Goal: Information Seeking & Learning: Learn about a topic

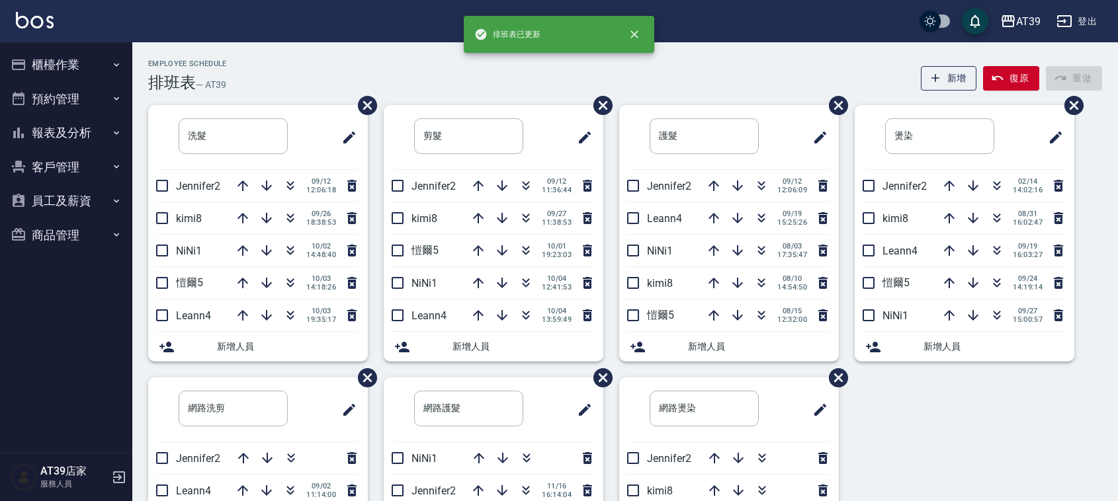
drag, startPoint x: 0, startPoint y: 0, endPoint x: 341, endPoint y: 28, distance: 341.7
click at [339, 24] on div "AT39 登出" at bounding box center [559, 21] width 1118 height 42
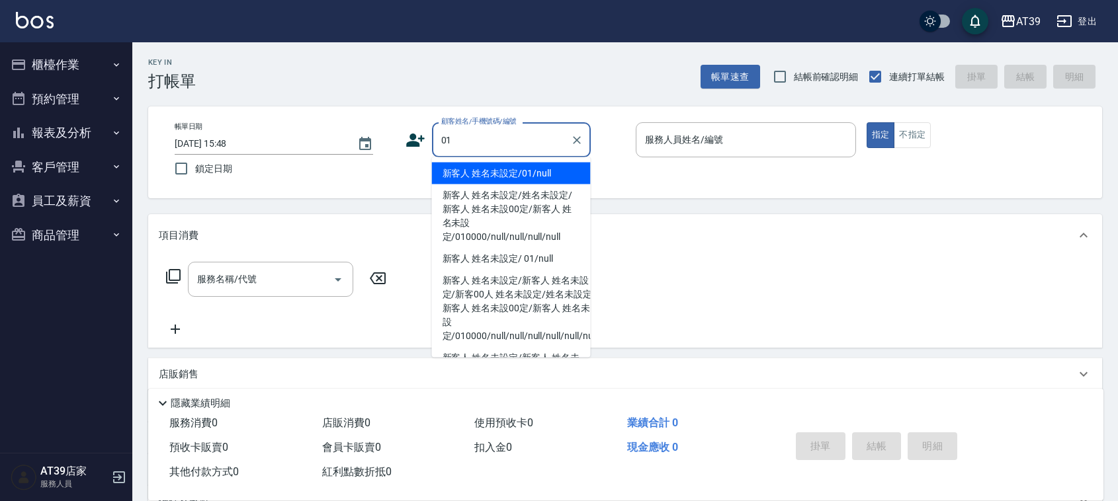
type input "新客人 姓名未設定/01/null"
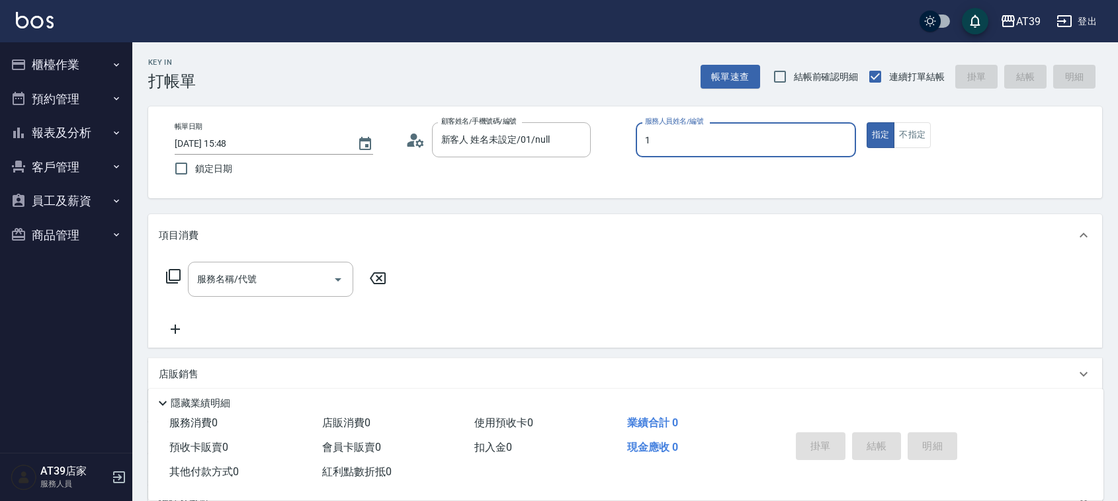
type input "NiNi-1"
type button "true"
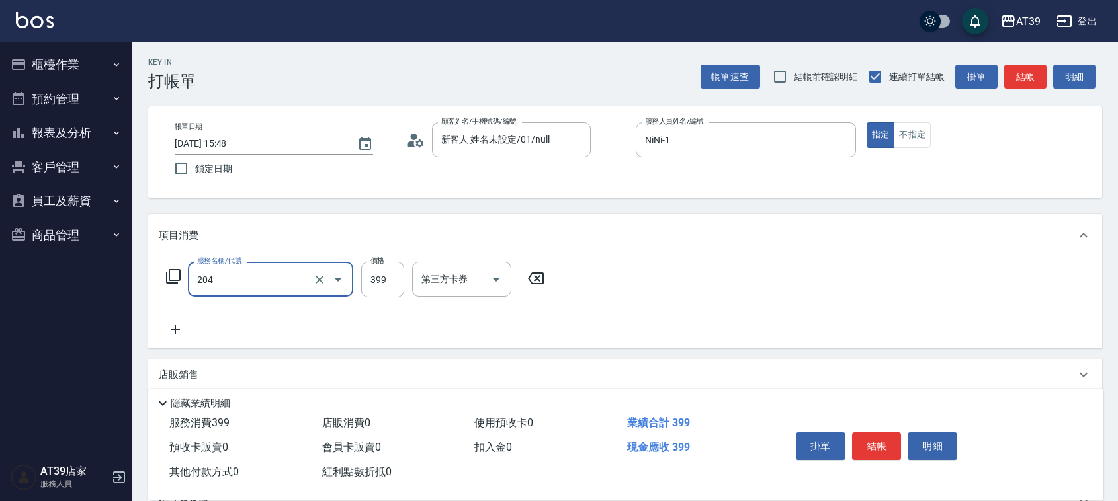
type input "A級洗+剪(204)"
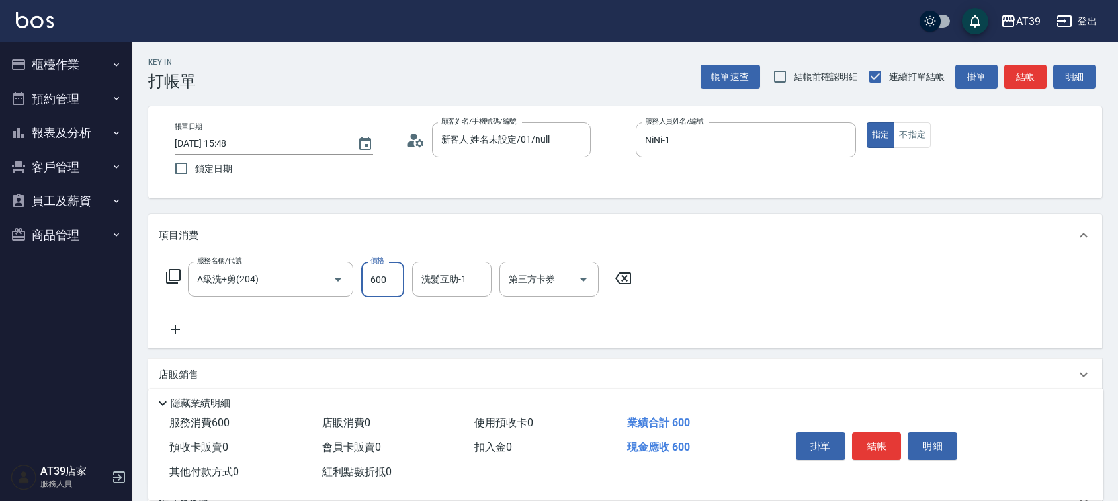
type input "600"
type input "饅頭-87"
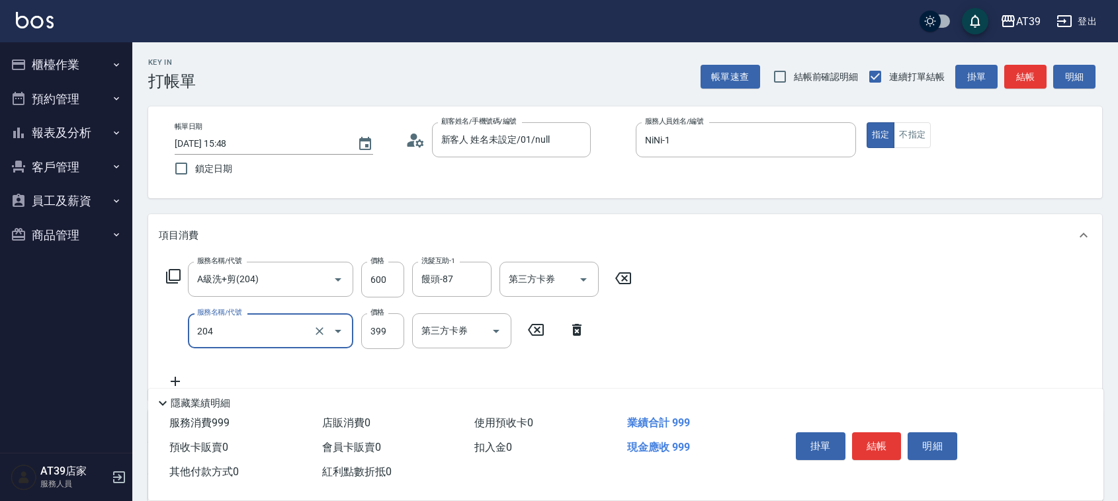
type input "A級洗+剪(204)"
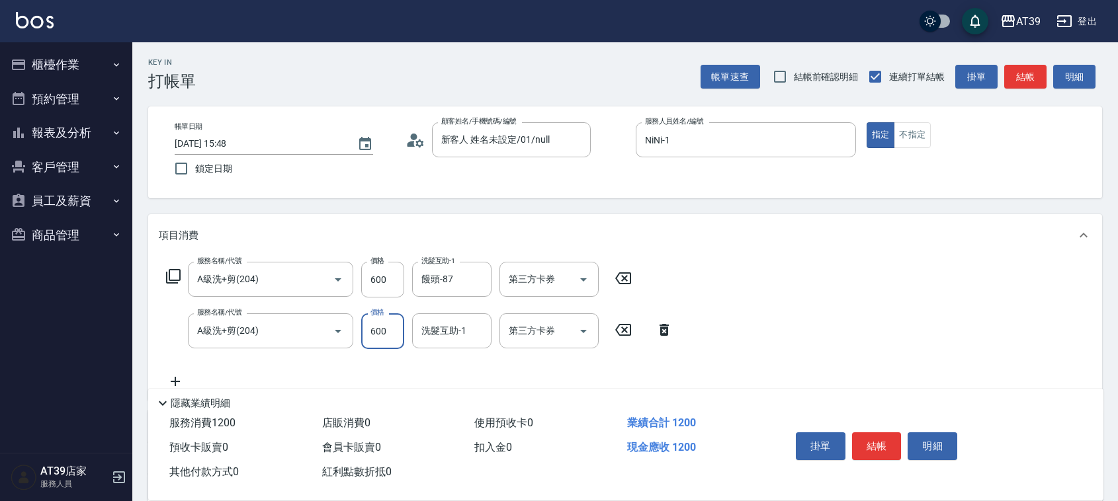
type input "600"
type input "饅頭-87"
click at [1020, 76] on button "結帳" at bounding box center [1025, 77] width 42 height 24
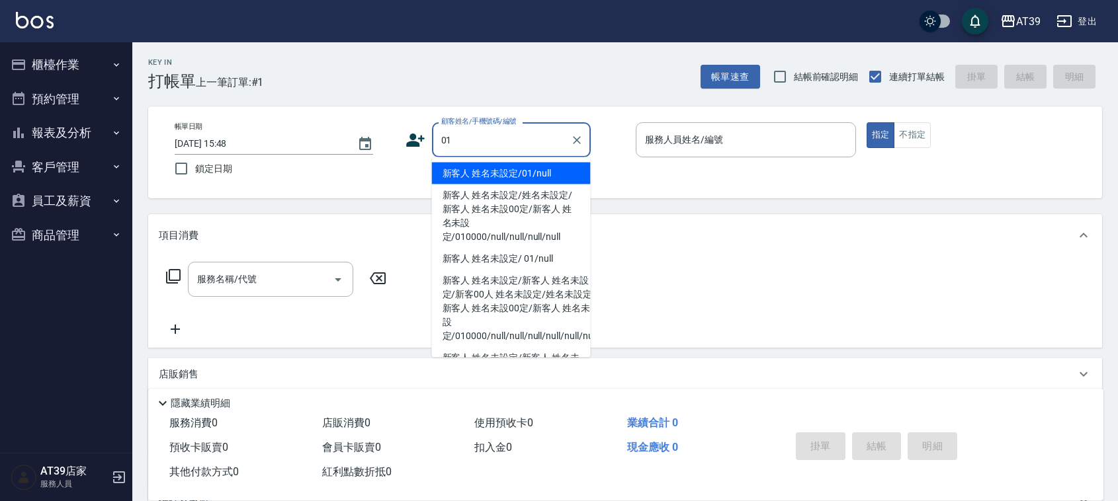
type input "新客人 姓名未設定/01/null"
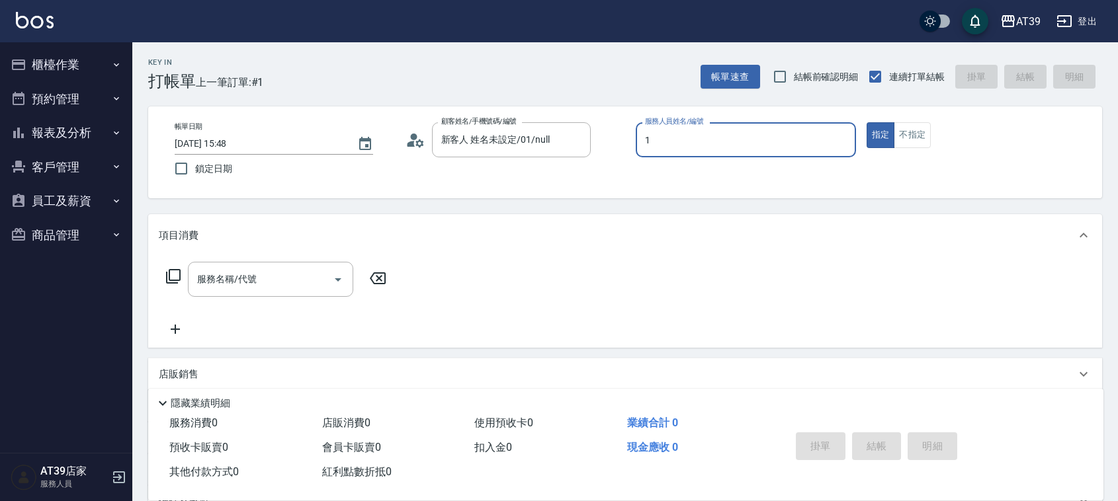
type input "NiNi-1"
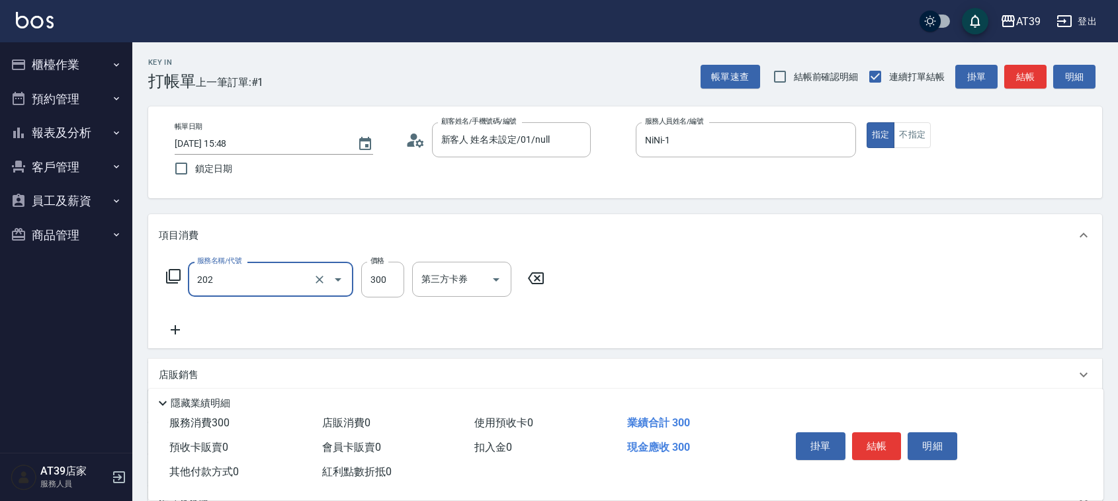
type input "A級單剪(202)"
type input "500"
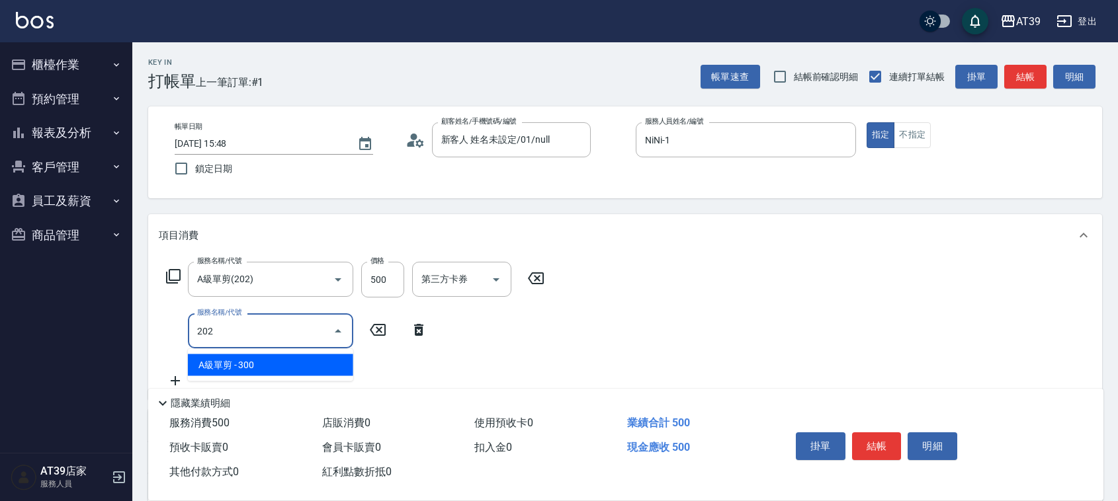
type input "A級單剪(202)"
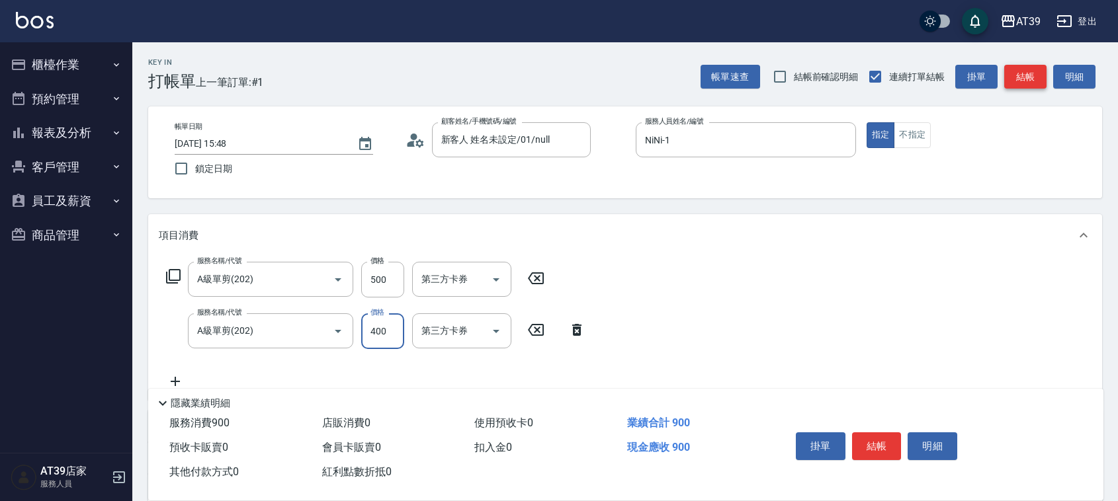
type input "400"
click at [1016, 71] on button "結帳" at bounding box center [1025, 77] width 42 height 24
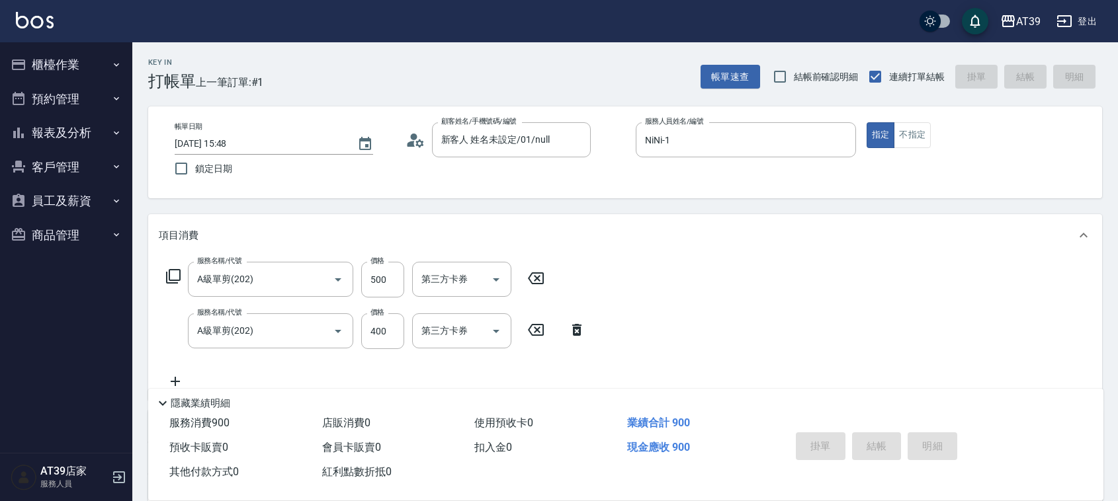
type input "2025/10/04 15:49"
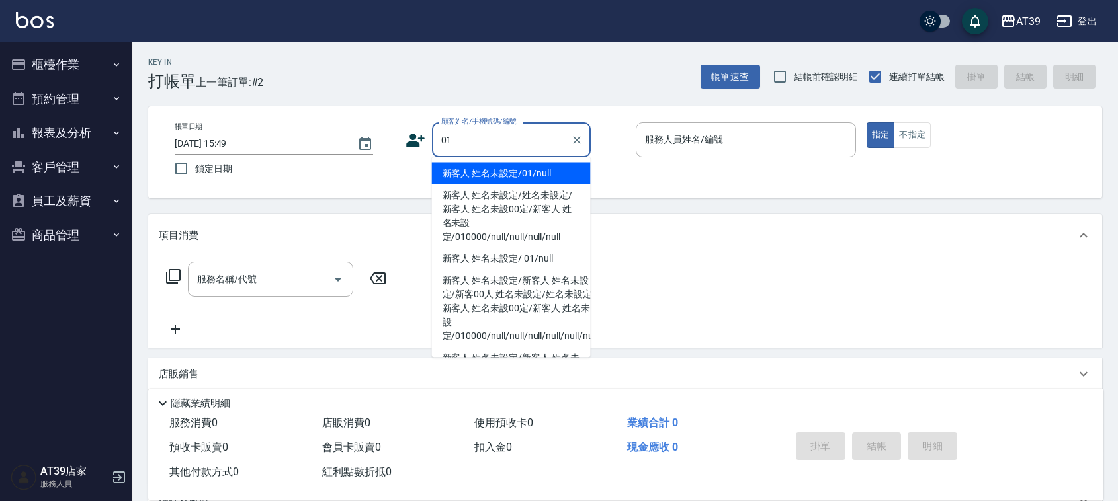
type input "新客人 姓名未設定/01/null"
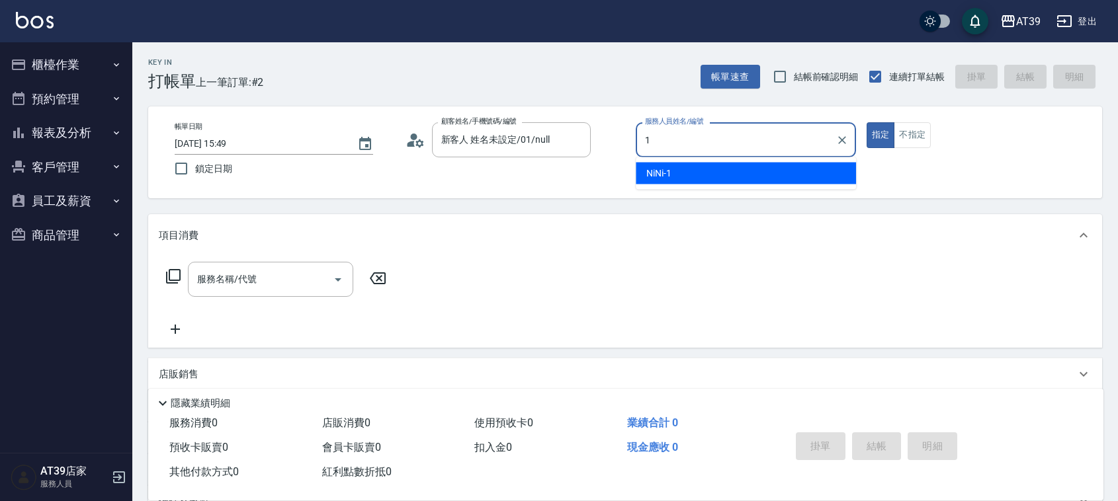
type input "NiNi-1"
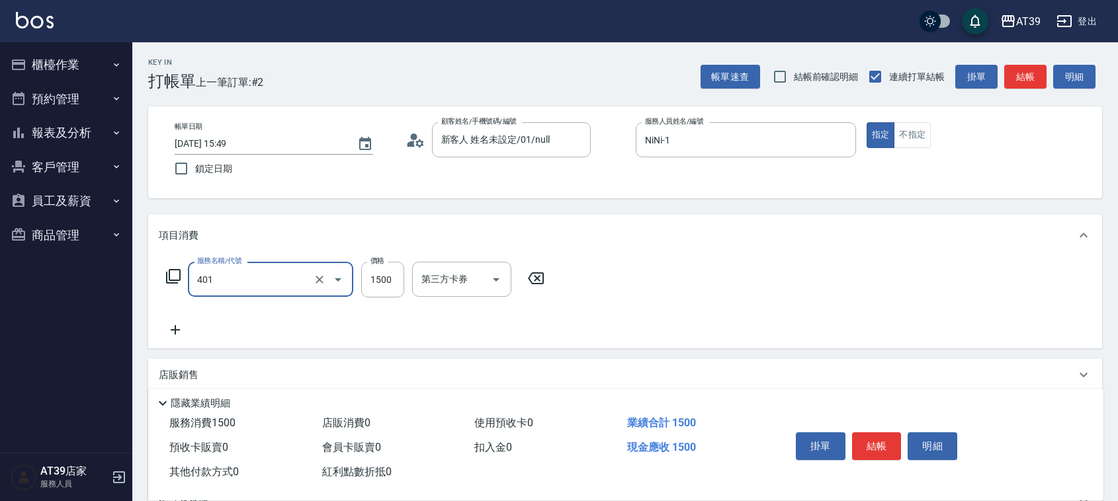
type input "基本染髮(401)"
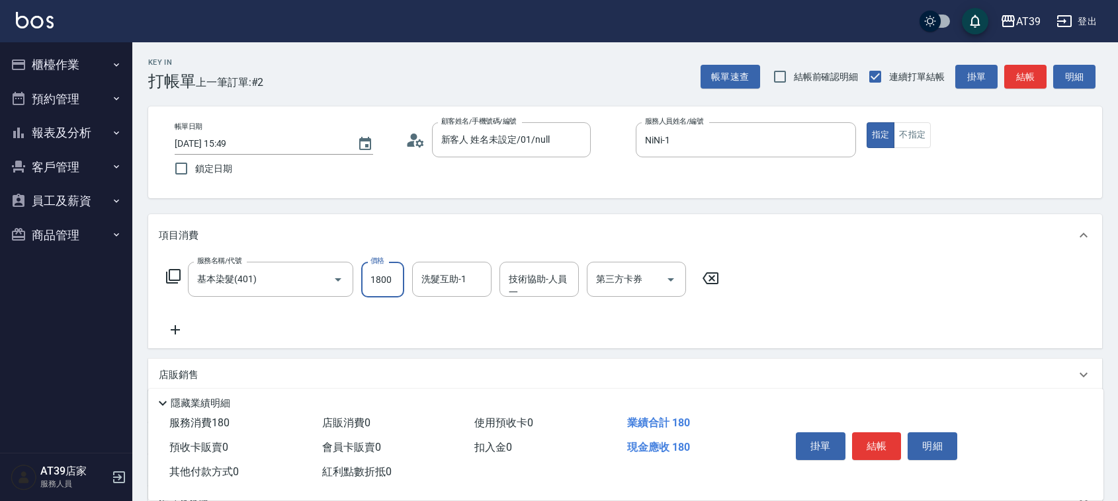
type input "1800"
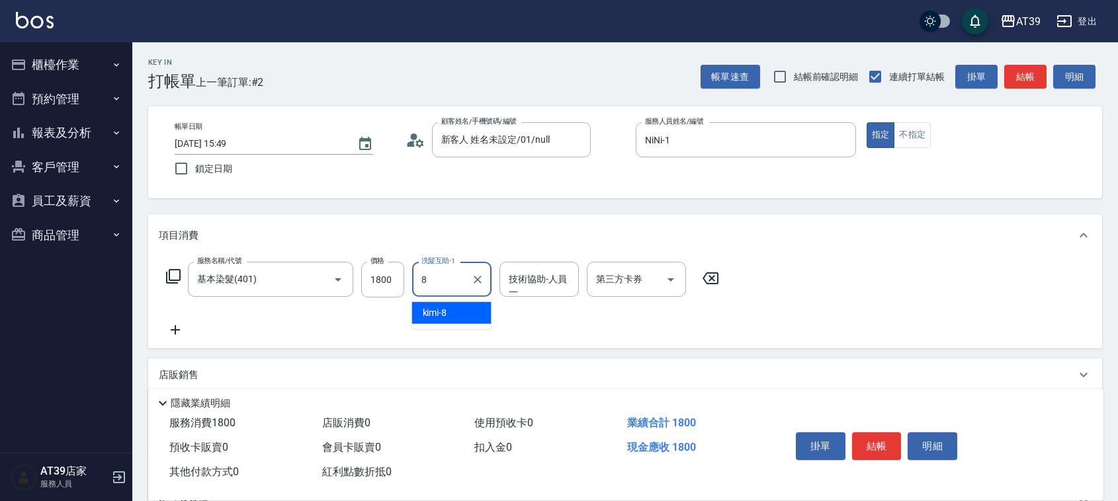
type input "kimi-8"
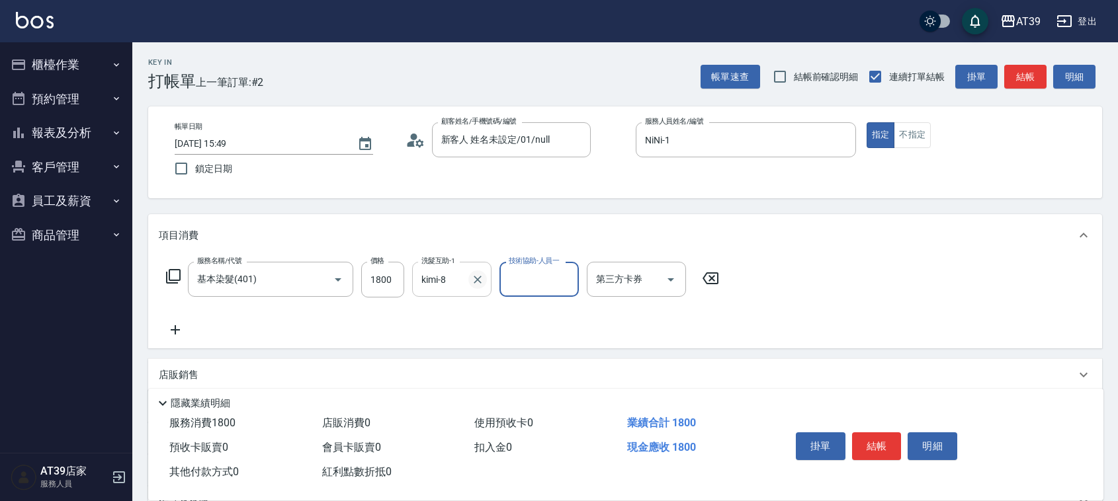
click at [474, 273] on icon "Clear" at bounding box center [477, 279] width 13 height 13
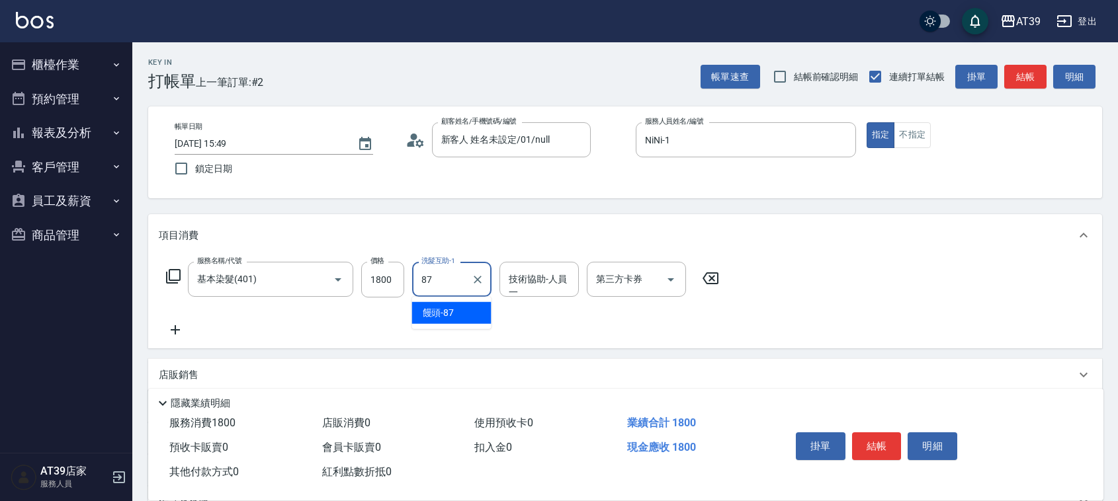
type input "饅頭-87"
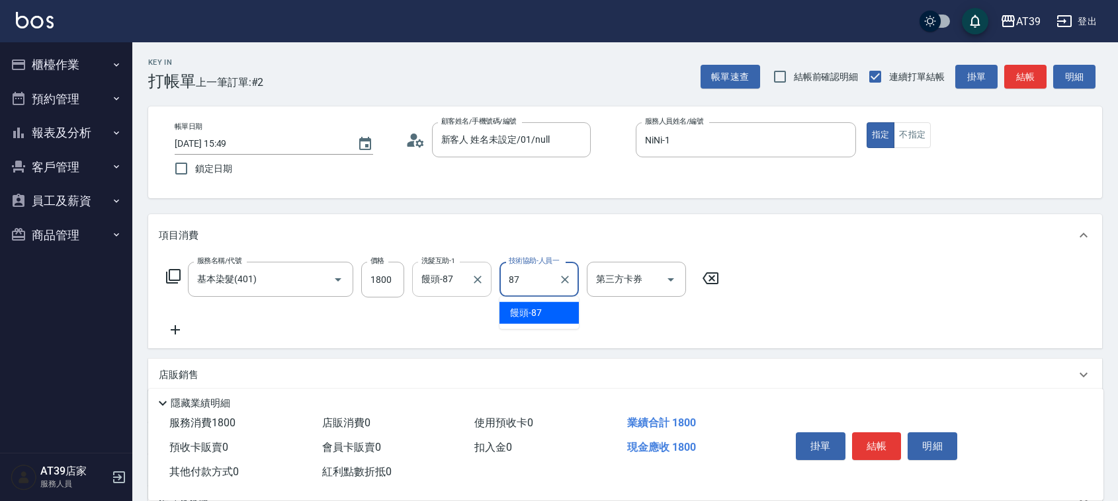
type input "饅頭-87"
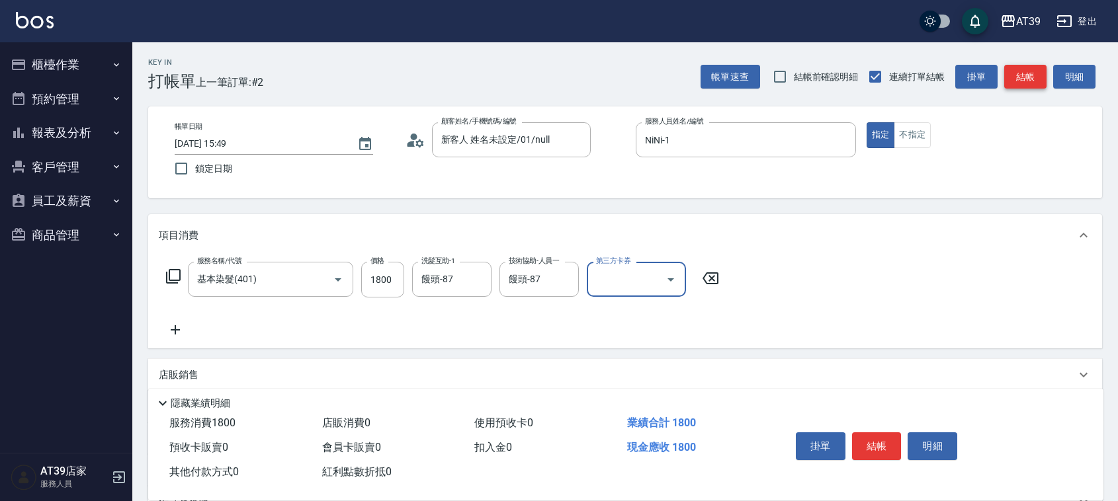
click at [1006, 81] on button "結帳" at bounding box center [1025, 77] width 42 height 24
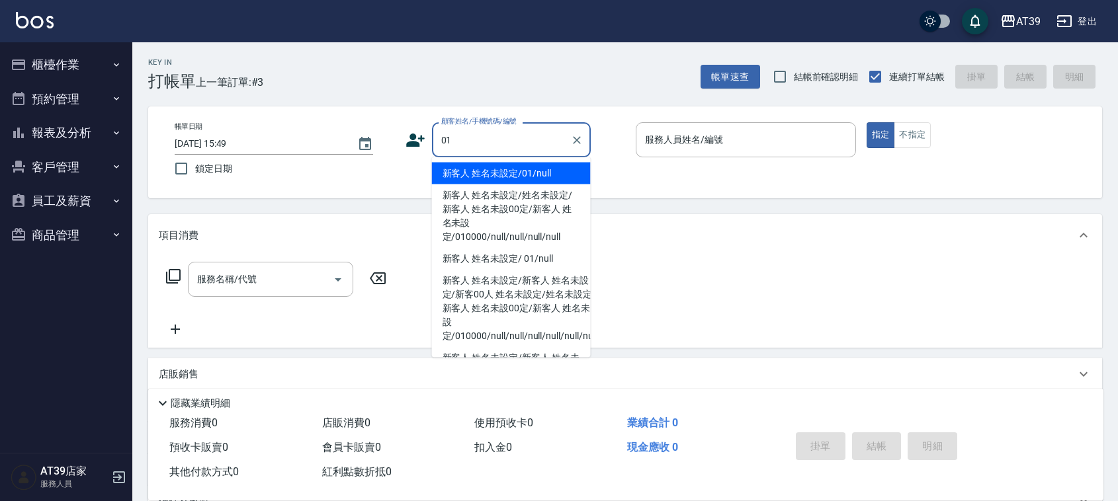
type input "新客人 姓名未設定/01/null"
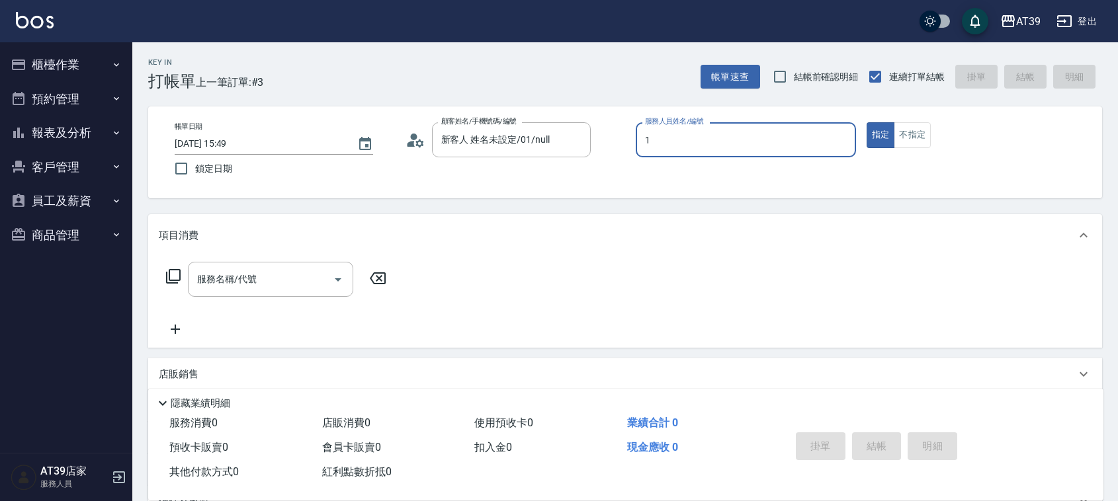
type input "NiNi-1"
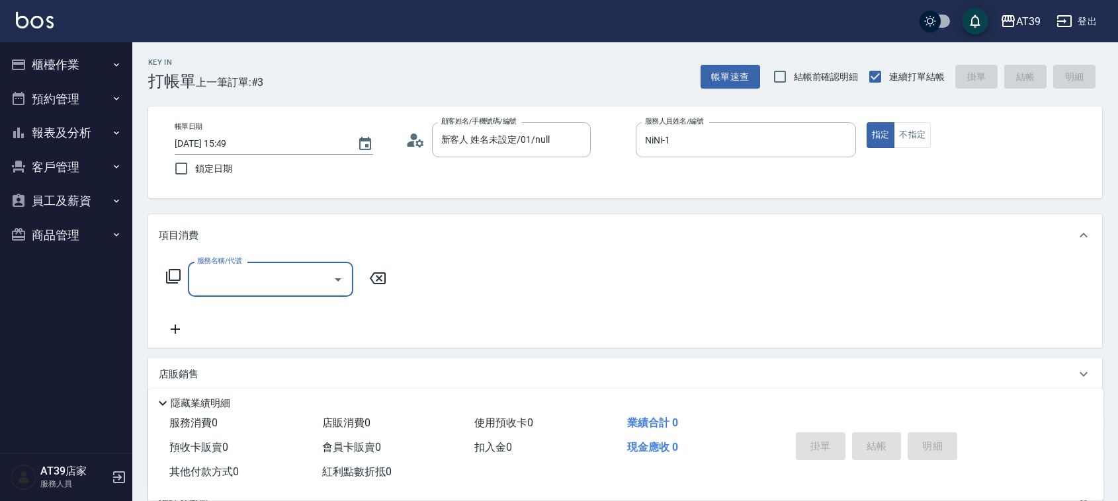
click at [291, 272] on input "服務名稱/代號" at bounding box center [261, 279] width 134 height 23
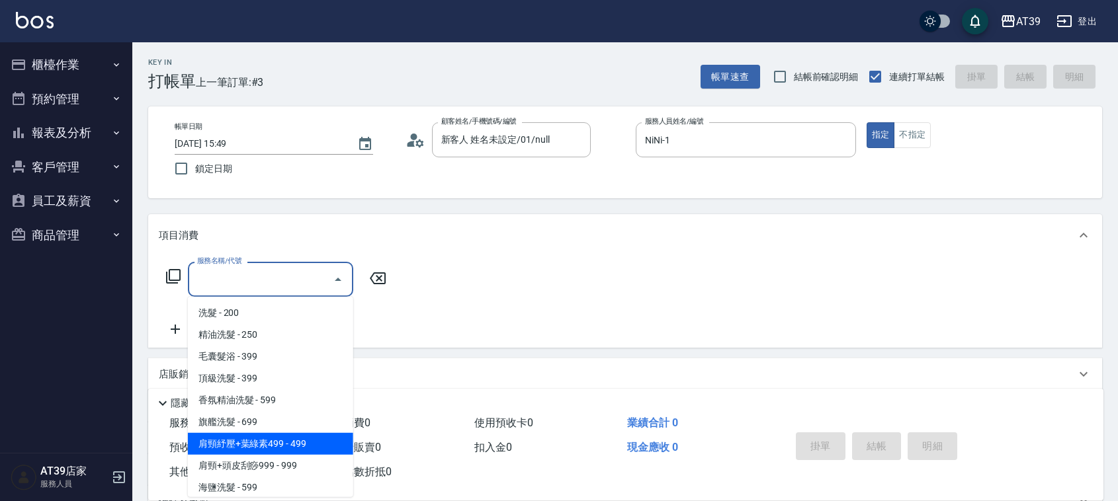
click at [256, 438] on span "肩頸紓壓+葉綠素499 - 499" at bounding box center [270, 444] width 165 height 22
type input "肩頸紓壓+葉綠素499(107)"
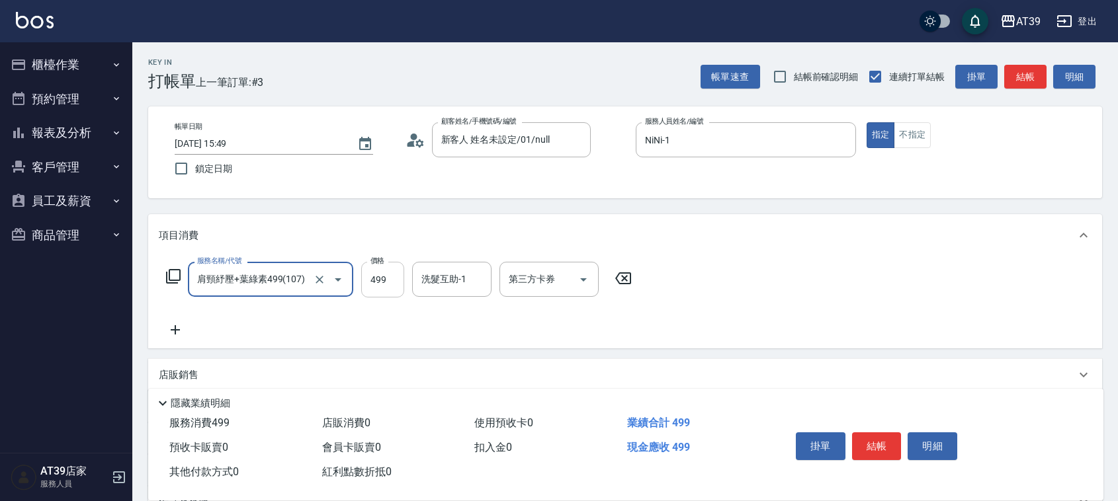
click at [395, 278] on input "499" at bounding box center [382, 280] width 43 height 36
type input "700"
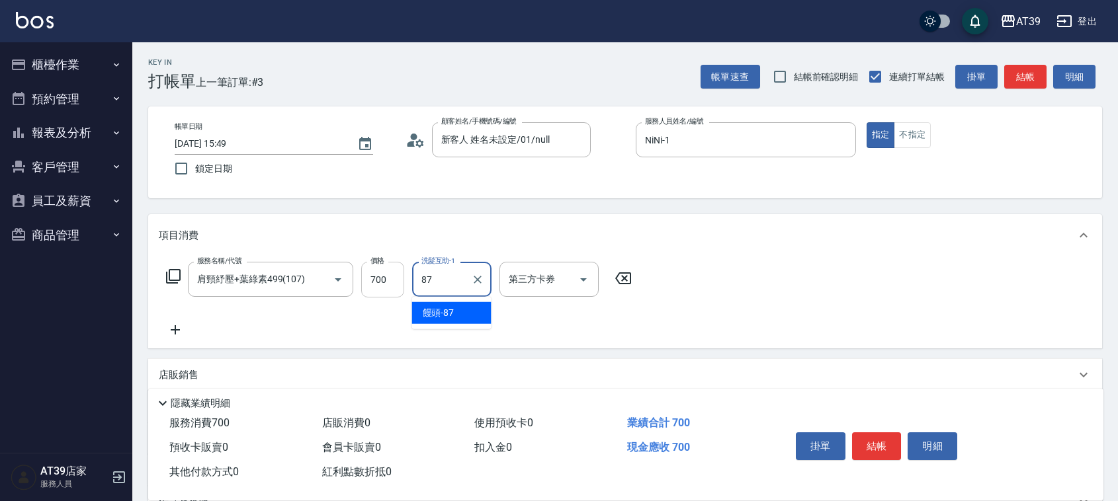
type input "饅頭-87"
click at [915, 139] on button "不指定" at bounding box center [911, 135] width 37 height 26
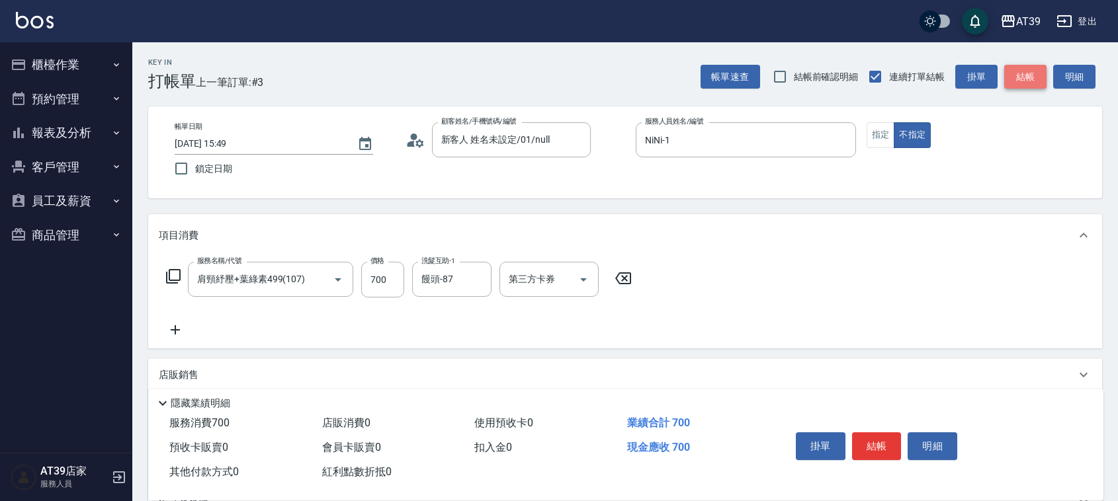
click at [1008, 77] on button "結帳" at bounding box center [1025, 77] width 42 height 24
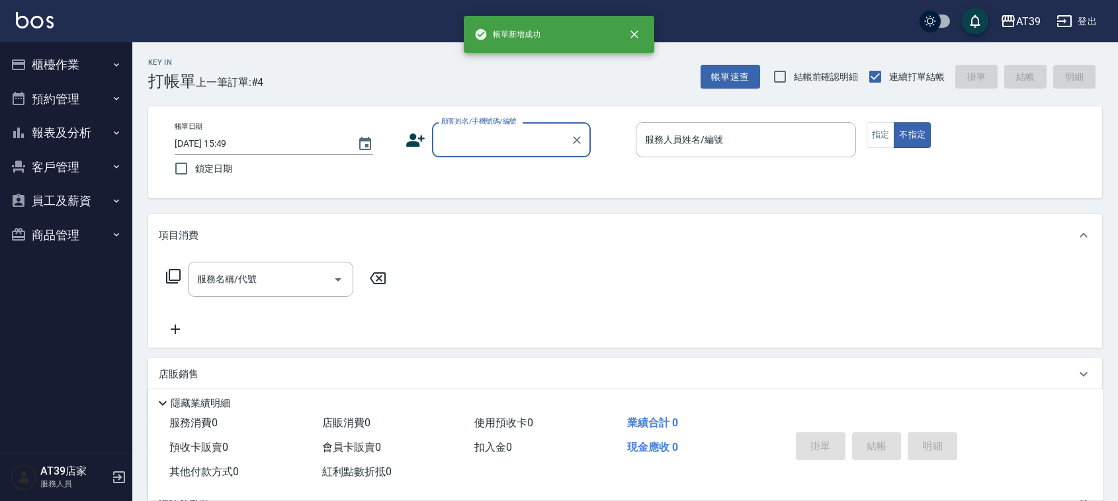
click at [58, 136] on button "報表及分析" at bounding box center [66, 133] width 122 height 34
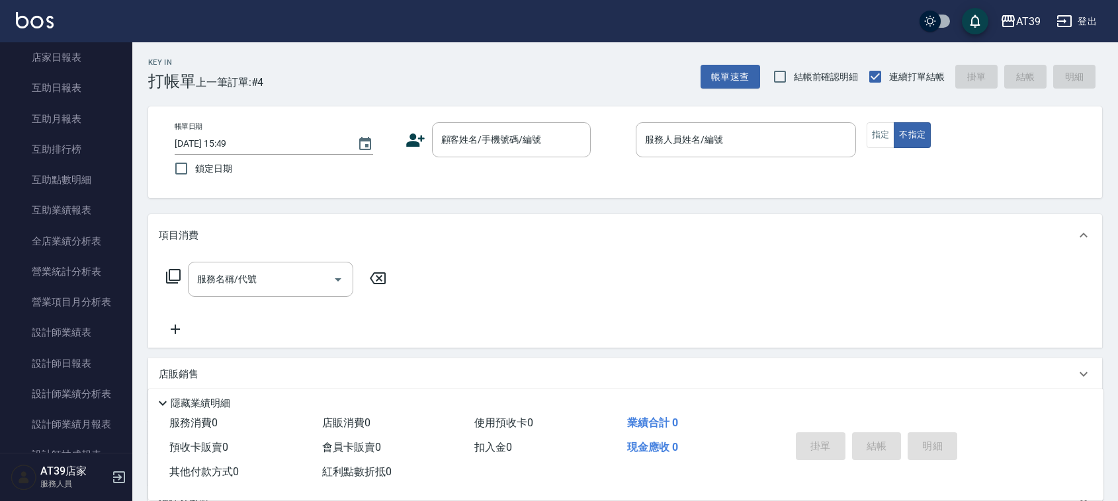
scroll to position [204, 0]
click at [84, 335] on link "設計師日報表" at bounding box center [66, 334] width 122 height 30
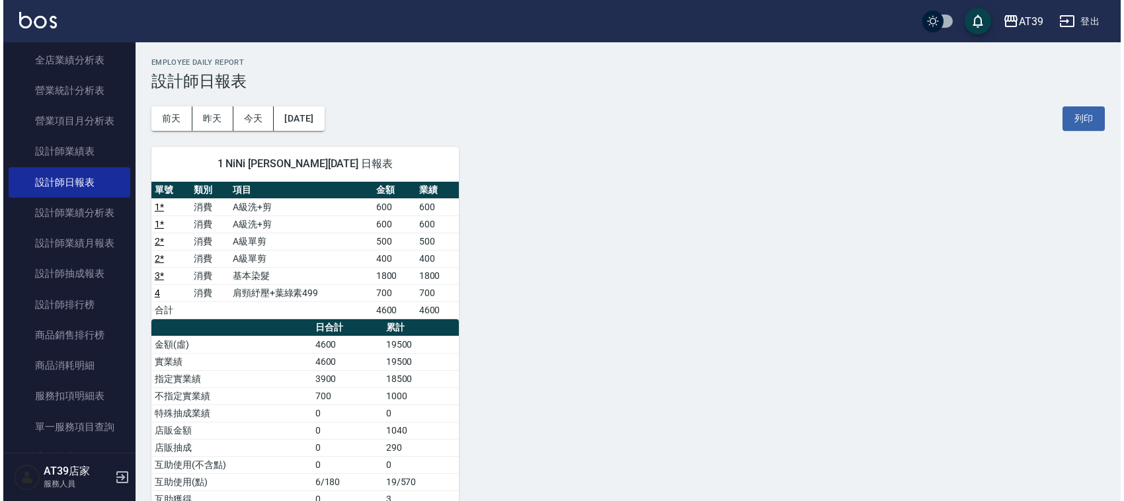
scroll to position [357, 0]
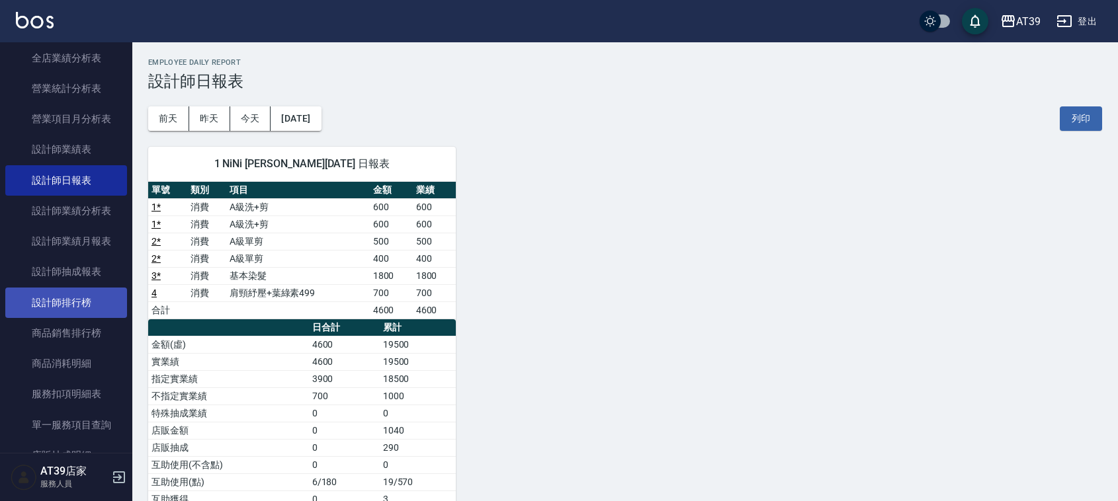
click at [93, 298] on link "設計師排行榜" at bounding box center [66, 303] width 122 height 30
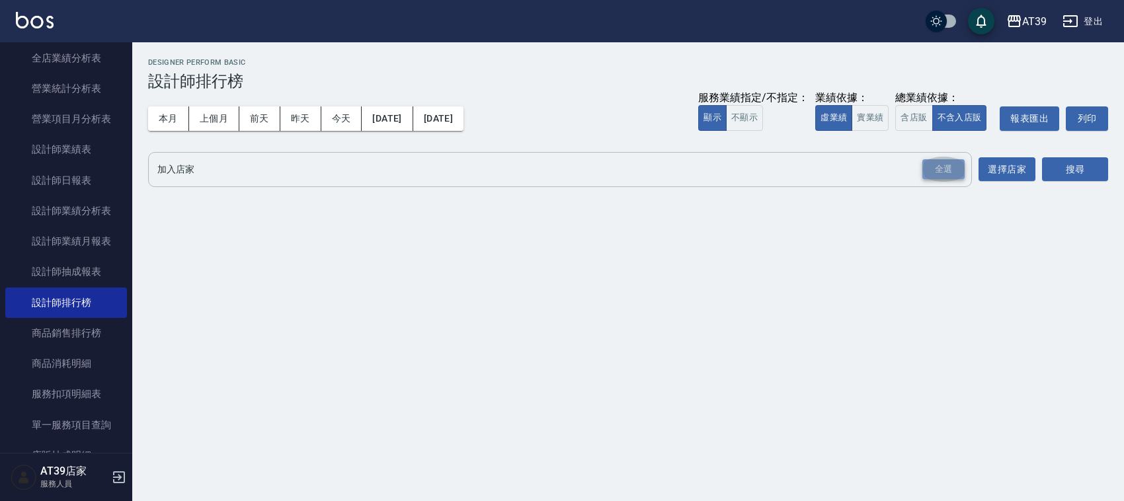
click at [940, 166] on div "全選" at bounding box center [943, 169] width 42 height 20
click at [1076, 173] on button "搜尋" at bounding box center [1075, 170] width 66 height 24
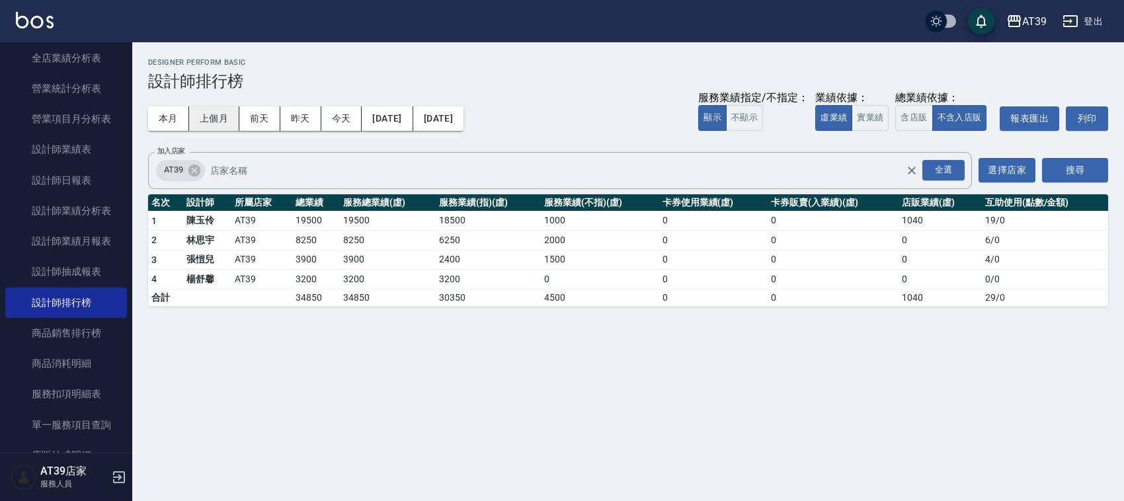
click at [210, 118] on button "上個月" at bounding box center [214, 118] width 50 height 24
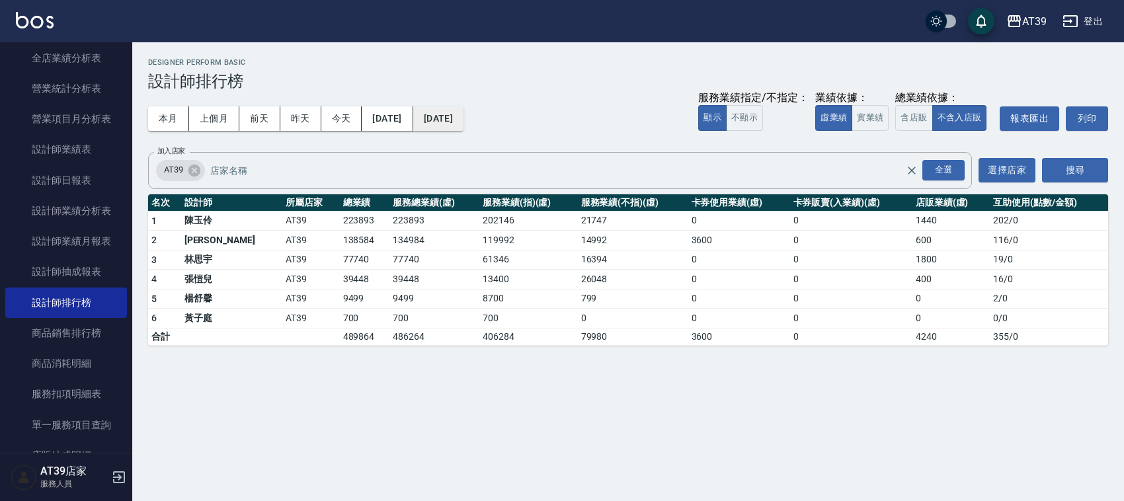
click at [448, 112] on button "2025/09/30" at bounding box center [438, 118] width 50 height 24
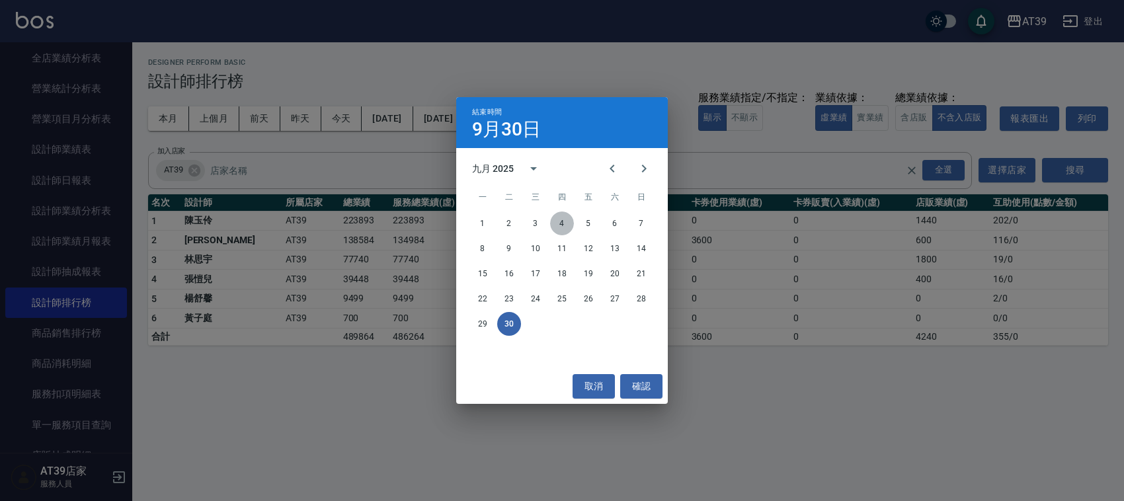
click at [562, 220] on button "4" at bounding box center [562, 224] width 24 height 24
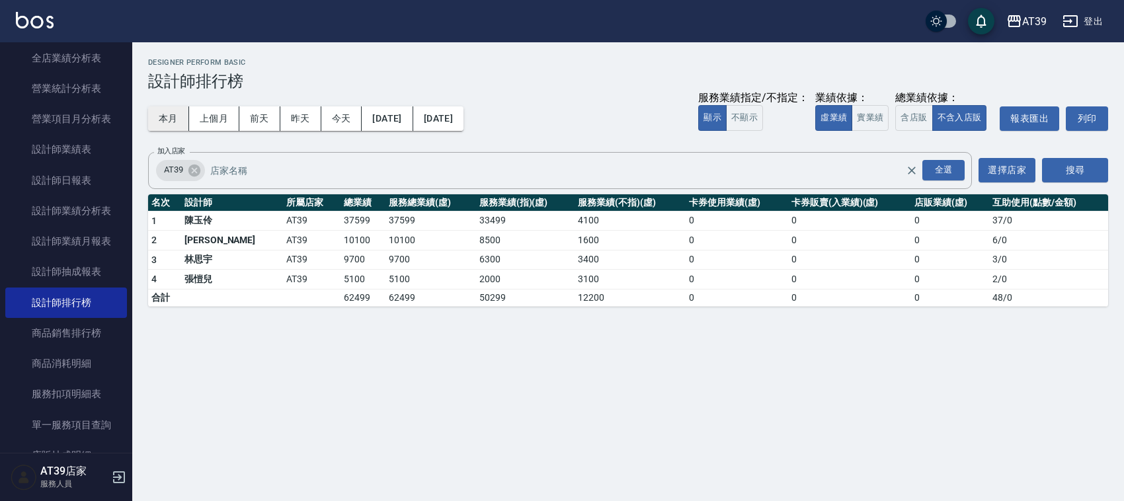
click at [177, 119] on button "本月" at bounding box center [168, 118] width 41 height 24
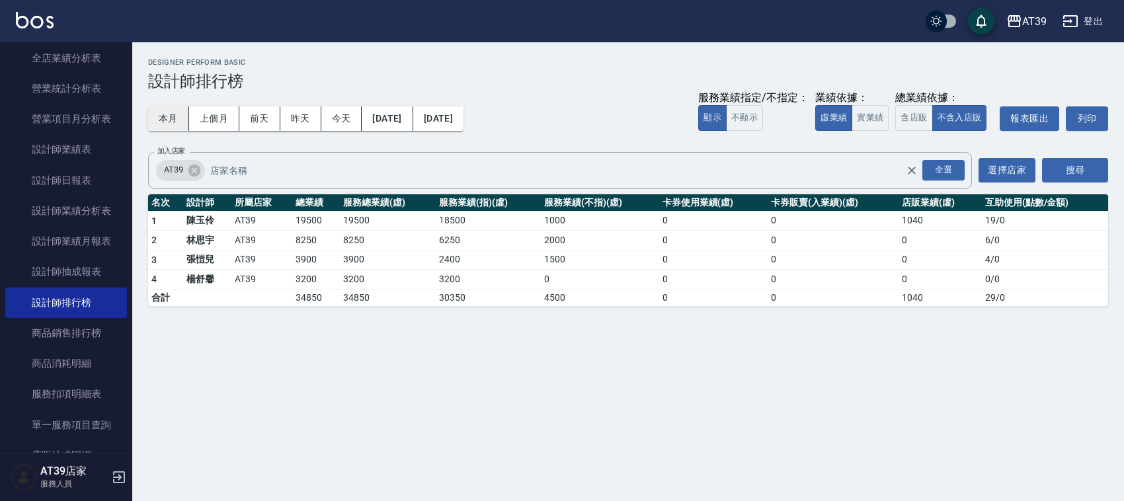
click at [159, 130] on button "本月" at bounding box center [168, 118] width 41 height 24
click at [162, 130] on div "本月 上個月 前天 昨天 今天 2025/10/01 2025/10/31 服務業績指定/不指定： 顯示 不顯示 業績依據： 虛業績 實業績 總業績依據： 含…" at bounding box center [628, 119] width 960 height 56
click at [222, 119] on button "上個月" at bounding box center [214, 118] width 50 height 24
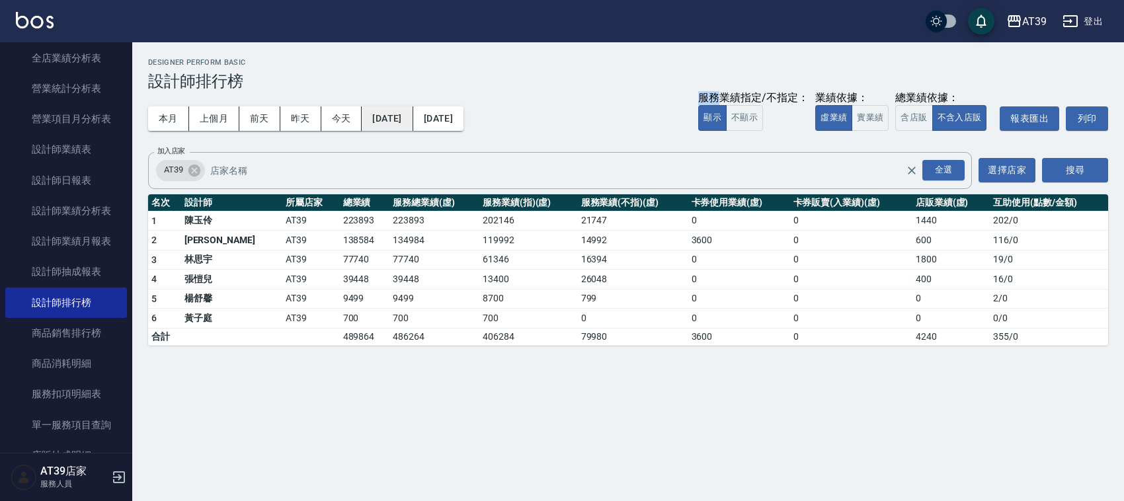
click at [377, 121] on button "2025/09/01" at bounding box center [387, 118] width 51 height 24
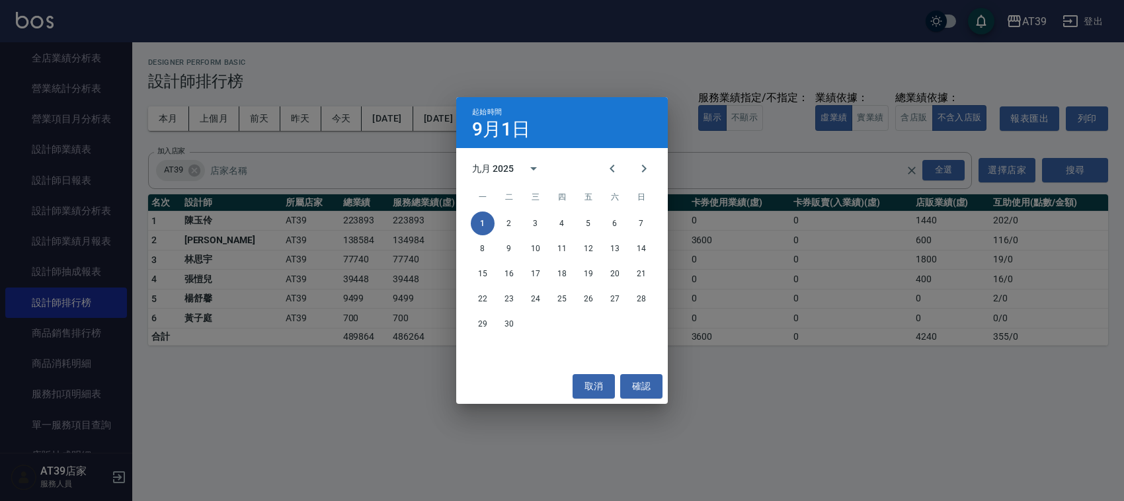
click at [354, 120] on div "起始時間 9月1日 九月 2025 一 二 三 四 五 六 日 1 2 3 4 5 6 7 8 9 10 11 12 13 14 15 16 17 18 19…" at bounding box center [562, 250] width 1124 height 501
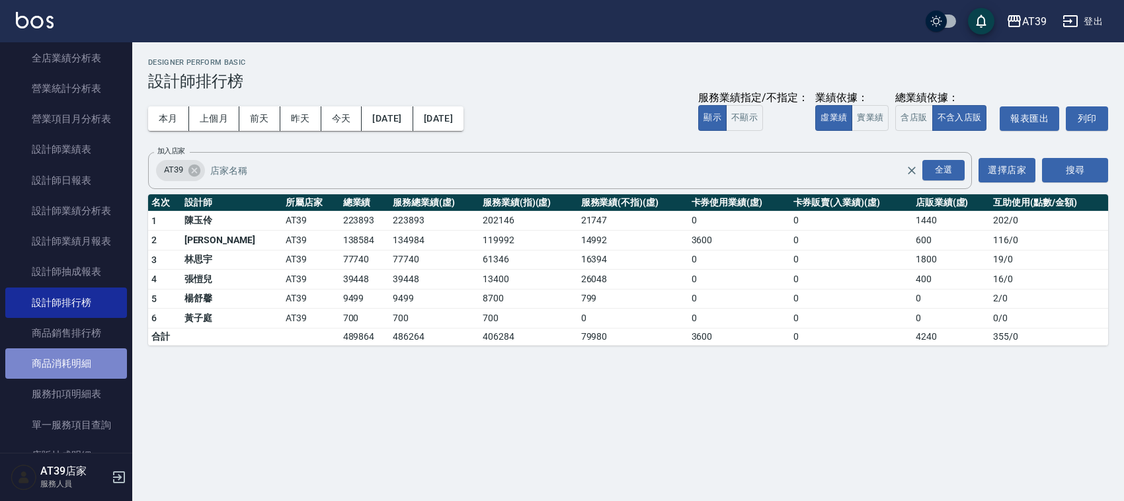
drag, startPoint x: 106, startPoint y: 365, endPoint x: 100, endPoint y: 368, distance: 7.4
click at [106, 366] on link "商品消耗明細" at bounding box center [66, 363] width 122 height 30
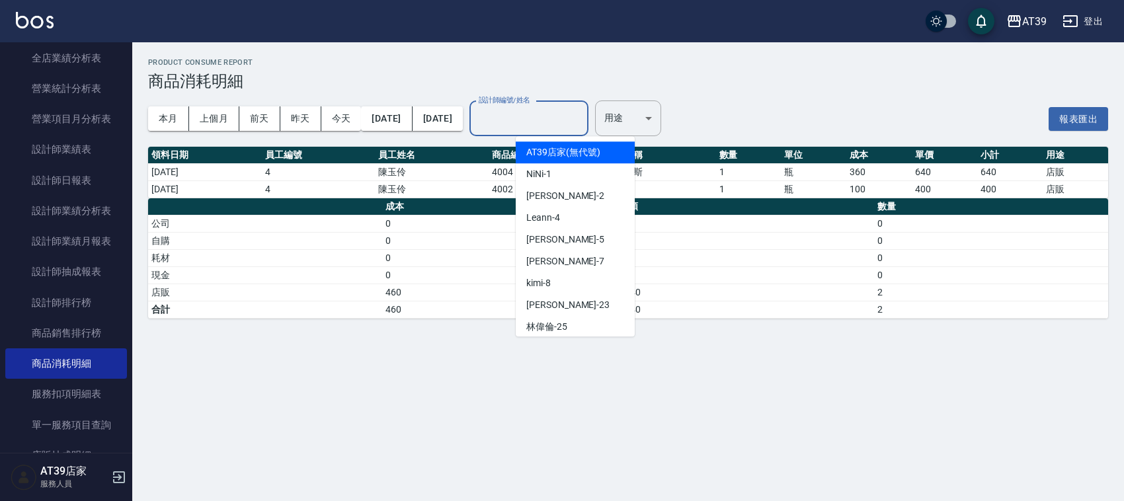
click at [583, 114] on input "設計師編號/姓名" at bounding box center [528, 118] width 107 height 23
click at [673, 108] on body "AT39 登出 櫃檯作業 打帳單 帳單列表 現金收支登錄 每日結帳 排班表 現場電腦打卡 預約管理 預約管理 單日預約紀錄 單週預約紀錄 報表及分析 報表目錄…" at bounding box center [562, 250] width 1124 height 501
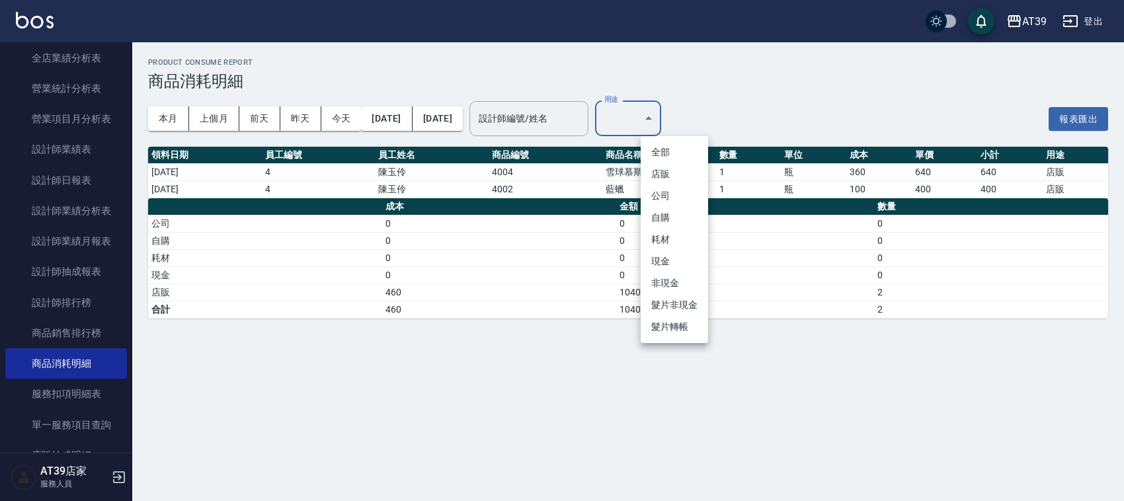
click at [669, 220] on li "自購" at bounding box center [674, 218] width 67 height 22
type input "自購"
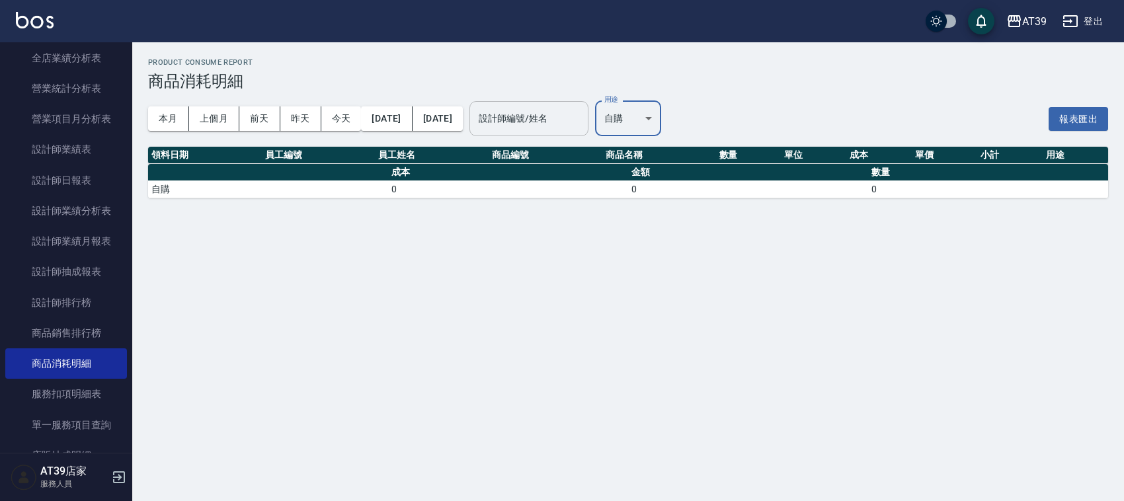
click at [583, 129] on input "設計師編號/姓名" at bounding box center [528, 118] width 107 height 23
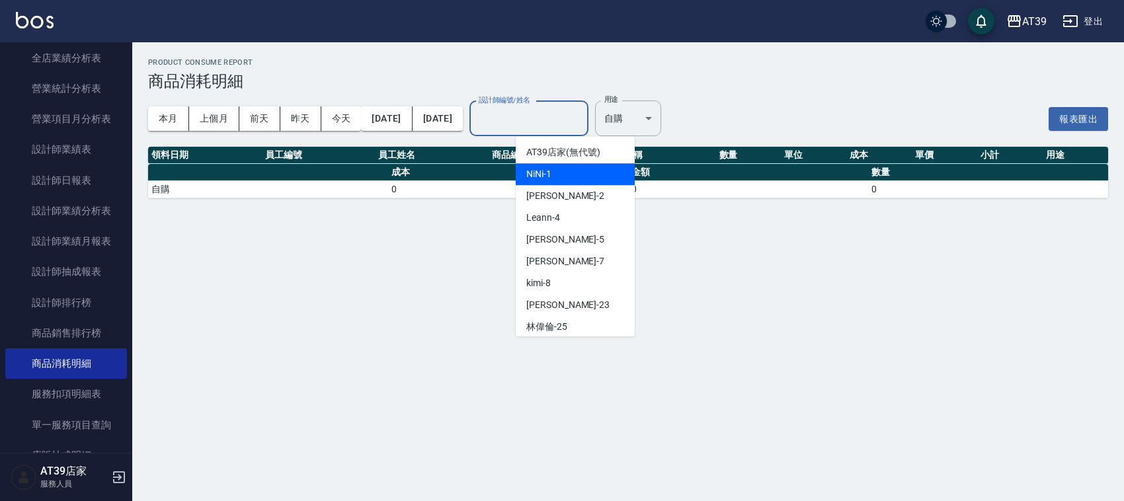
click at [563, 163] on div "NiNi -1" at bounding box center [575, 174] width 119 height 22
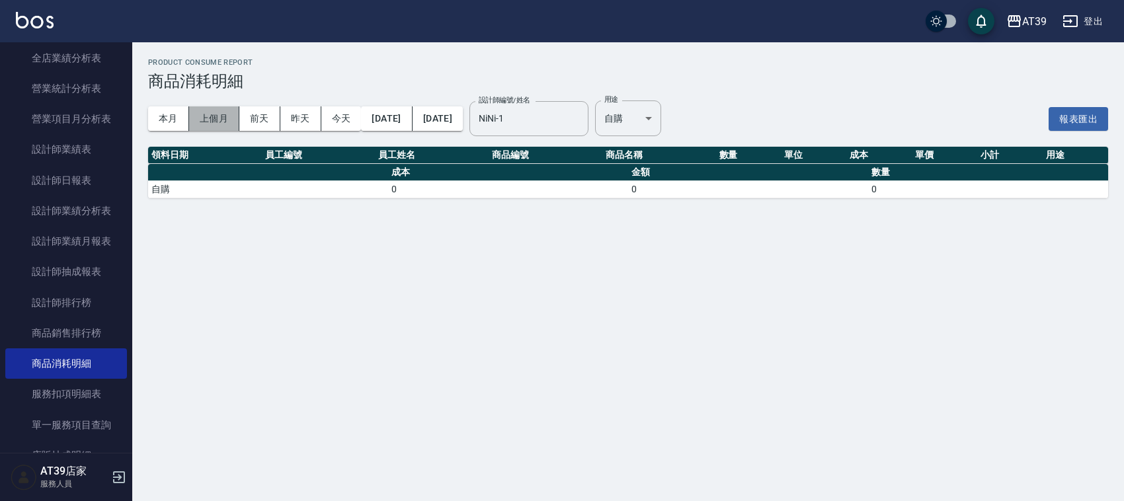
click at [223, 122] on button "上個月" at bounding box center [214, 118] width 50 height 24
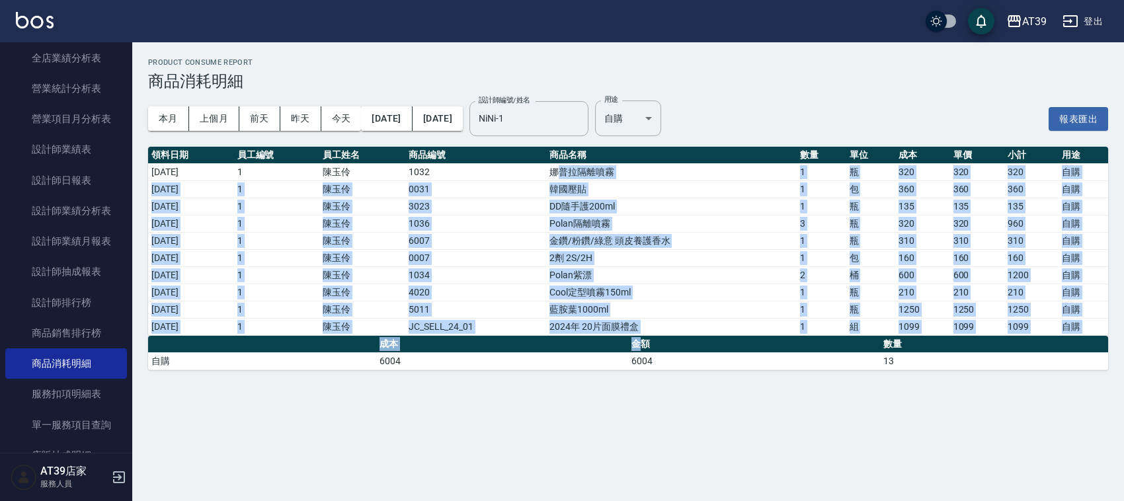
drag, startPoint x: 569, startPoint y: 167, endPoint x: 645, endPoint y: 337, distance: 185.9
click at [645, 337] on div "Product Consume Report 商品消耗明細 本月 上個月 前天 昨天 今天 2025/09/01 2025/09/30 設計師編號/姓名 Ni…" at bounding box center [628, 214] width 992 height 344
click at [645, 337] on th "金額" at bounding box center [754, 344] width 252 height 17
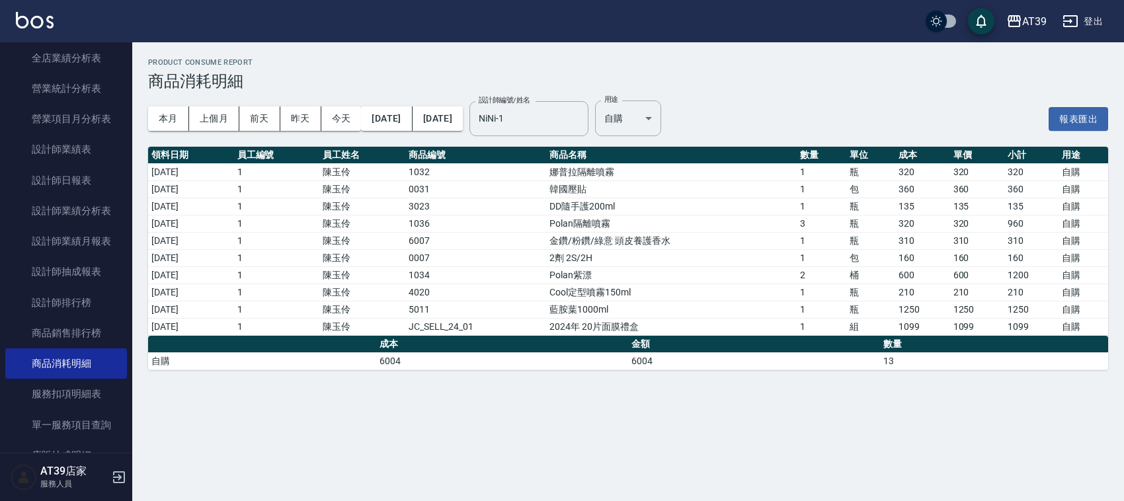
click at [638, 317] on td "藍胺葉1000ml" at bounding box center [671, 309] width 251 height 17
click at [526, 276] on td "1034" at bounding box center [475, 274] width 141 height 17
click at [587, 136] on div "NiNi-1 設計師編號/姓名" at bounding box center [529, 118] width 119 height 35
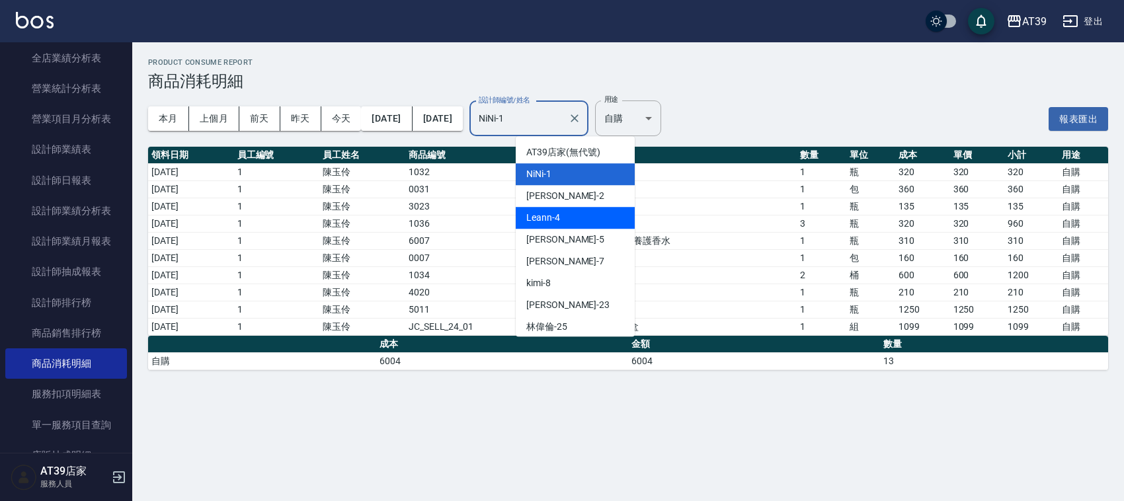
click at [597, 212] on div "Leann -4" at bounding box center [575, 218] width 119 height 22
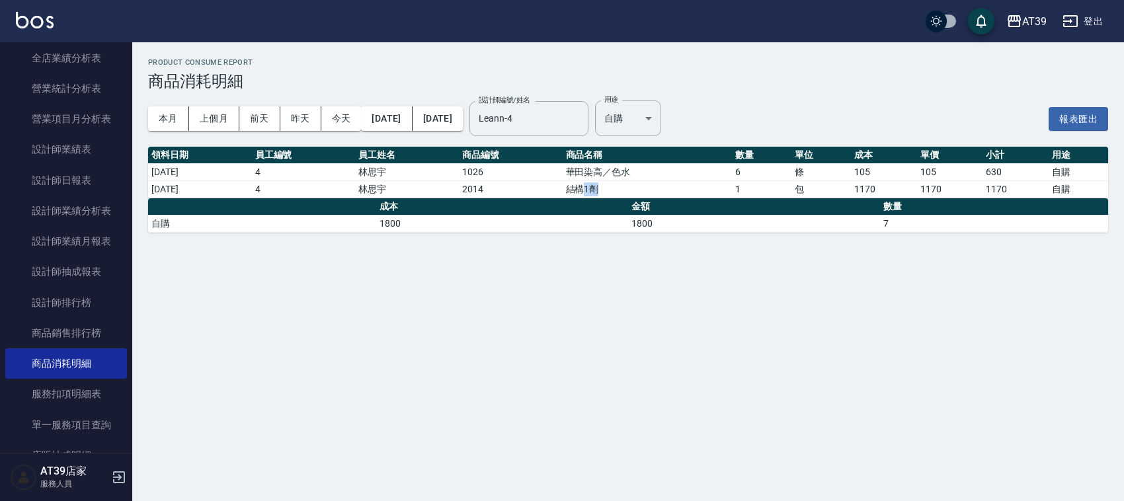
drag, startPoint x: 616, startPoint y: 190, endPoint x: 599, endPoint y: 188, distance: 16.6
click at [599, 188] on td "結構1劑" at bounding box center [647, 189] width 169 height 17
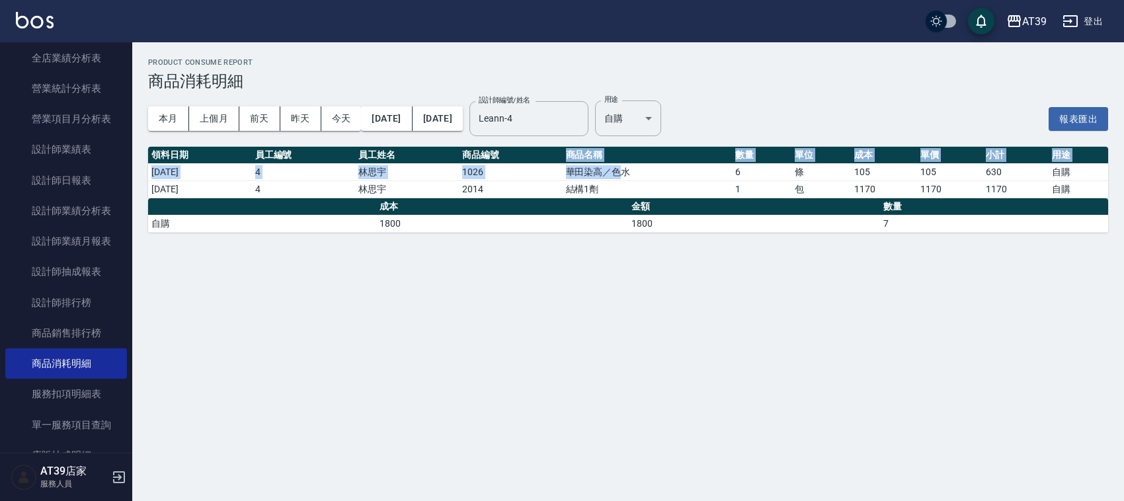
drag, startPoint x: 634, startPoint y: 175, endPoint x: 569, endPoint y: 157, distance: 67.4
click at [569, 157] on table "領料日期 員工編號 員工姓名 商品編號 商品名稱 數量 單位 成本 單價 小計 用途 2025/09/26 4 林思宇 1026 華田染高／色水 6 條 10…" at bounding box center [628, 173] width 960 height 52
click at [583, 159] on th "商品名稱" at bounding box center [647, 155] width 169 height 17
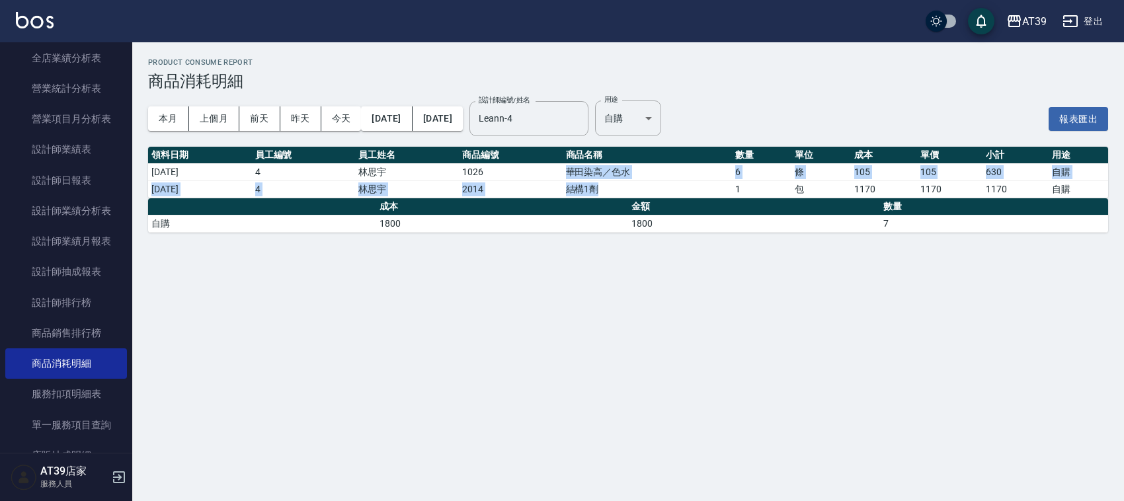
drag, startPoint x: 639, startPoint y: 197, endPoint x: 567, endPoint y: 169, distance: 76.9
click at [567, 169] on tbody "2025/09/26 4 林思宇 1026 華田染高／色水 6 條 105 105 630 自購 2025/09/26 4 林思宇 2014 結構1劑 1 包…" at bounding box center [628, 180] width 960 height 34
click at [563, 169] on td "1026" at bounding box center [511, 171] width 104 height 17
drag, startPoint x: 567, startPoint y: 169, endPoint x: 657, endPoint y: 190, distance: 91.9
click at [657, 190] on tbody "2025/09/26 4 林思宇 1026 華田染高／色水 6 條 105 105 630 自購 2025/09/26 4 林思宇 2014 結構1劑 1 包…" at bounding box center [628, 180] width 960 height 34
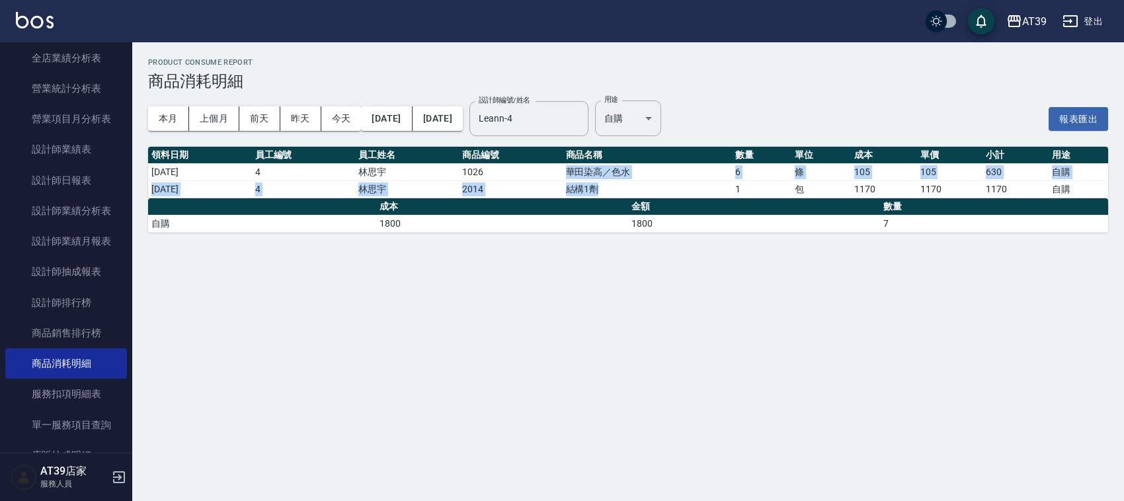
click at [657, 190] on td "結構1劑" at bounding box center [647, 189] width 169 height 17
drag, startPoint x: 657, startPoint y: 190, endPoint x: 614, endPoint y: 175, distance: 45.6
click at [614, 175] on tbody "2025/09/26 4 林思宇 1026 華田染高／色水 6 條 105 105 630 自購 2025/09/26 4 林思宇 2014 結構1劑 1 包…" at bounding box center [628, 180] width 960 height 34
click at [698, 200] on th "金額" at bounding box center [754, 206] width 252 height 17
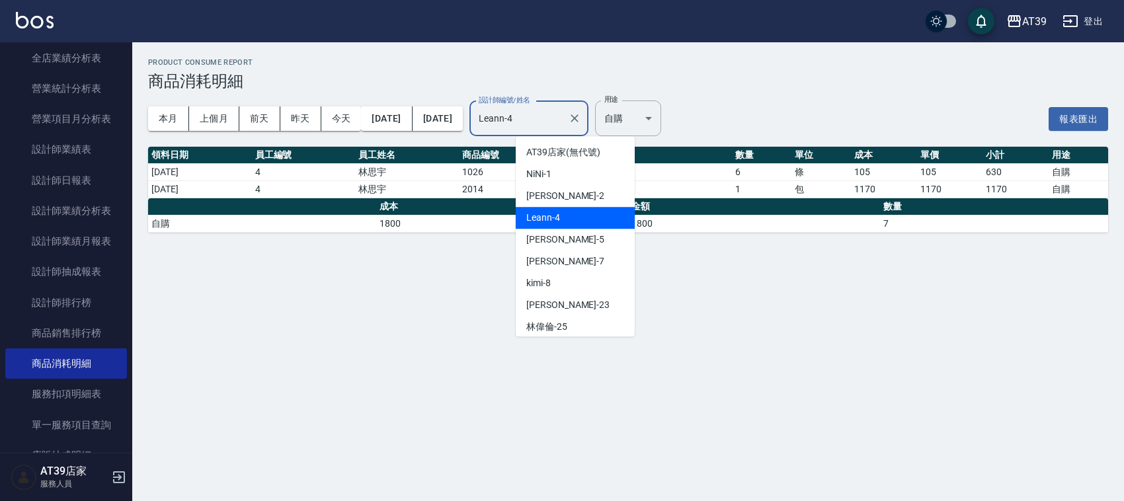
click at [563, 122] on input "Leann-4" at bounding box center [518, 118] width 87 height 23
click at [595, 241] on div "愷爾 -5" at bounding box center [575, 240] width 119 height 22
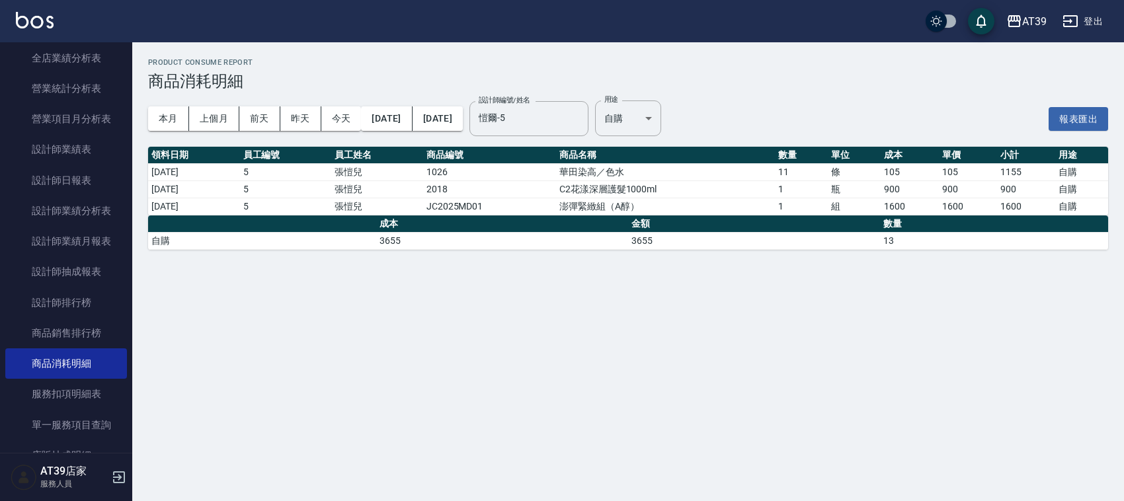
click at [586, 245] on td "3655" at bounding box center [502, 240] width 252 height 17
drag, startPoint x: 683, startPoint y: 222, endPoint x: 573, endPoint y: 202, distance: 112.2
click at [573, 202] on div "Product Consume Report 商品消耗明細 本月 上個月 前天 昨天 今天 2025/09/01 2025/09/30 設計師編號/姓名 愷爾…" at bounding box center [628, 154] width 992 height 224
click at [573, 202] on td "澎彈緊緻組（A醇）" at bounding box center [665, 206] width 219 height 17
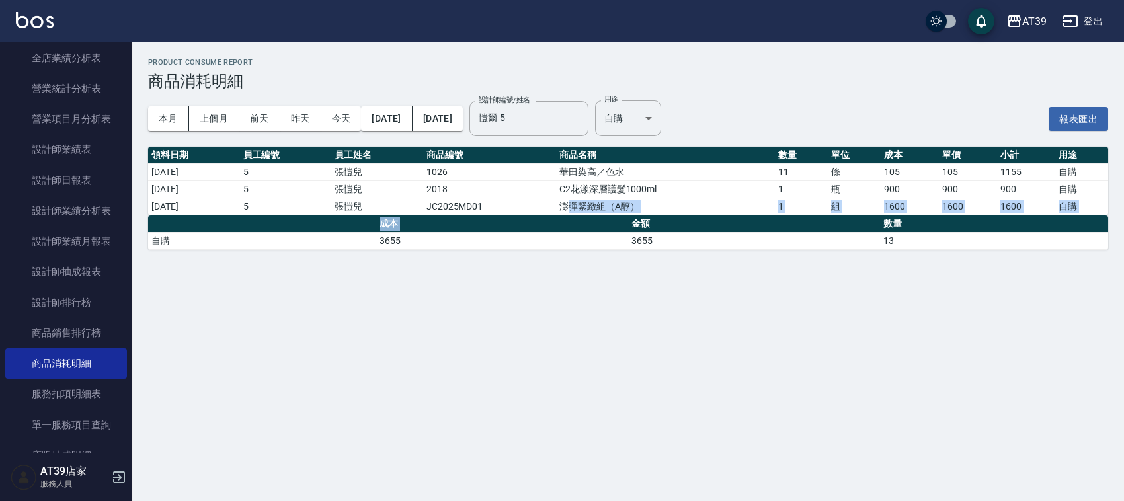
drag, startPoint x: 583, startPoint y: 202, endPoint x: 630, endPoint y: 219, distance: 49.8
click at [630, 219] on div "Product Consume Report 商品消耗明細 本月 上個月 前天 昨天 今天 2025/09/01 2025/09/30 設計師編號/姓名 愷爾…" at bounding box center [628, 154] width 992 height 224
click at [630, 216] on th "金額" at bounding box center [754, 224] width 252 height 17
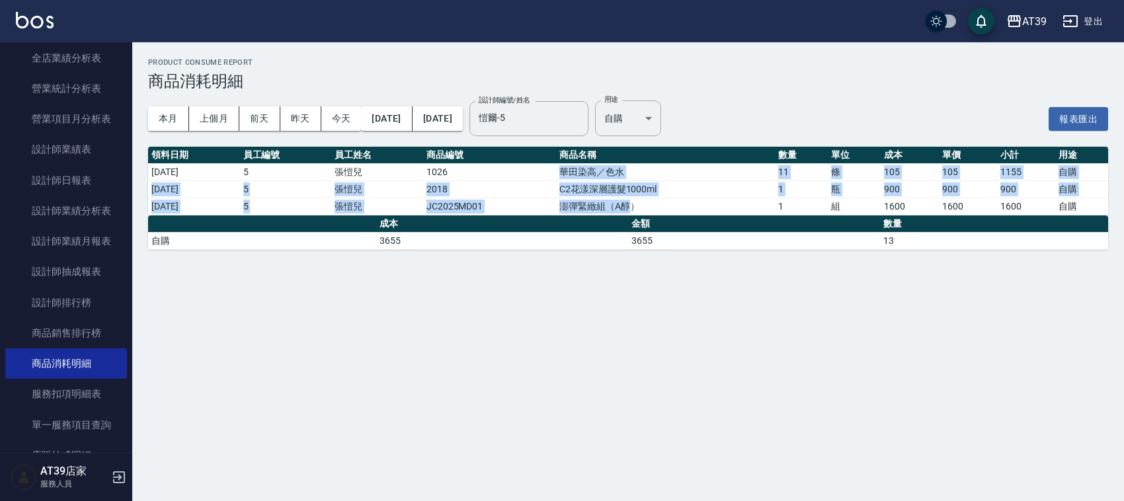
drag, startPoint x: 646, startPoint y: 206, endPoint x: 516, endPoint y: 163, distance: 136.3
click at [516, 163] on tbody "2025/09/26 5 張愷兒 1026 華田染高／色水 11 條 105 105 1155 自購 2025/09/26 5 張愷兒 2018 C2花漾深層…" at bounding box center [628, 189] width 960 height 52
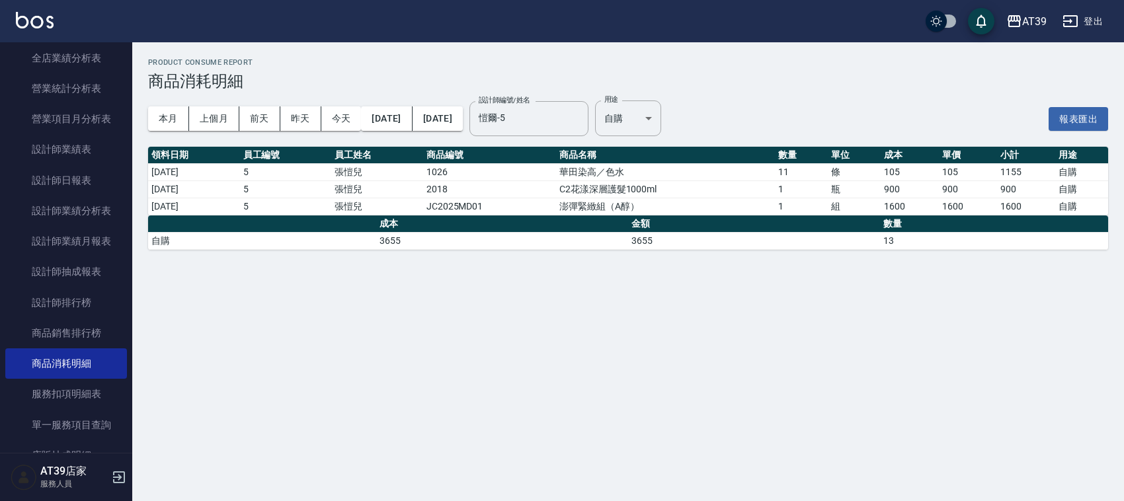
click at [688, 250] on table "成本 金額 數量 自購 3655 3655 13" at bounding box center [628, 233] width 960 height 34
drag, startPoint x: 864, startPoint y: 209, endPoint x: 934, endPoint y: 219, distance: 70.1
click at [934, 219] on div "Product Consume Report 商品消耗明細 本月 上個月 前天 昨天 今天 2025/09/01 2025/09/30 設計師編號/姓名 愷爾…" at bounding box center [628, 154] width 992 height 224
click at [934, 219] on th "數量" at bounding box center [994, 224] width 228 height 17
drag, startPoint x: 658, startPoint y: 196, endPoint x: 540, endPoint y: 192, distance: 118.4
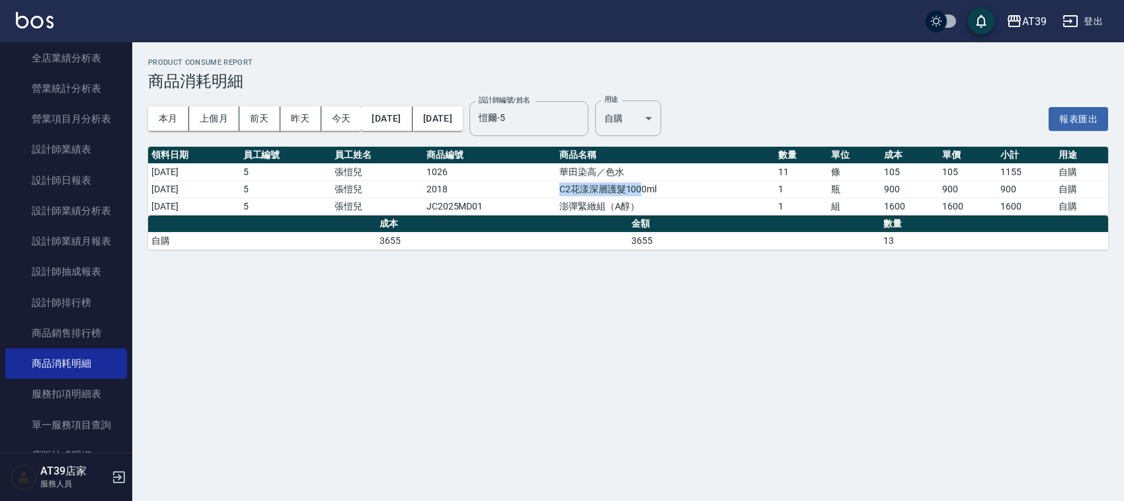
click at [540, 192] on tr "2025/09/26 5 張愷兒 2018 C2花漾深層護髮1000ml 1 瓶 900 900 900 自購" at bounding box center [628, 189] width 960 height 17
click at [540, 192] on td "2018" at bounding box center [489, 189] width 133 height 17
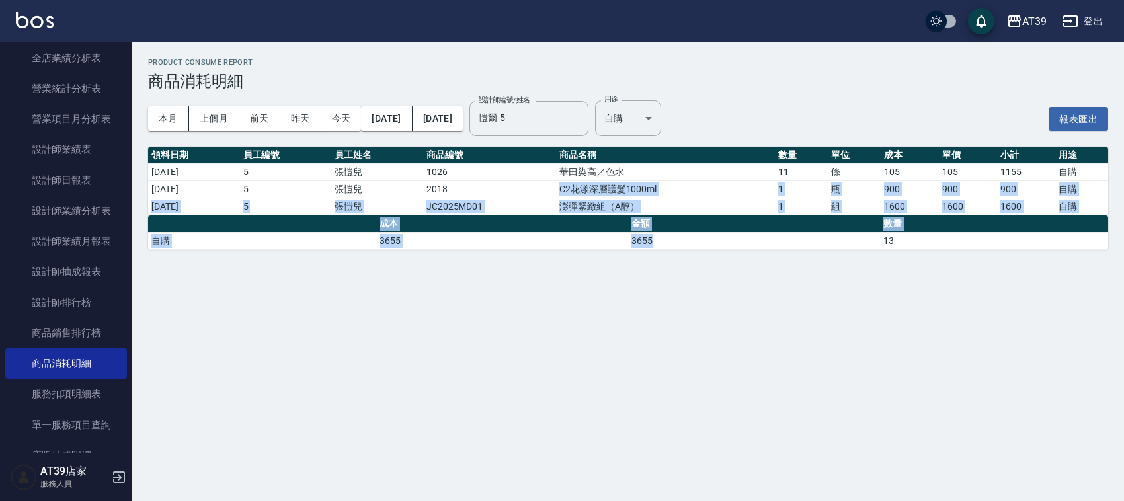
drag, startPoint x: 546, startPoint y: 192, endPoint x: 656, endPoint y: 228, distance: 115.4
click at [656, 229] on div "Product Consume Report 商品消耗明細 本月 上個月 前天 昨天 今天 2025/09/01 2025/09/30 設計師編號/姓名 愷爾…" at bounding box center [628, 154] width 992 height 224
click at [653, 220] on th "金額" at bounding box center [754, 224] width 252 height 17
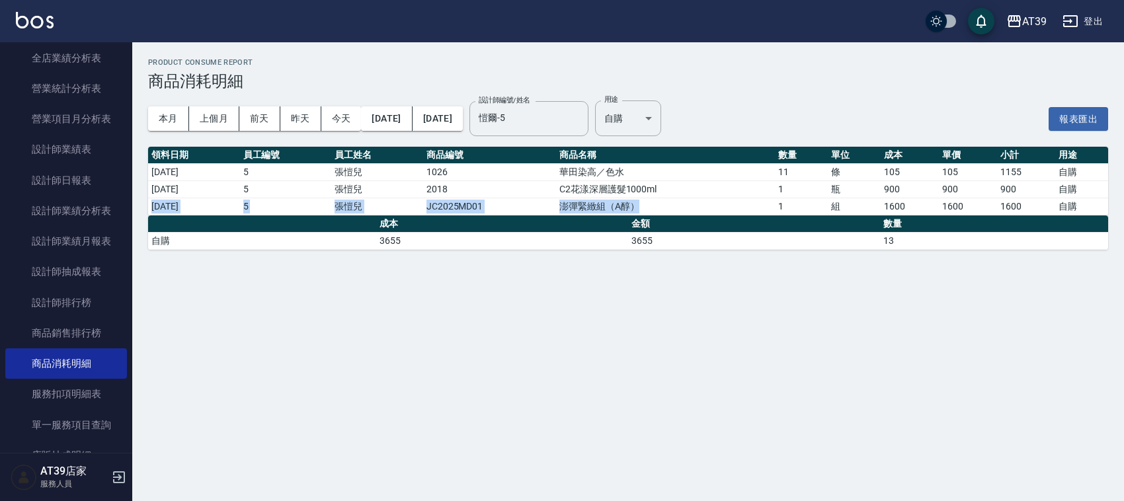
drag, startPoint x: 655, startPoint y: 212, endPoint x: 153, endPoint y: 206, distance: 502.6
click at [153, 206] on tr "2025/09/26 5 張愷兒 JC2025MD01 澎彈緊緻組（A醇） 1 組 1600 1600 1600 自購" at bounding box center [628, 206] width 960 height 17
click at [153, 206] on td "2025/09/26" at bounding box center [194, 206] width 92 height 17
drag, startPoint x: 153, startPoint y: 206, endPoint x: 692, endPoint y: 209, distance: 538.9
click at [692, 209] on tr "2025/09/26 5 張愷兒 JC2025MD01 澎彈緊緻組（A醇） 1 組 1600 1600 1600 自購" at bounding box center [628, 206] width 960 height 17
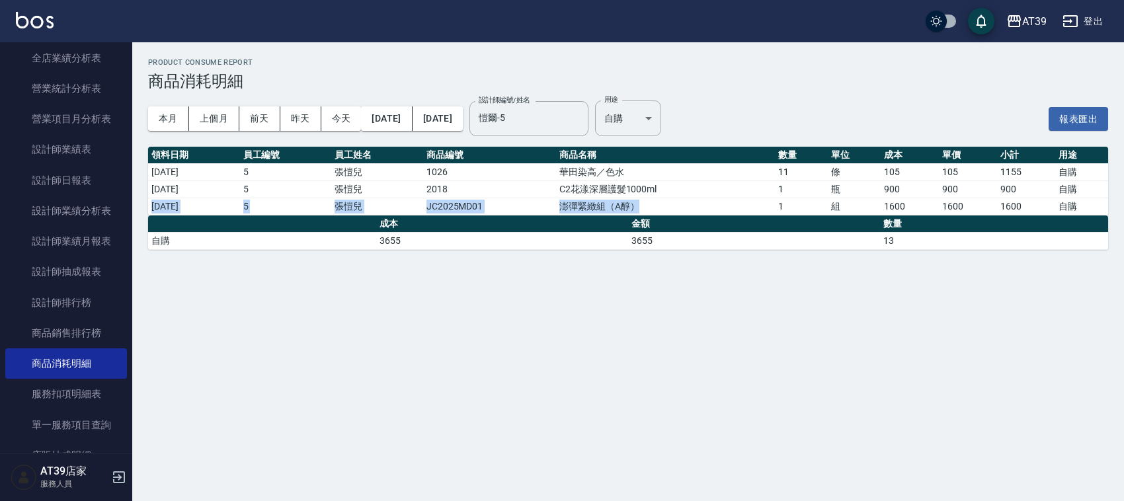
click at [692, 209] on td "澎彈緊緻組（A醇）" at bounding box center [665, 206] width 219 height 17
drag, startPoint x: 692, startPoint y: 209, endPoint x: 288, endPoint y: 207, distance: 404.0
click at [288, 207] on tr "2025/09/26 5 張愷兒 JC2025MD01 澎彈緊緻組（A醇） 1 組 1600 1600 1600 自購" at bounding box center [628, 206] width 960 height 17
click at [423, 190] on td "張愷兒" at bounding box center [377, 189] width 92 height 17
drag, startPoint x: 431, startPoint y: 205, endPoint x: 645, endPoint y: 210, distance: 214.3
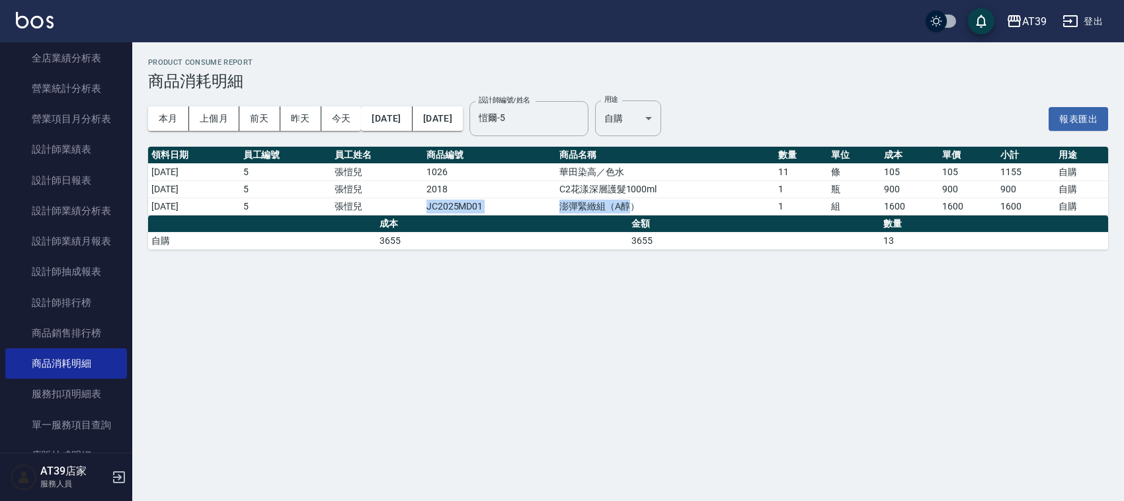
click at [645, 210] on tr "2025/09/26 5 張愷兒 JC2025MD01 澎彈緊緻組（A醇） 1 組 1600 1600 1600 自購" at bounding box center [628, 206] width 960 height 17
click at [645, 210] on td "澎彈緊緻組（A醇）" at bounding box center [665, 206] width 219 height 17
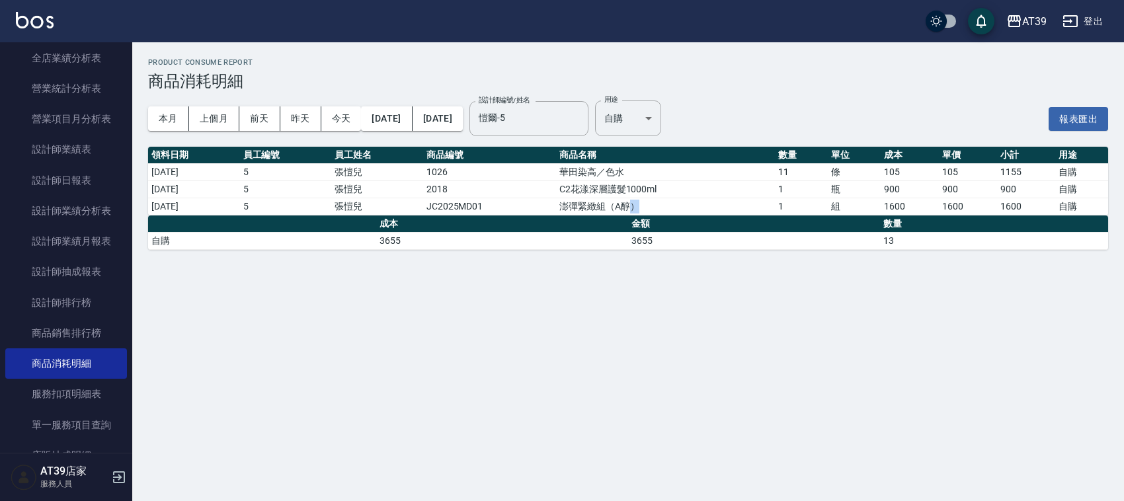
click at [645, 210] on td "澎彈緊緻組（A醇）" at bounding box center [665, 206] width 219 height 17
click at [503, 202] on td "JC2025MD01" at bounding box center [489, 206] width 133 height 17
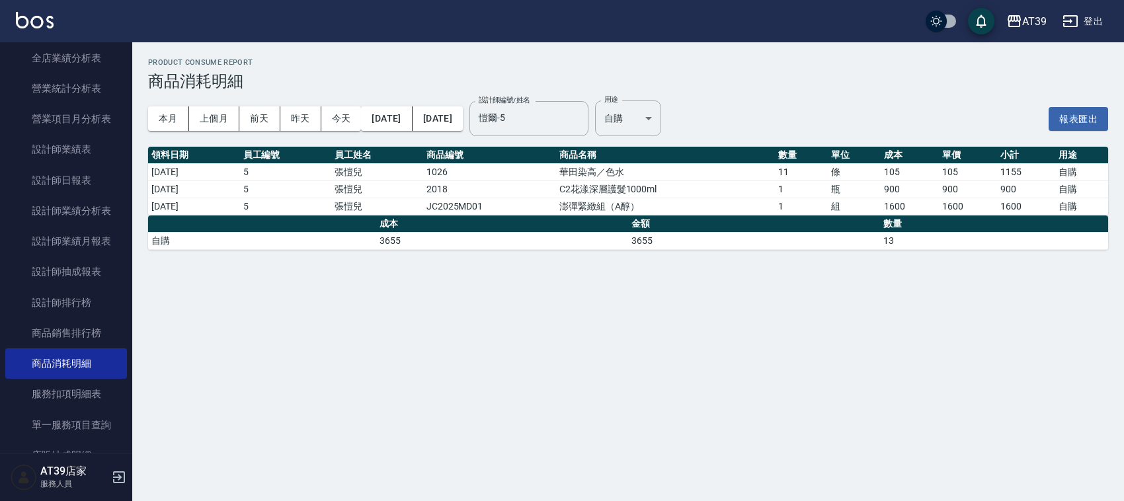
click at [503, 202] on td "JC2025MD01" at bounding box center [489, 206] width 133 height 17
drag, startPoint x: 325, startPoint y: 207, endPoint x: 914, endPoint y: 204, distance: 589.2
click at [914, 204] on tr "2025/09/26 5 張愷兒 JC2025MD01 澎彈緊緻組（A醇） 1 組 1600 1600 1600 自購" at bounding box center [628, 206] width 960 height 17
click at [914, 204] on td "1600" at bounding box center [910, 206] width 58 height 17
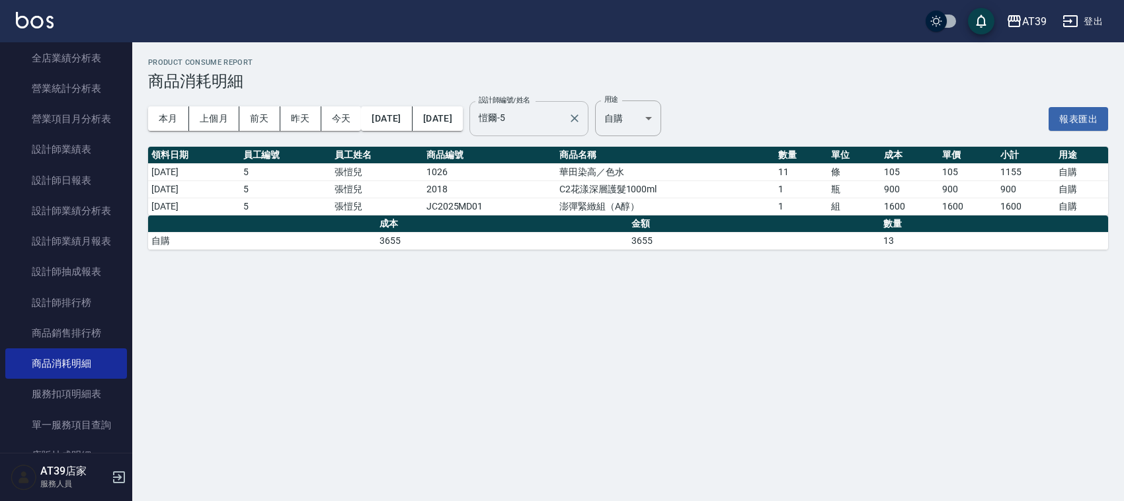
click at [563, 124] on input "愷爾-5" at bounding box center [518, 118] width 87 height 23
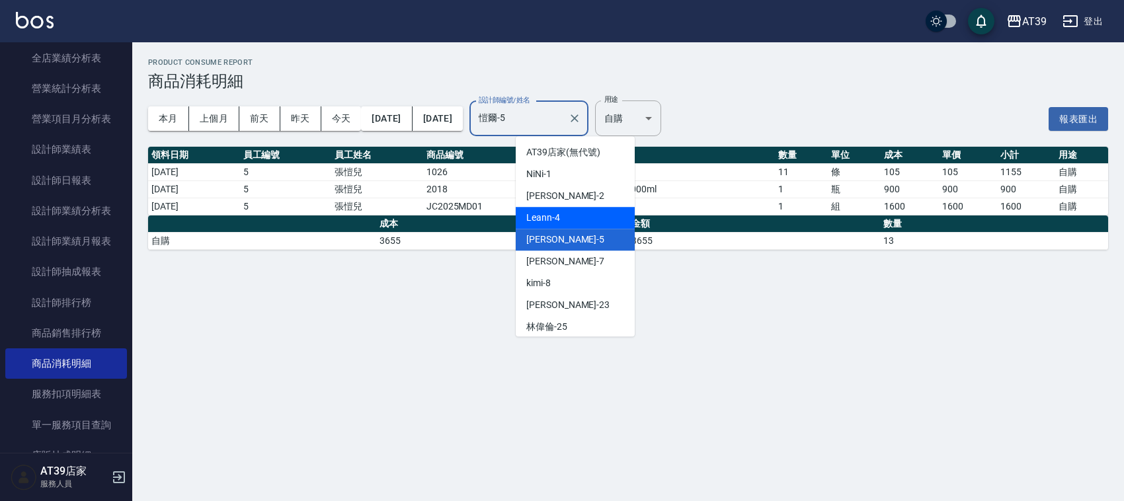
click at [585, 226] on div "Leann -4" at bounding box center [575, 218] width 119 height 22
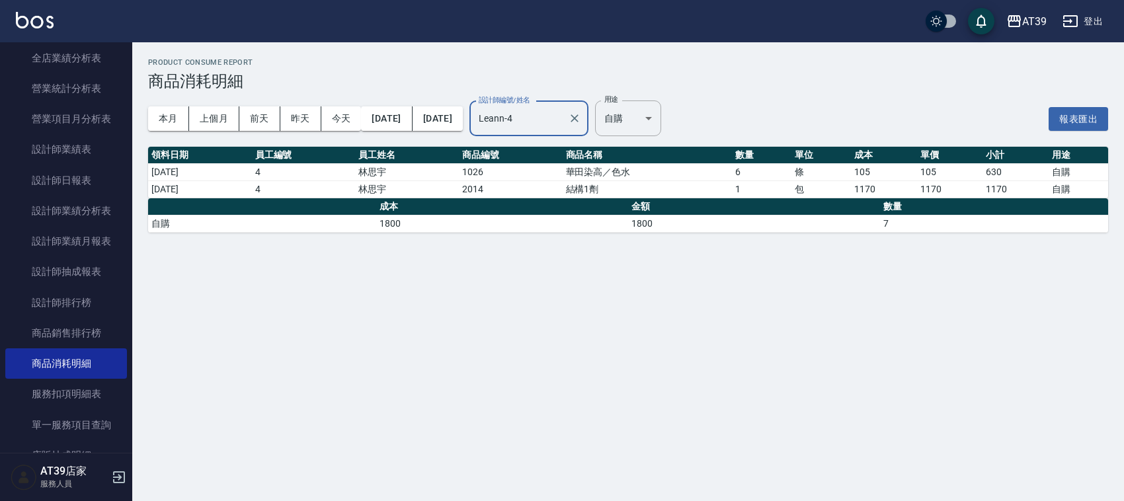
click at [563, 130] on input "Leann-4" at bounding box center [518, 118] width 87 height 23
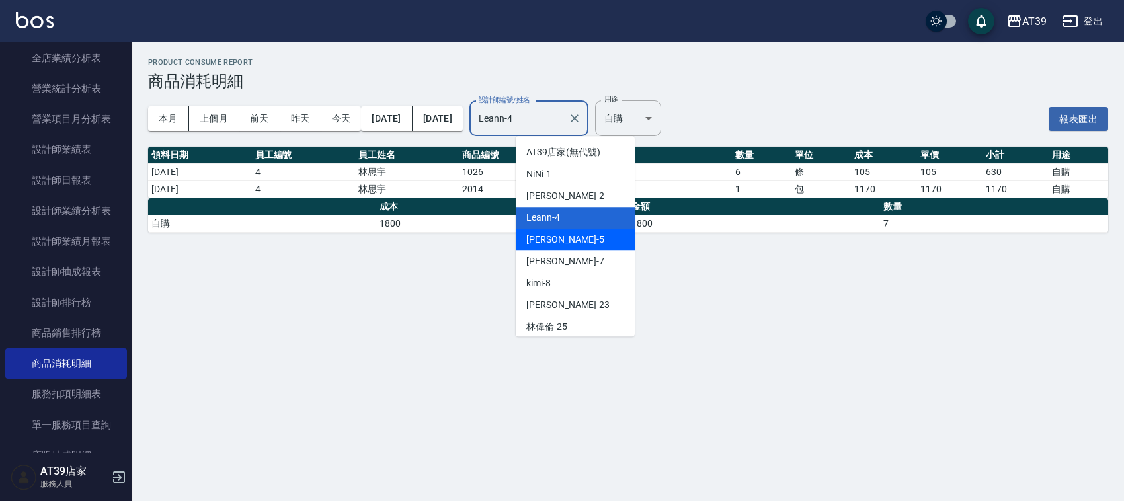
click at [566, 235] on div "愷爾 -5" at bounding box center [575, 240] width 119 height 22
type input "愷爾-5"
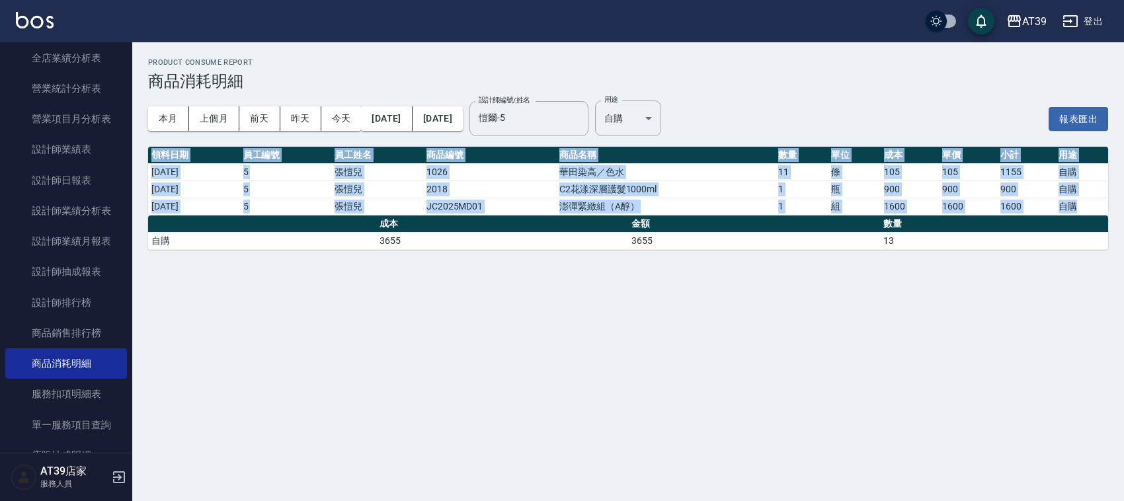
drag, startPoint x: 1079, startPoint y: 208, endPoint x: 147, endPoint y: 212, distance: 932.4
click at [147, 212] on div "Product Consume Report 商品消耗明細 本月 上個月 前天 昨天 今天 2025/09/01 2025/09/30 設計師編號/姓名 愷爾…" at bounding box center [628, 154] width 992 height 224
click at [145, 210] on div "Product Consume Report 商品消耗明細 本月 上個月 前天 昨天 今天 2025/09/01 2025/09/30 設計師編號/姓名 愷爾…" at bounding box center [628, 154] width 992 height 224
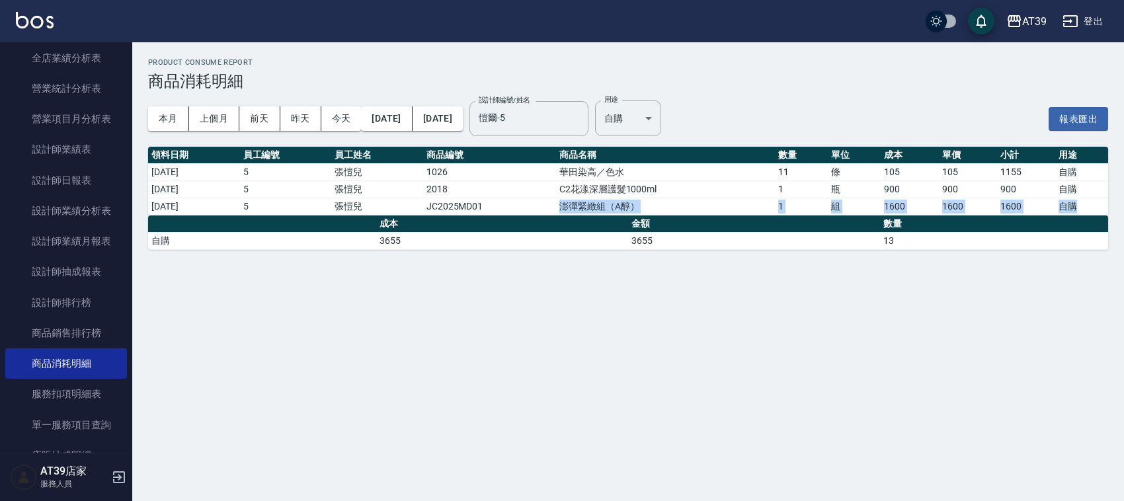
drag, startPoint x: 567, startPoint y: 208, endPoint x: 1092, endPoint y: 212, distance: 525.1
click at [1092, 212] on tr "2025/09/26 5 張愷兒 JC2025MD01 澎彈緊緻組（A醇） 1 組 1600 1600 1600 自購" at bounding box center [628, 206] width 960 height 17
click at [1092, 212] on td "自購" at bounding box center [1081, 206] width 53 height 17
drag, startPoint x: 1050, startPoint y: 209, endPoint x: 149, endPoint y: 207, distance: 900.7
click at [149, 207] on tr "2025/09/26 5 張愷兒 JC2025MD01 澎彈緊緻組（A醇） 1 組 1600 1600 1600 自購" at bounding box center [628, 206] width 960 height 17
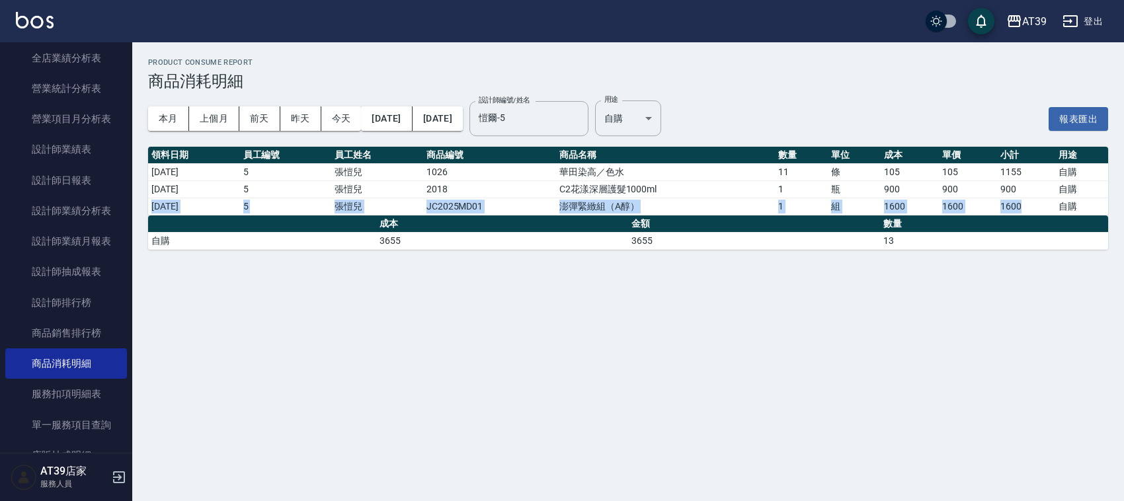
click at [149, 207] on td "2025/09/26" at bounding box center [194, 206] width 92 height 17
click at [149, 206] on td "2025/09/26" at bounding box center [194, 206] width 92 height 17
drag, startPoint x: 447, startPoint y: 212, endPoint x: 507, endPoint y: 214, distance: 60.2
click at [507, 214] on td "JC2025MD01" at bounding box center [489, 206] width 133 height 17
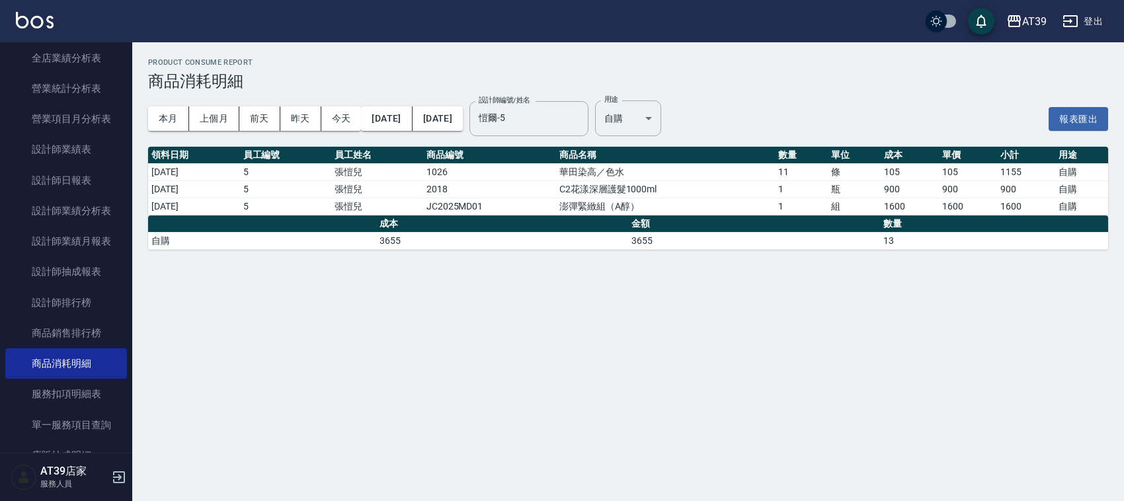
click at [304, 352] on div "Product Consume Report 商品消耗明細 本月 上個月 前天 昨天 今天 2025/09/01 2025/09/30 設計師編號/姓名 愷爾…" at bounding box center [562, 250] width 1124 height 501
click at [725, 226] on th "金額" at bounding box center [754, 224] width 252 height 17
drag, startPoint x: 645, startPoint y: 237, endPoint x: 608, endPoint y: 224, distance: 38.7
click at [630, 230] on table "成本 金額 數量 自購 3655 3655 13" at bounding box center [628, 233] width 960 height 34
click at [607, 224] on th "成本" at bounding box center [502, 224] width 252 height 17
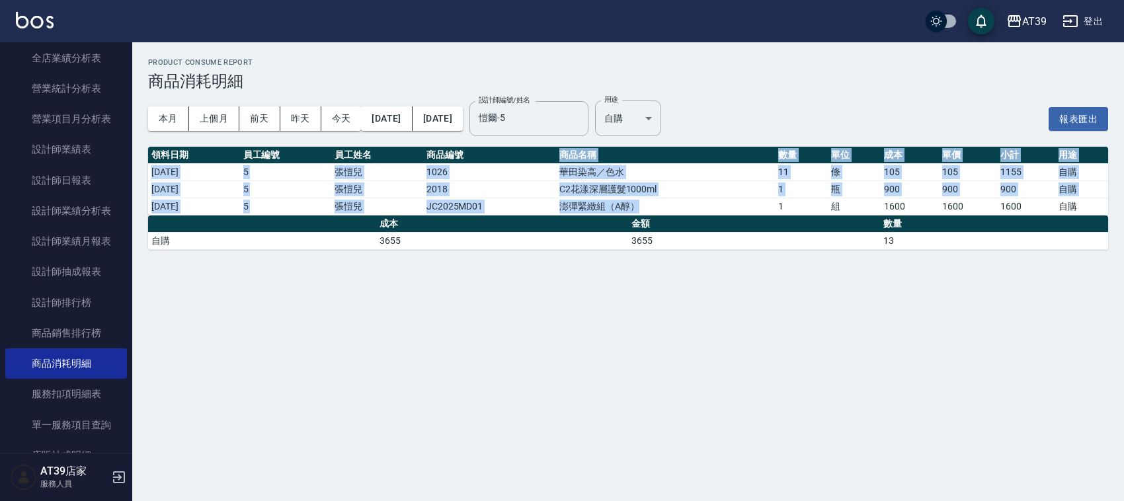
drag, startPoint x: 553, startPoint y: 162, endPoint x: 706, endPoint y: 213, distance: 160.4
click at [706, 213] on table "領料日期 員工編號 員工姓名 商品編號 商品名稱 數量 單位 成本 單價 小計 用途 2025/09/26 5 張愷兒 1026 華田染高／色水 11 條 1…" at bounding box center [628, 181] width 960 height 69
click at [706, 213] on td "澎彈緊緻組（A醇）" at bounding box center [665, 206] width 219 height 17
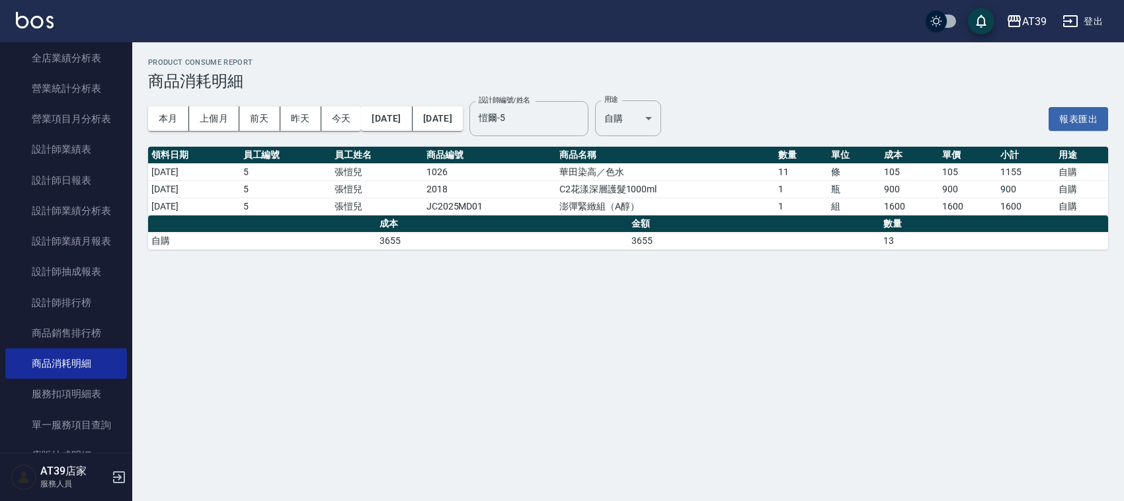
click at [706, 213] on td "澎彈緊緻組（A醇）" at bounding box center [665, 206] width 219 height 17
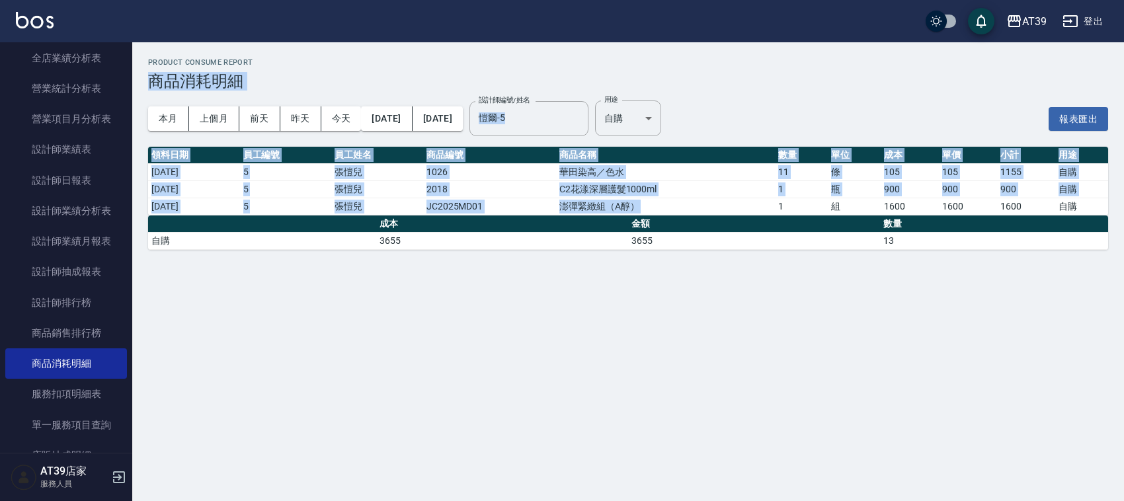
drag, startPoint x: 706, startPoint y: 213, endPoint x: 994, endPoint y: 97, distance: 310.9
click at [1003, 97] on div "Product Consume Report 商品消耗明細 本月 上個月 前天 昨天 今天 2025/09/01 2025/09/30 設計師編號/姓名 愷爾…" at bounding box center [628, 154] width 992 height 224
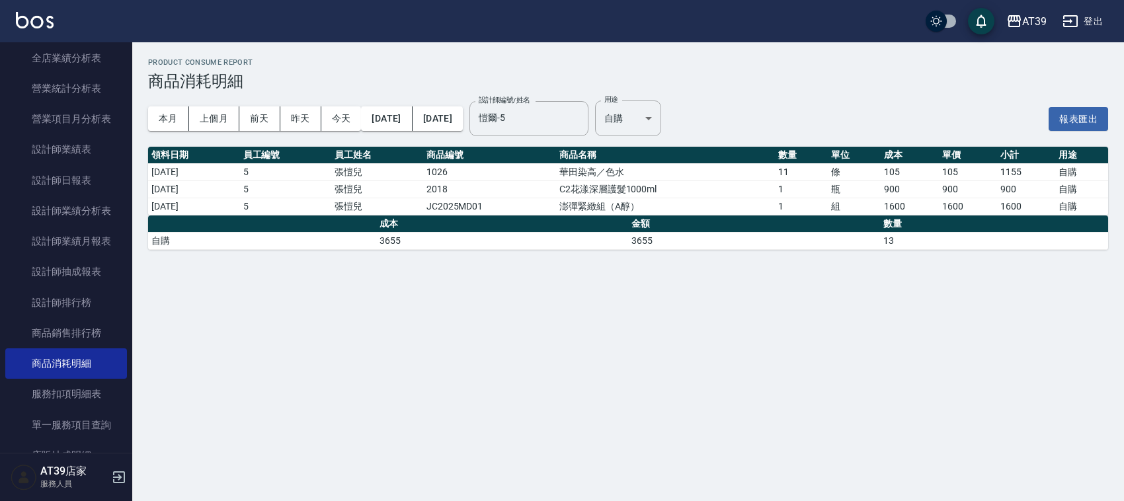
click at [751, 222] on th "金額" at bounding box center [754, 224] width 252 height 17
drag, startPoint x: 930, startPoint y: 206, endPoint x: 154, endPoint y: 200, distance: 775.7
click at [154, 200] on tr "2025/09/26 5 張愷兒 JC2025MD01 澎彈緊緻組（A醇） 1 組 1600 1600 1600 自購" at bounding box center [628, 206] width 960 height 17
click at [154, 200] on td "2025/09/26" at bounding box center [194, 206] width 92 height 17
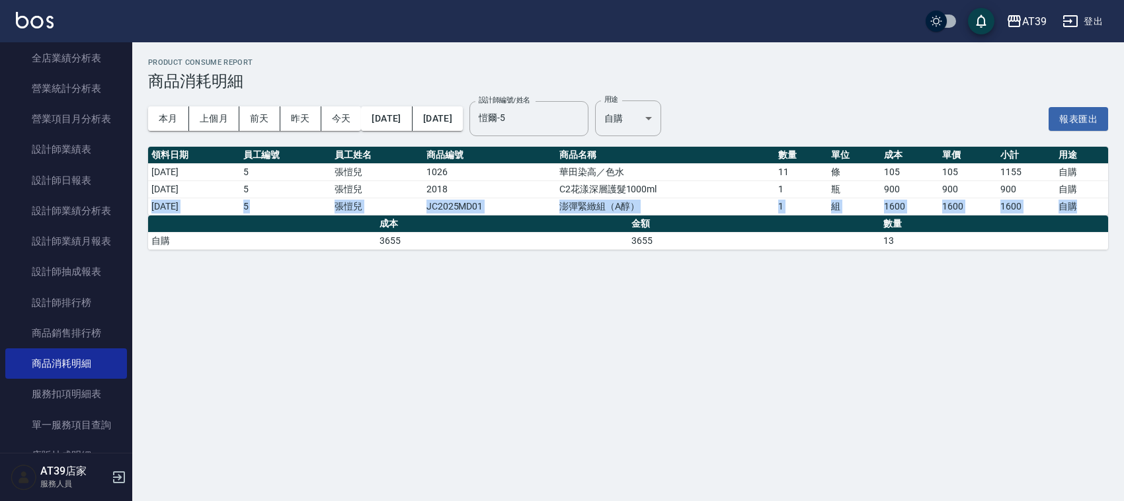
drag, startPoint x: 154, startPoint y: 200, endPoint x: 1072, endPoint y: 200, distance: 917.9
click at [1072, 200] on tr "2025/09/26 5 張愷兒 JC2025MD01 澎彈緊緻組（A醇） 1 組 1600 1600 1600 自購" at bounding box center [628, 206] width 960 height 17
click at [1072, 200] on td "自購" at bounding box center [1081, 206] width 53 height 17
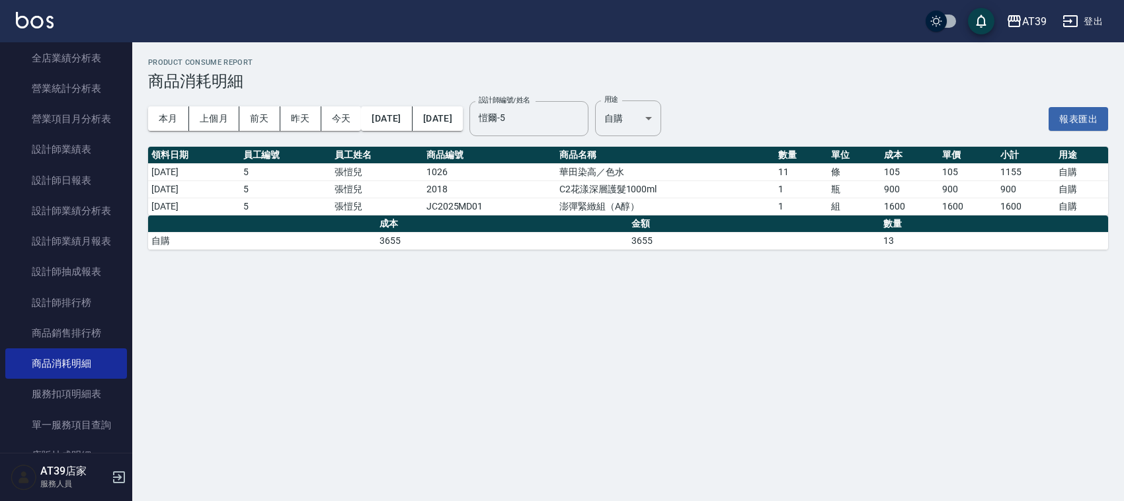
click at [1082, 214] on td "自購" at bounding box center [1081, 206] width 53 height 17
drag, startPoint x: 1085, startPoint y: 206, endPoint x: 807, endPoint y: 207, distance: 278.4
click at [807, 207] on tr "2025/09/26 5 張愷兒 JC2025MD01 澎彈緊緻組（A醇） 1 組 1600 1600 1600 自購" at bounding box center [628, 206] width 960 height 17
click at [695, 219] on th "金額" at bounding box center [754, 224] width 252 height 17
click at [694, 218] on th "金額" at bounding box center [754, 224] width 252 height 17
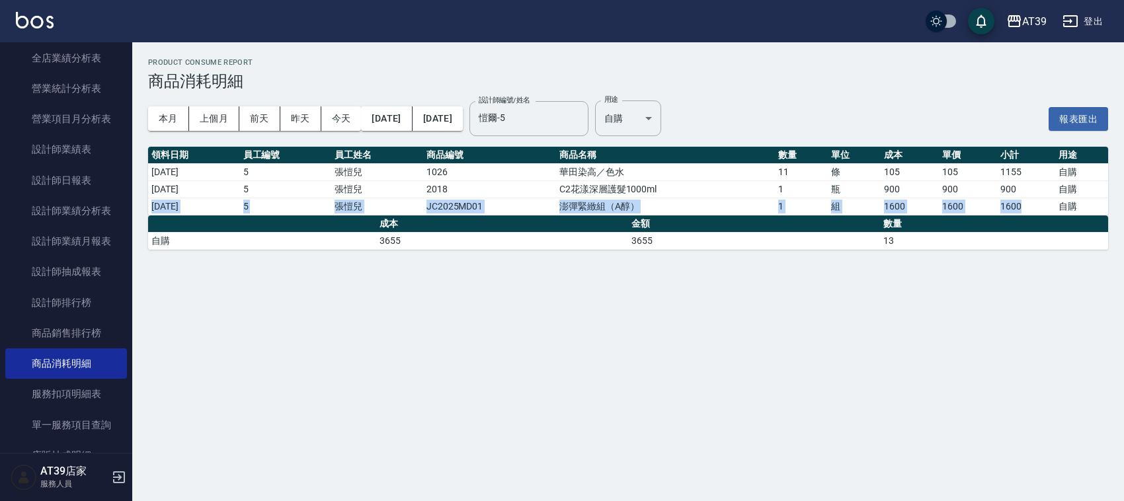
drag, startPoint x: 150, startPoint y: 210, endPoint x: 1057, endPoint y: 196, distance: 906.7
click at [1045, 198] on tr "2025/09/26 5 張愷兒 JC2025MD01 澎彈緊緻組（A醇） 1 組 1600 1600 1600 自購" at bounding box center [628, 206] width 960 height 17
drag, startPoint x: 1061, startPoint y: 196, endPoint x: 1088, endPoint y: 210, distance: 29.6
click at [1088, 210] on tbody "2025/09/26 5 張愷兒 1026 華田染高／色水 11 條 105 105 1155 自購 2025/09/26 5 張愷兒 2018 C2花漾深層…" at bounding box center [628, 189] width 960 height 52
click at [1088, 210] on td "自購" at bounding box center [1081, 206] width 53 height 17
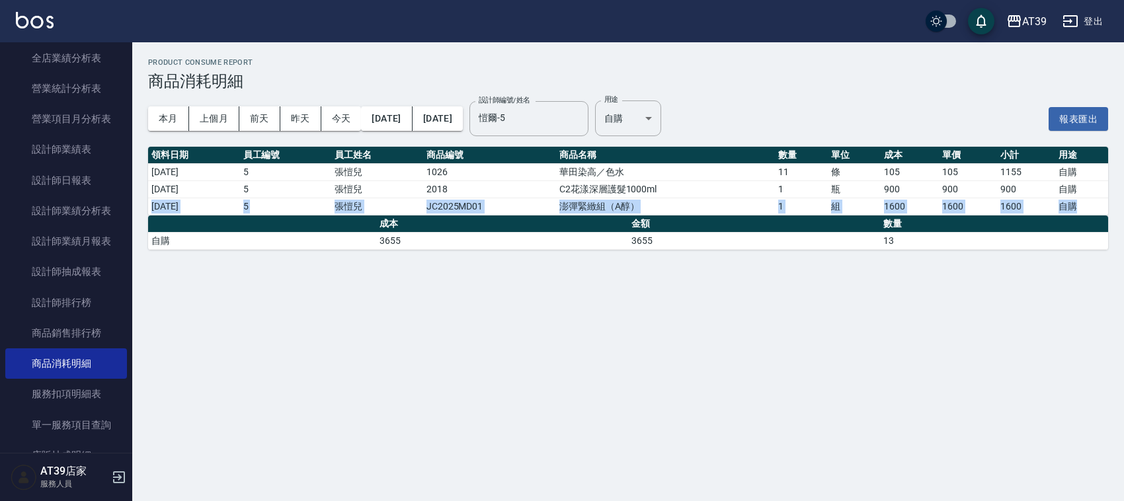
drag, startPoint x: 1088, startPoint y: 210, endPoint x: 149, endPoint y: 207, distance: 939.0
click at [149, 207] on tr "2025/09/26 5 張愷兒 JC2025MD01 澎彈緊緻組（A醇） 1 組 1600 1600 1600 自購" at bounding box center [628, 206] width 960 height 17
click at [149, 207] on td "2025/09/26" at bounding box center [194, 206] width 92 height 17
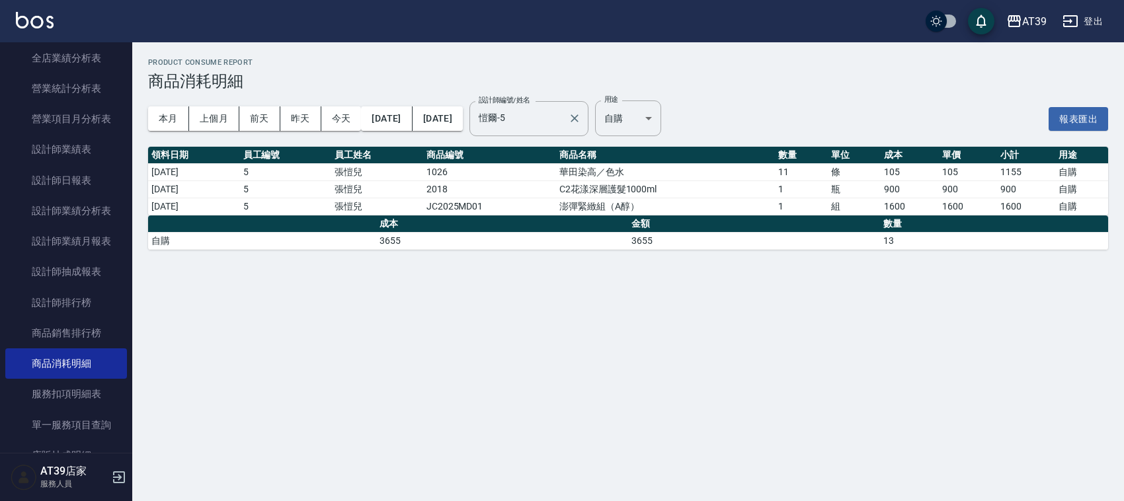
click at [529, 101] on label "設計師編號/姓名" at bounding box center [505, 100] width 52 height 10
click at [529, 107] on input "愷爾-5" at bounding box center [518, 118] width 87 height 23
click at [468, 67] on div "Product Consume Report 商品消耗明細" at bounding box center [628, 74] width 960 height 32
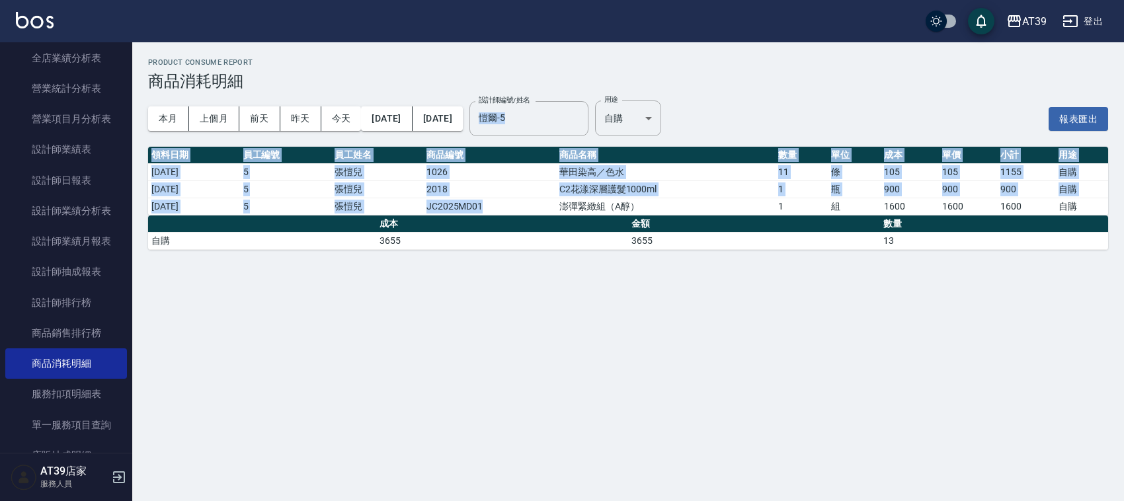
drag, startPoint x: 468, startPoint y: 67, endPoint x: 511, endPoint y: 213, distance: 151.7
click at [511, 213] on div "Product Consume Report 商品消耗明細 本月 上個月 前天 昨天 今天 2025/09/01 2025/09/30 設計師編號/姓名 愷爾…" at bounding box center [628, 154] width 992 height 224
click at [512, 213] on td "JC2025MD01" at bounding box center [489, 206] width 133 height 17
click at [151, 149] on th "領料日期" at bounding box center [194, 155] width 92 height 17
drag, startPoint x: 151, startPoint y: 149, endPoint x: 1110, endPoint y: 245, distance: 963.6
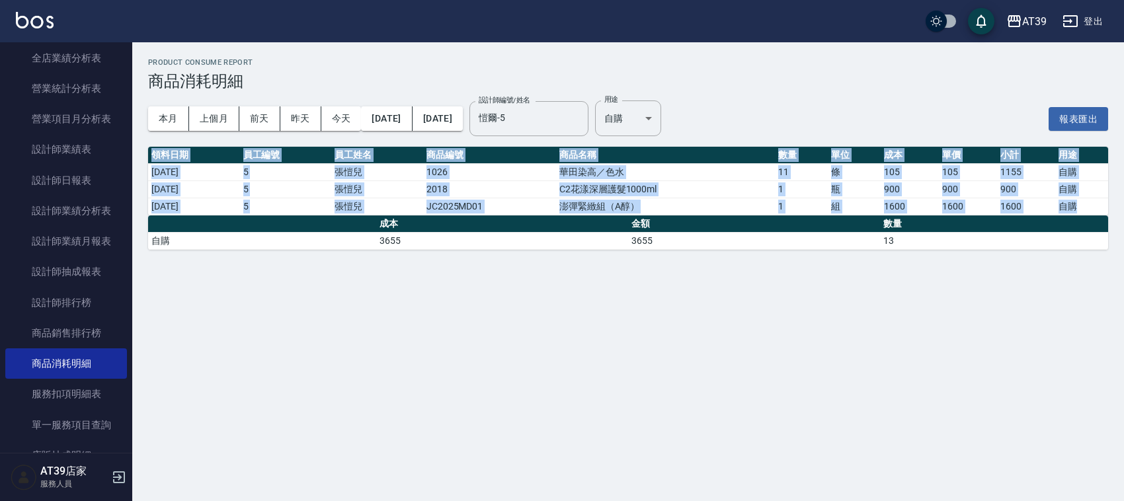
click at [1110, 245] on div "Product Consume Report 商品消耗明細 本月 上個月 前天 昨天 今天 2025/09/01 2025/09/30 設計師編號/姓名 愷爾…" at bounding box center [628, 154] width 992 height 224
drag, startPoint x: 1108, startPoint y: 233, endPoint x: 192, endPoint y: 174, distance: 917.8
click at [192, 175] on div "Product Consume Report 商品消耗明細 本月 上個月 前天 昨天 今天 2025/09/01 2025/09/30 設計師編號/姓名 愷爾…" at bounding box center [628, 154] width 992 height 224
drag, startPoint x: 187, startPoint y: 163, endPoint x: 794, endPoint y: 354, distance: 636.4
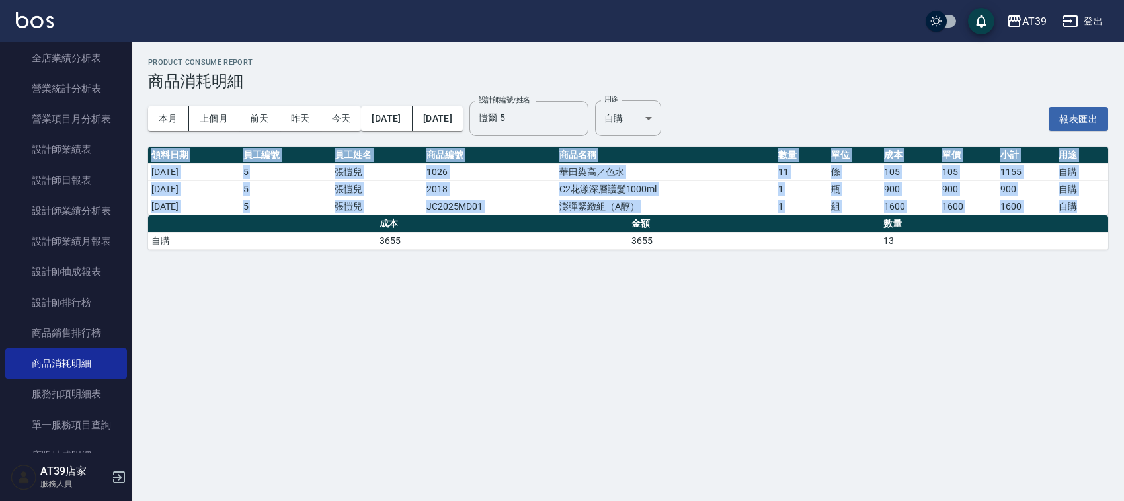
click at [794, 354] on div "Product Consume Report 商品消耗明細 本月 上個月 前天 昨天 今天 2025/09/01 2025/09/30 設計師編號/姓名 愷爾…" at bounding box center [562, 250] width 1124 height 501
click at [799, 338] on div "Product Consume Report 商品消耗明細 本月 上個月 前天 昨天 今天 2025/09/01 2025/09/30 設計師編號/姓名 愷爾…" at bounding box center [562, 250] width 1124 height 501
drag, startPoint x: 799, startPoint y: 337, endPoint x: 334, endPoint y: 146, distance: 502.6
click at [334, 146] on div "Product Consume Report 商品消耗明細 本月 上個月 前天 昨天 今天 2025/09/01 2025/09/30 設計師編號/姓名 愷爾…" at bounding box center [562, 250] width 1124 height 501
click at [323, 147] on th "員工編號" at bounding box center [286, 155] width 92 height 17
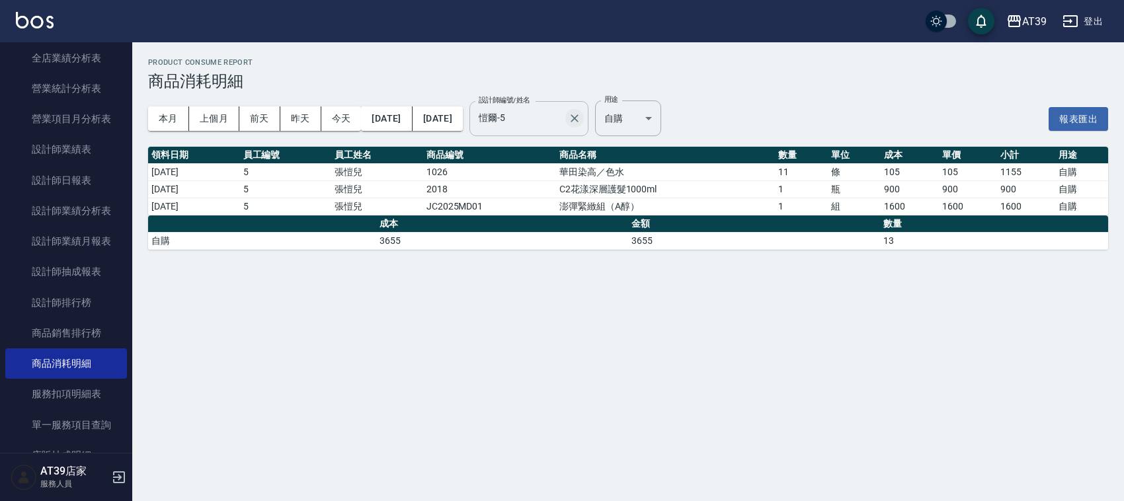
click at [584, 121] on button "Clear" at bounding box center [574, 118] width 19 height 19
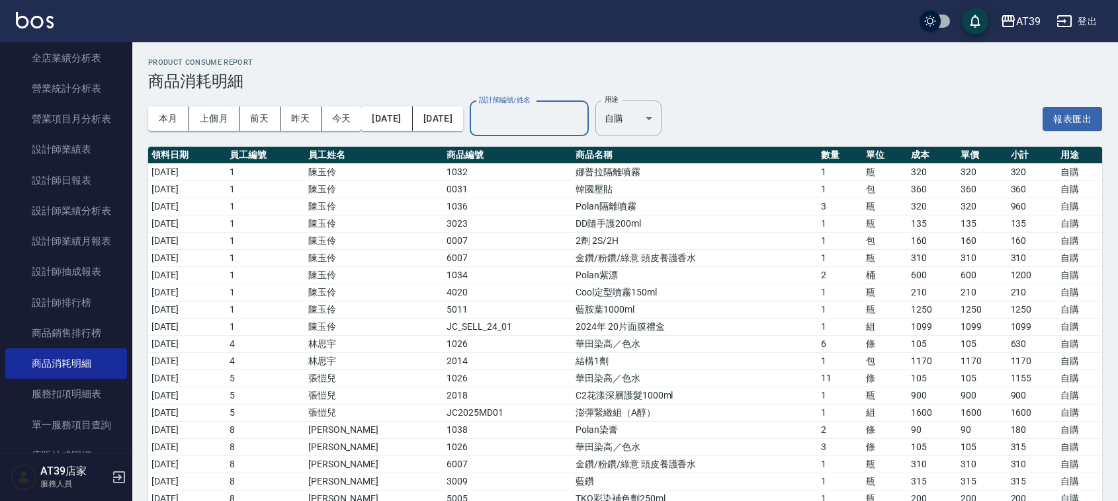
click at [583, 129] on input "設計師編號/姓名" at bounding box center [528, 118] width 107 height 23
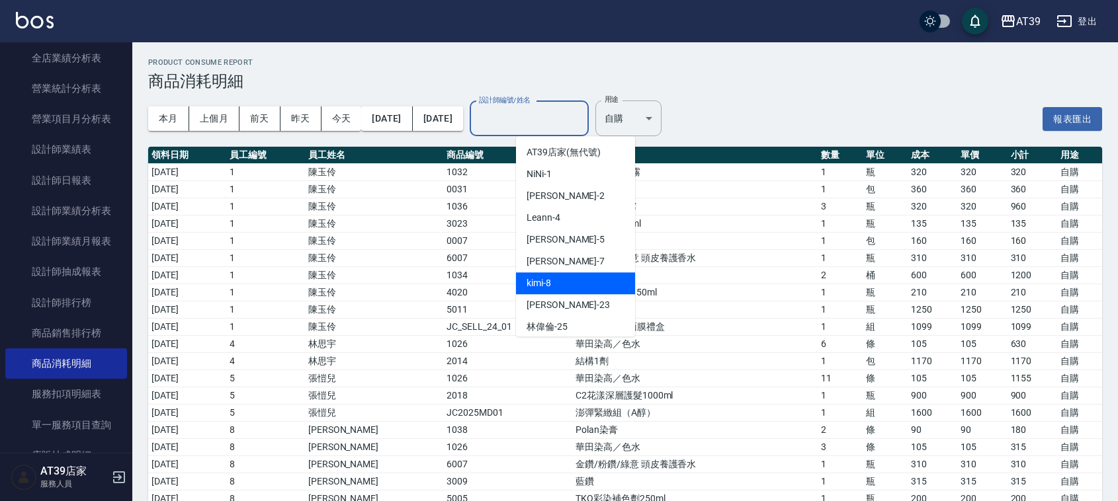
click at [585, 283] on div "kimi -8" at bounding box center [575, 283] width 119 height 22
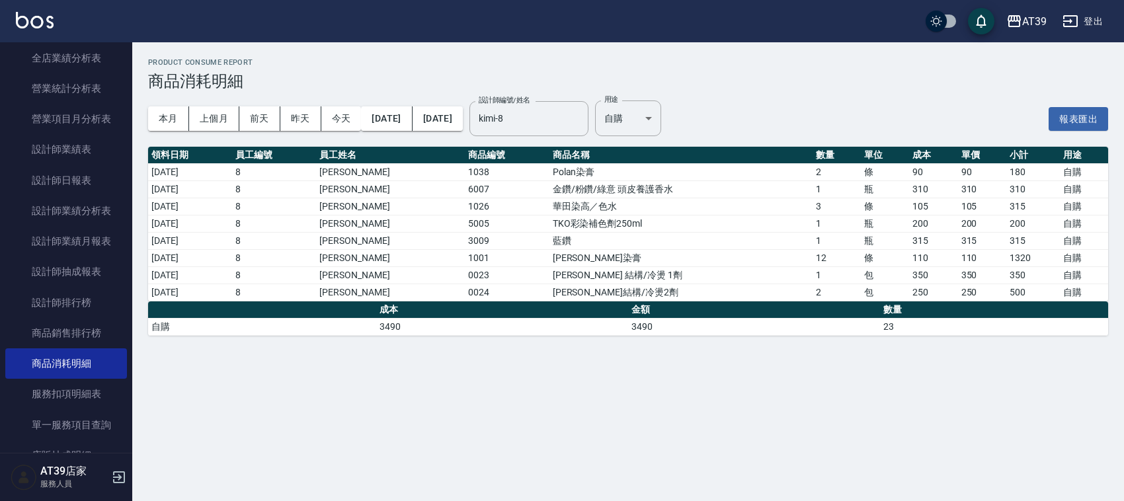
drag, startPoint x: 650, startPoint y: 319, endPoint x: 660, endPoint y: 328, distance: 13.6
click at [659, 328] on td "3490" at bounding box center [754, 326] width 252 height 17
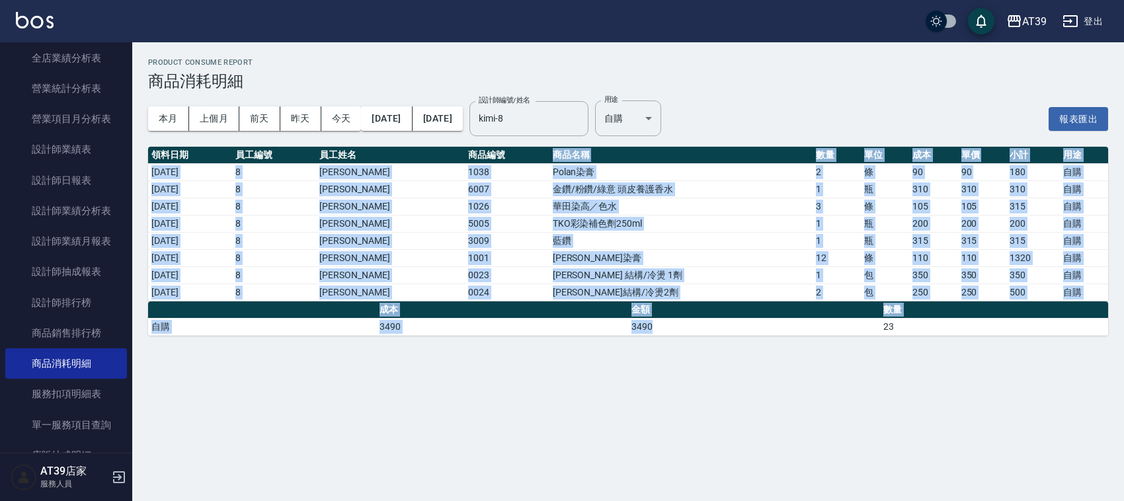
drag, startPoint x: 660, startPoint y: 328, endPoint x: 539, endPoint y: 154, distance: 211.9
click at [539, 154] on div "Product Consume Report 商品消耗明細 本月 上個月 前天 昨天 今天 2025/09/01 2025/09/30 設計師編號/姓名 ki…" at bounding box center [628, 196] width 992 height 309
click at [550, 154] on th "商品名稱" at bounding box center [681, 155] width 263 height 17
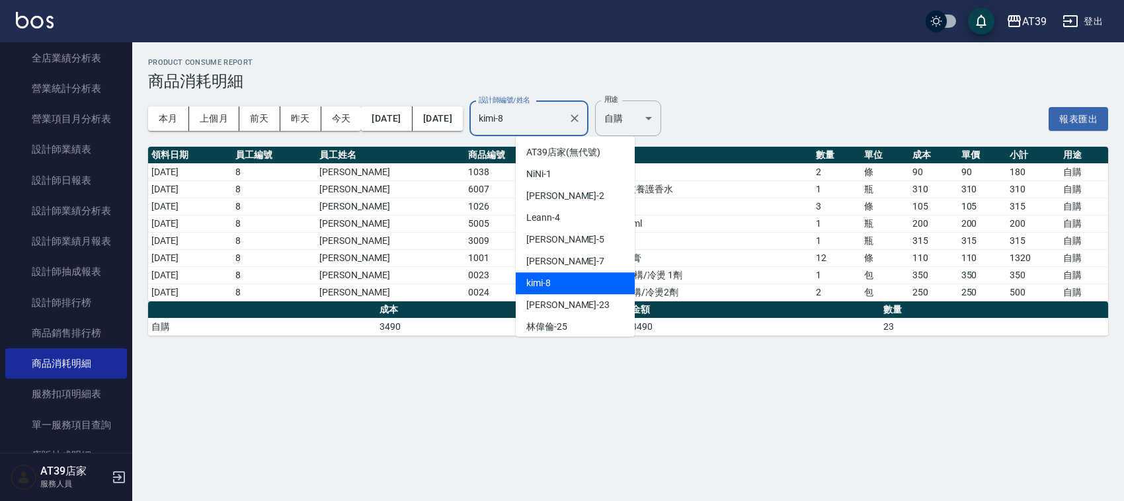
click at [563, 124] on input "kimi-8" at bounding box center [518, 118] width 87 height 23
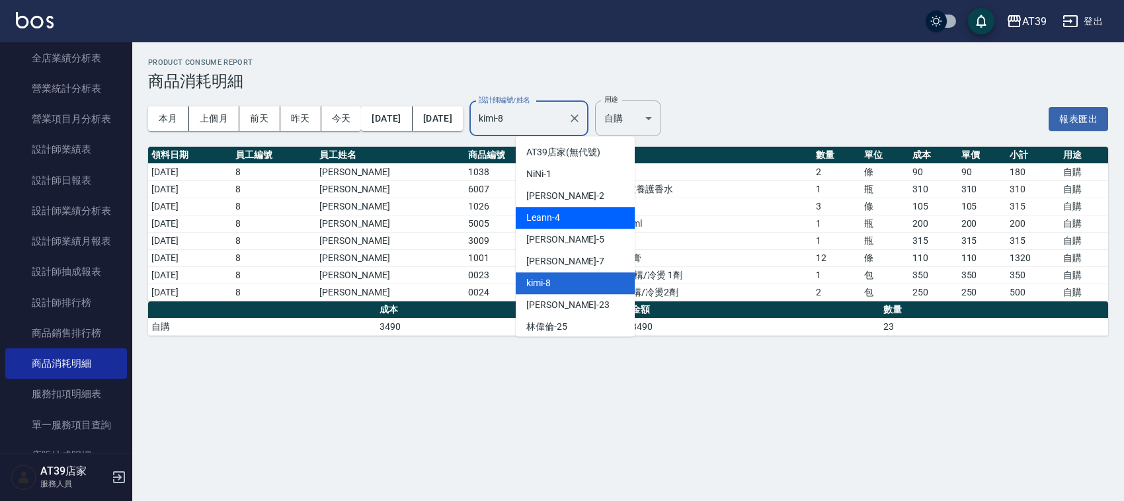
click at [561, 225] on div "Leann -4" at bounding box center [575, 218] width 119 height 22
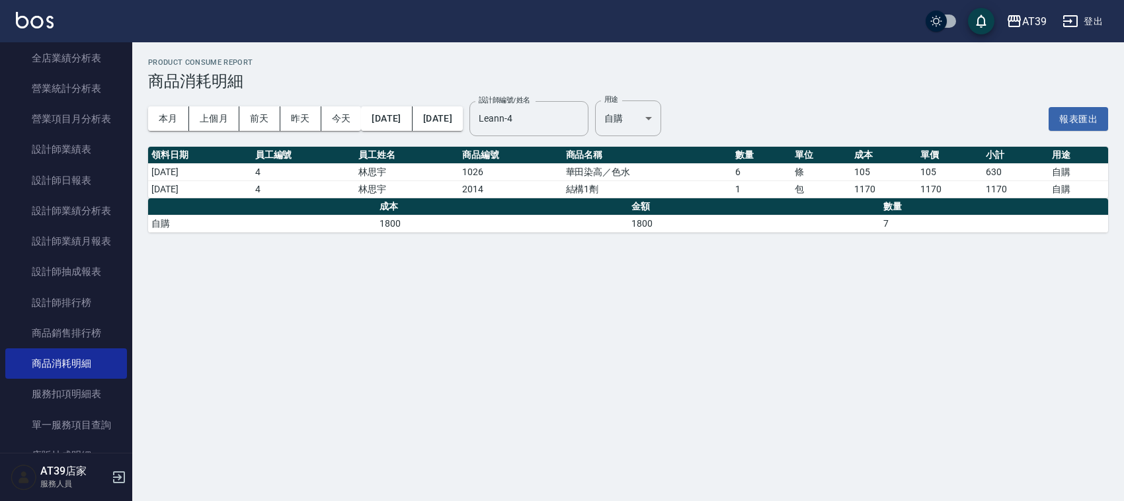
click at [703, 224] on td "1800" at bounding box center [754, 223] width 252 height 17
click at [530, 97] on label "設計師編號/姓名" at bounding box center [505, 100] width 52 height 10
click at [563, 107] on input "Leann-4" at bounding box center [518, 118] width 87 height 23
click at [563, 110] on input "Leann-4" at bounding box center [518, 118] width 87 height 23
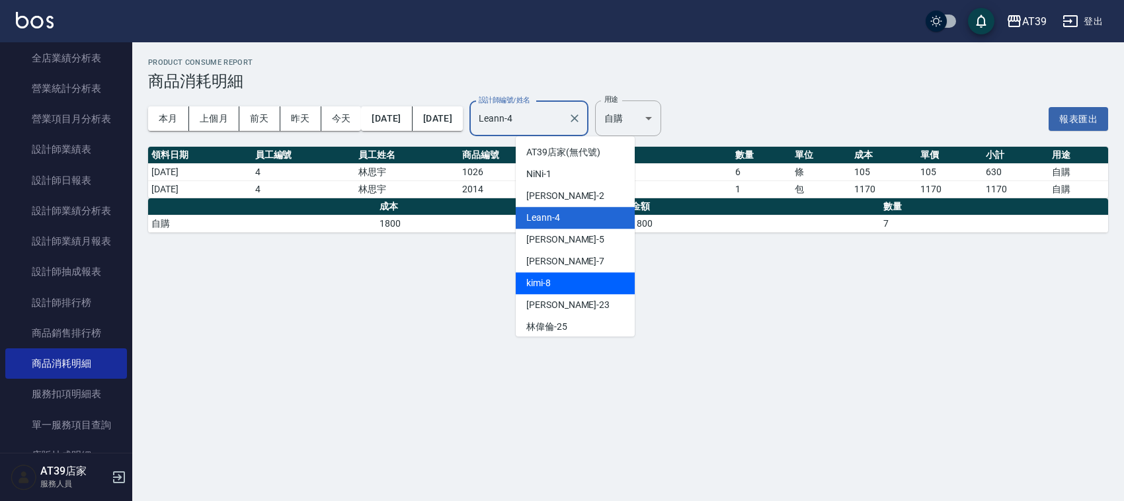
click at [563, 293] on div "kimi -8" at bounding box center [575, 283] width 119 height 22
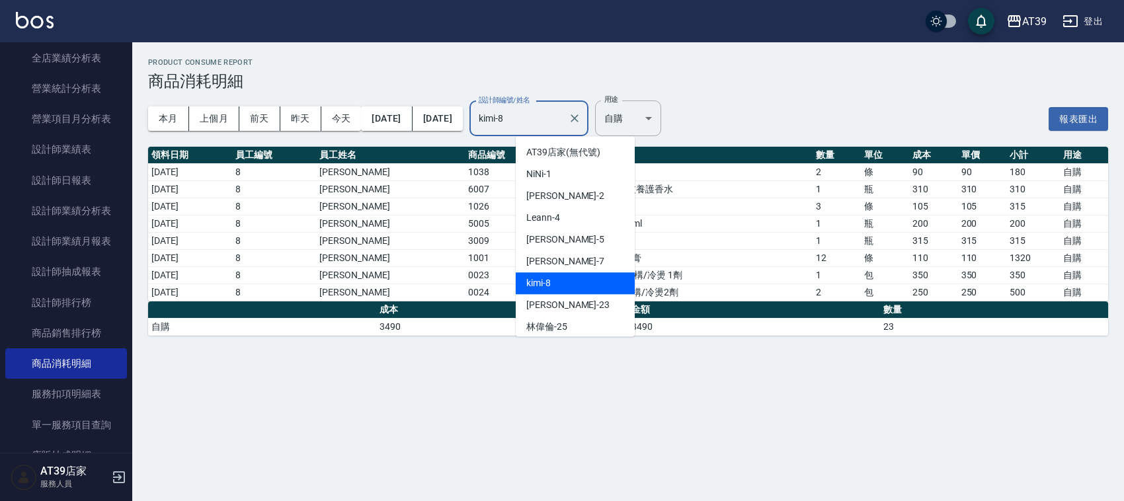
click at [563, 118] on input "kimi-8" at bounding box center [518, 118] width 87 height 23
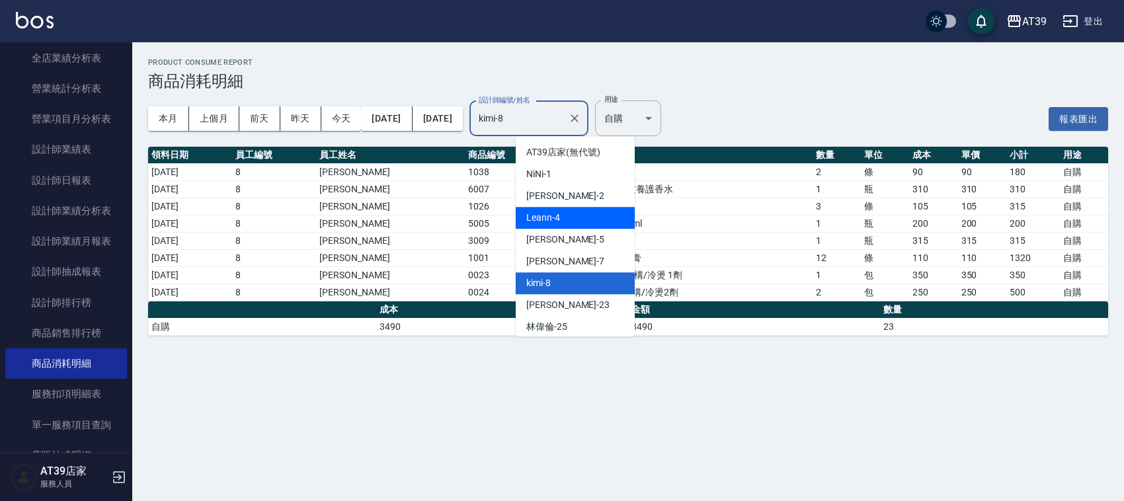
click at [582, 222] on div "Leann -4" at bounding box center [575, 218] width 119 height 22
type input "Leann-4"
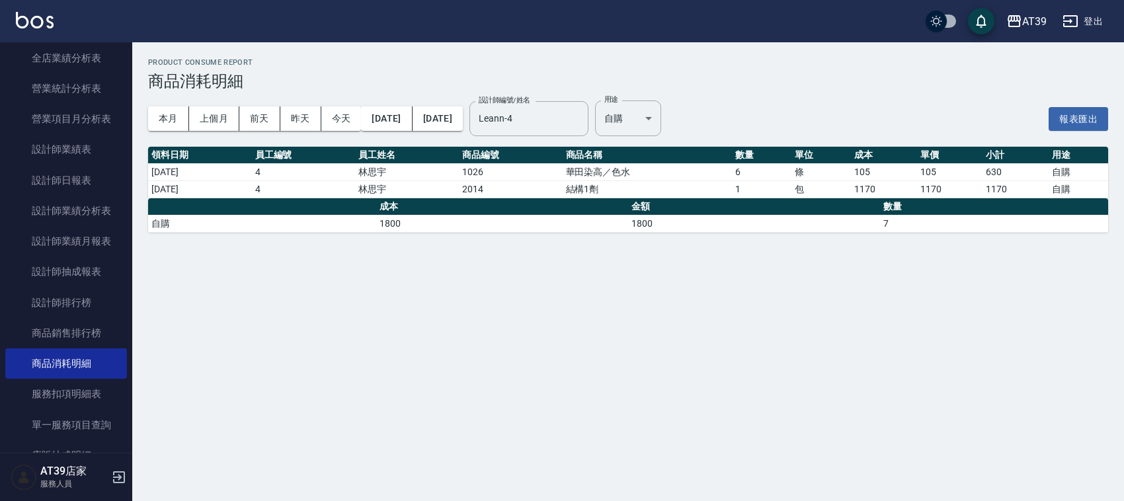
click at [617, 190] on td "結構1劑" at bounding box center [647, 189] width 169 height 17
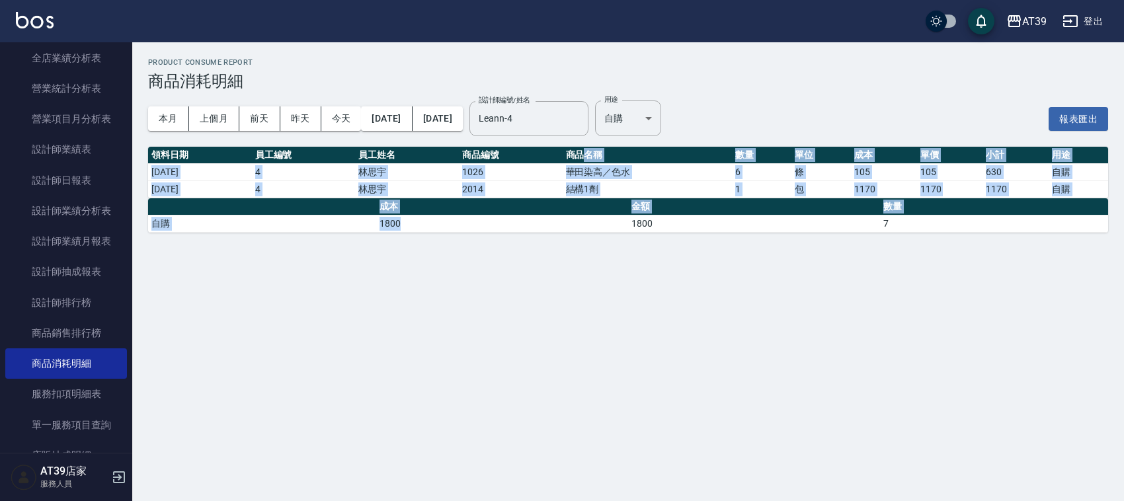
drag, startPoint x: 603, startPoint y: 154, endPoint x: 616, endPoint y: 215, distance: 62.1
click at [616, 215] on div "Product Consume Report 商品消耗明細 本月 上個月 前天 昨天 今天 2025/09/01 2025/09/30 設計師編號/姓名 Le…" at bounding box center [628, 145] width 992 height 206
click at [616, 215] on td "1800" at bounding box center [502, 223] width 252 height 17
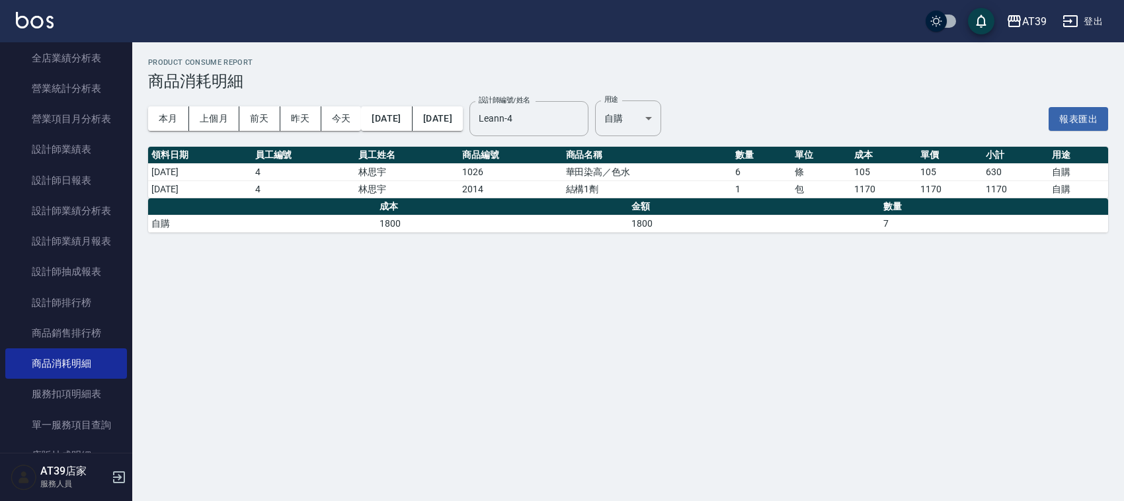
click at [616, 215] on td "1800" at bounding box center [502, 223] width 252 height 17
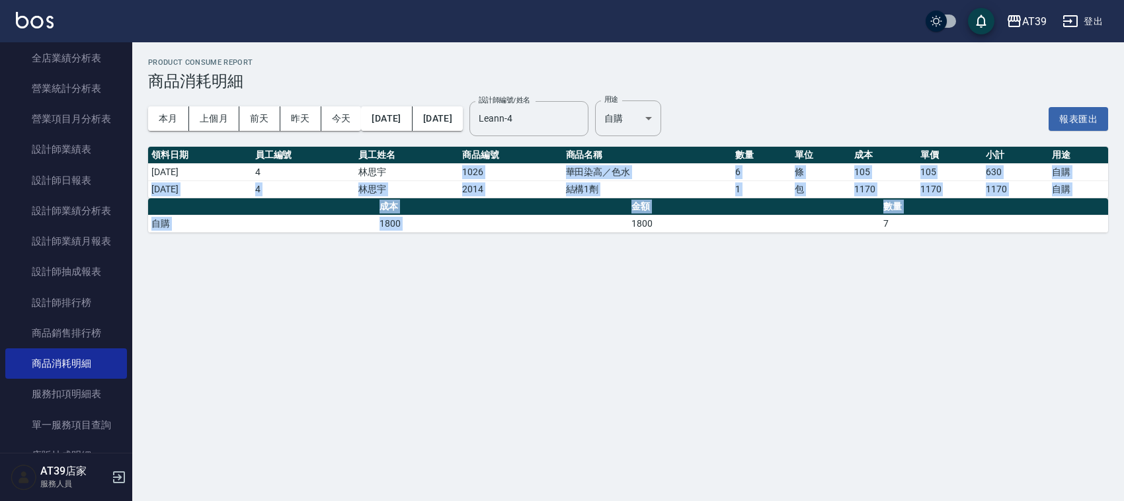
drag, startPoint x: 616, startPoint y: 215, endPoint x: 574, endPoint y: 163, distance: 66.3
click at [574, 163] on div "Product Consume Report 商品消耗明細 本月 上個月 前天 昨天 今天 2025/09/01 2025/09/30 設計師編號/姓名 Le…" at bounding box center [628, 145] width 992 height 206
click at [563, 163] on td "1026" at bounding box center [511, 171] width 104 height 17
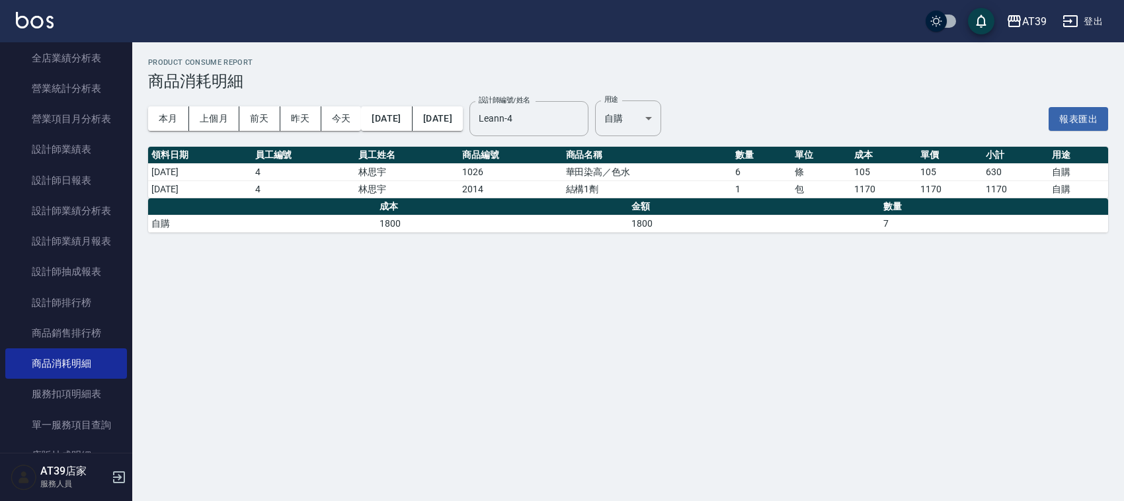
click at [563, 163] on td "1026" at bounding box center [511, 171] width 104 height 17
drag, startPoint x: 574, startPoint y: 163, endPoint x: 607, endPoint y: 196, distance: 46.3
click at [607, 196] on tbody "2025/09/26 4 林思宇 1026 華田染高／色水 6 條 105 105 630 自購 2025/09/26 4 林思宇 2014 結構1劑 1 包…" at bounding box center [628, 180] width 960 height 34
click at [607, 196] on td "結構1劑" at bounding box center [647, 189] width 169 height 17
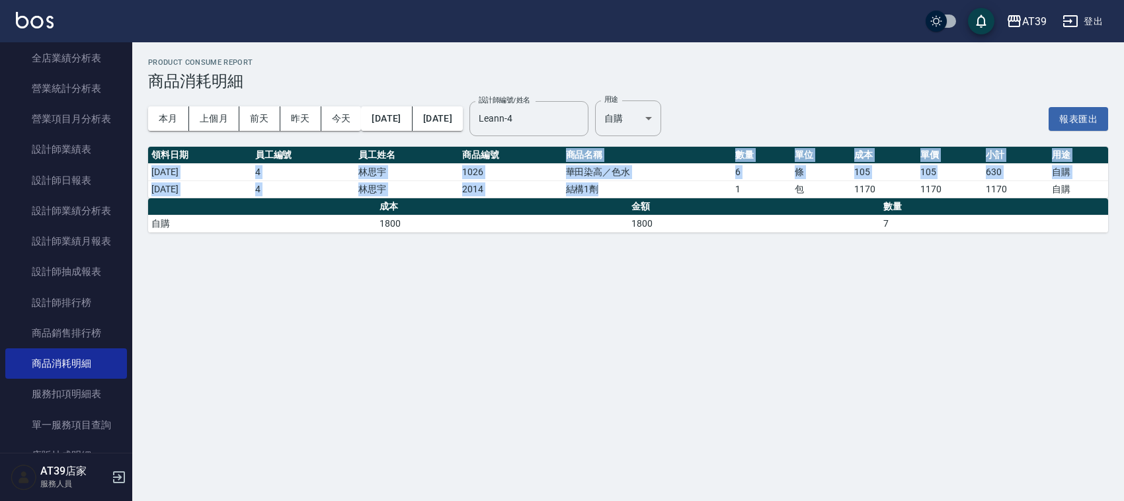
drag, startPoint x: 607, startPoint y: 196, endPoint x: 559, endPoint y: 159, distance: 60.3
click at [557, 159] on table "領料日期 員工編號 員工姓名 商品編號 商品名稱 數量 單位 成本 單價 小計 用途 2025/09/26 4 林思宇 1026 華田染高／色水 6 條 10…" at bounding box center [628, 173] width 960 height 52
click at [559, 159] on th "商品編號" at bounding box center [511, 155] width 104 height 17
drag, startPoint x: 559, startPoint y: 159, endPoint x: 1010, endPoint y: 232, distance: 456.9
click at [1010, 232] on div "Product Consume Report 商品消耗明細 本月 上個月 前天 昨天 今天 2025/09/01 2025/09/30 設計師編號/姓名 Le…" at bounding box center [628, 145] width 992 height 206
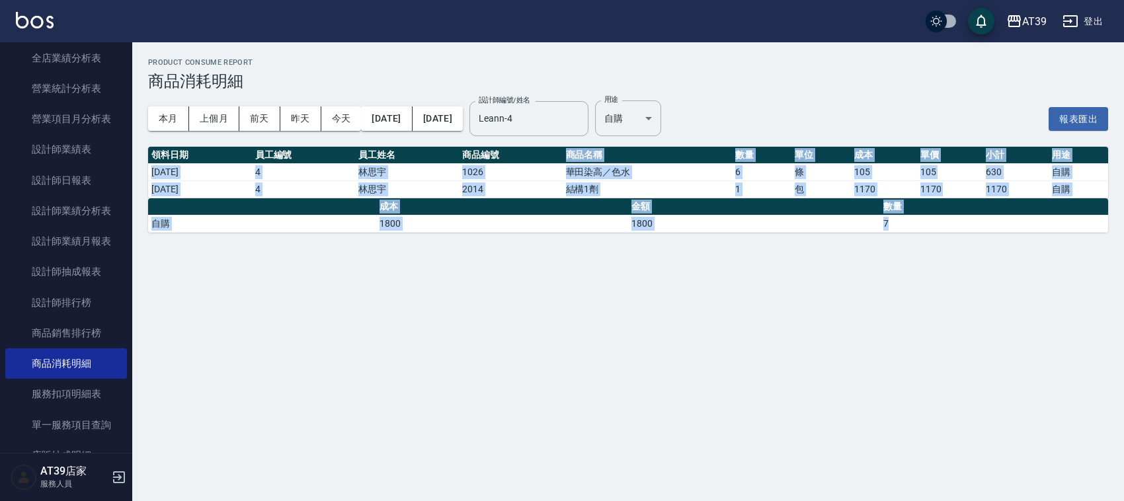
click at [1010, 232] on td "7" at bounding box center [994, 223] width 228 height 17
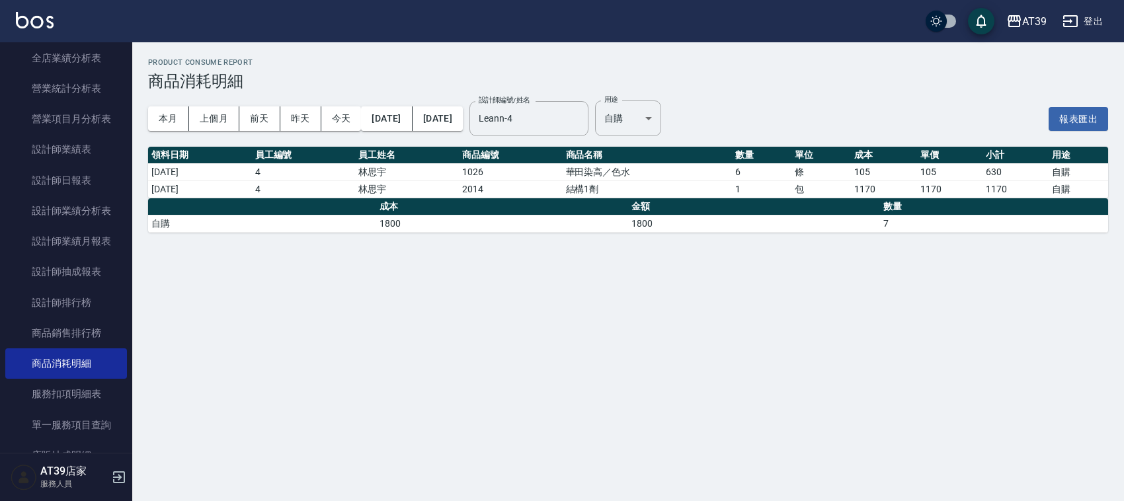
click at [1010, 232] on td "7" at bounding box center [994, 223] width 228 height 17
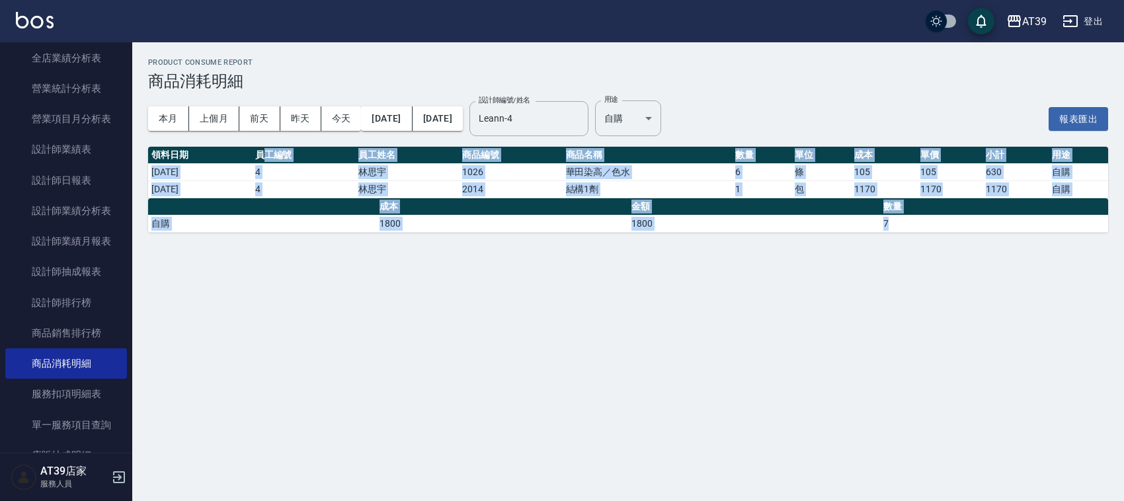
drag, startPoint x: 1002, startPoint y: 223, endPoint x: 286, endPoint y: 154, distance: 719.5
click at [286, 154] on div "Product Consume Report 商品消耗明細 本月 上個月 前天 昨天 今天 2025/09/01 2025/09/30 設計師編號/姓名 Le…" at bounding box center [628, 145] width 992 height 206
click at [286, 154] on th "員工編號" at bounding box center [304, 155] width 104 height 17
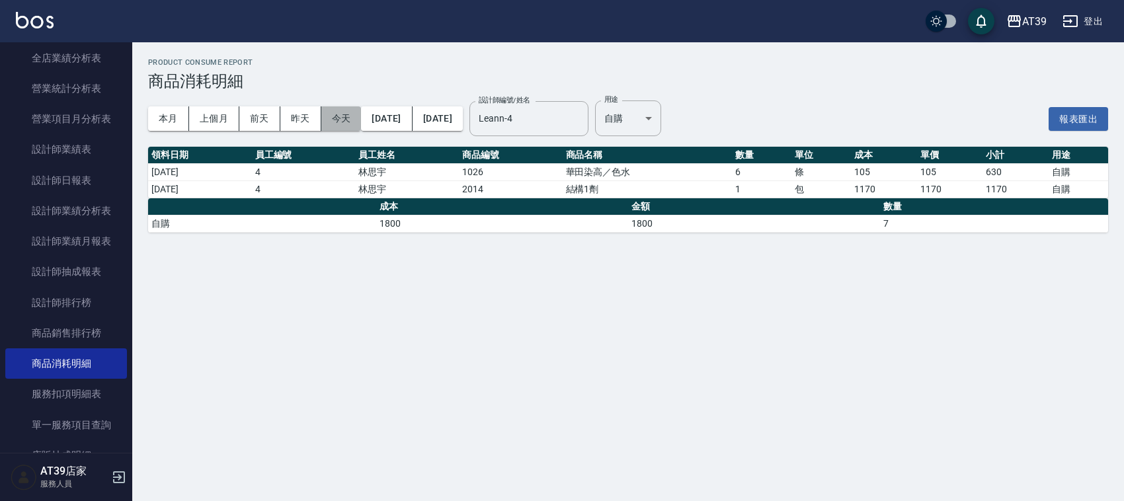
click at [339, 109] on button "今天" at bounding box center [341, 118] width 40 height 24
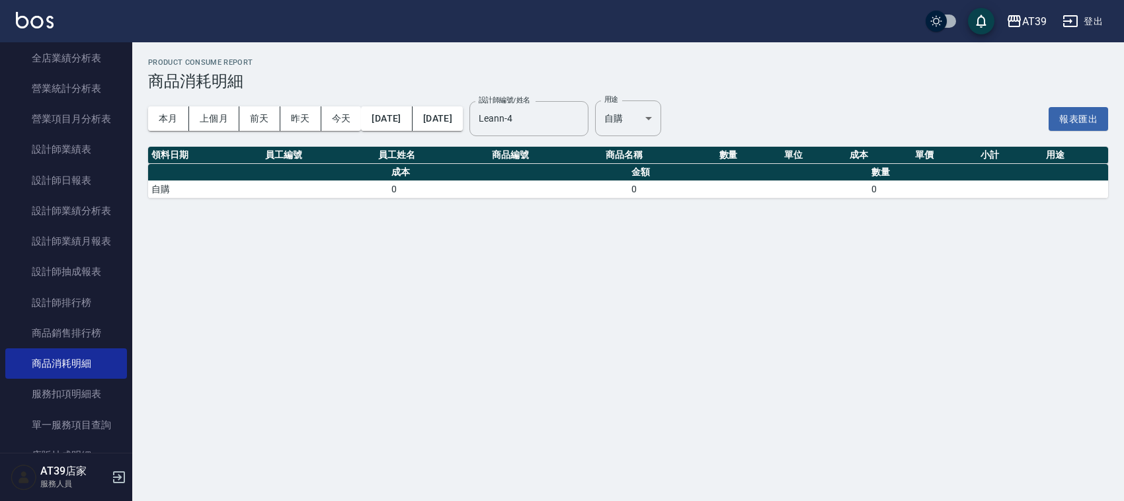
drag, startPoint x: 278, startPoint y: 79, endPoint x: 301, endPoint y: 98, distance: 29.6
click at [298, 96] on div "Product Consume Report 商品消耗明細 本月 上個月 前天 昨天 今天 2025/10/04 2025/10/04 設計師編號/姓名 Le…" at bounding box center [628, 128] width 992 height 172
click at [81, 202] on link "設計師業績分析表" at bounding box center [66, 211] width 122 height 30
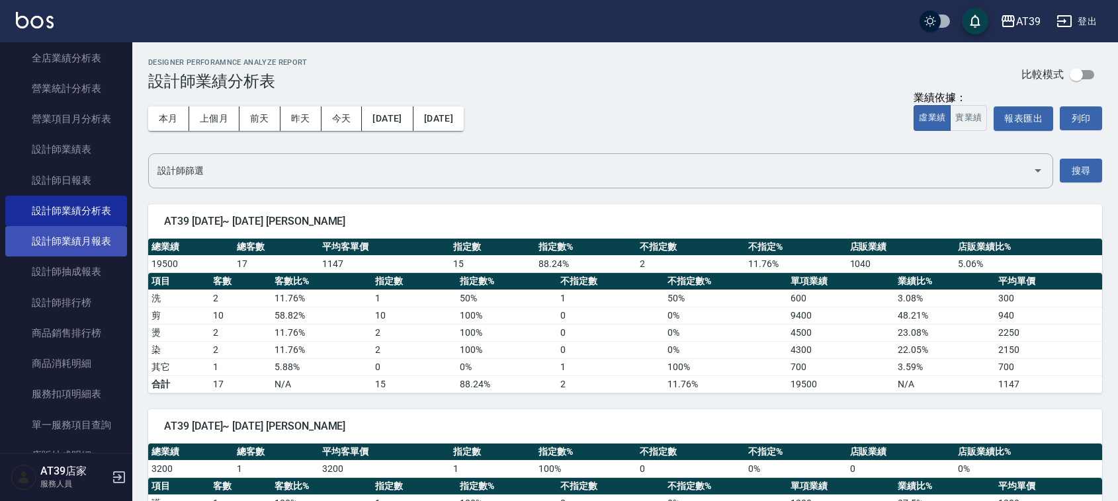
click at [96, 245] on link "設計師業績月報表" at bounding box center [66, 241] width 122 height 30
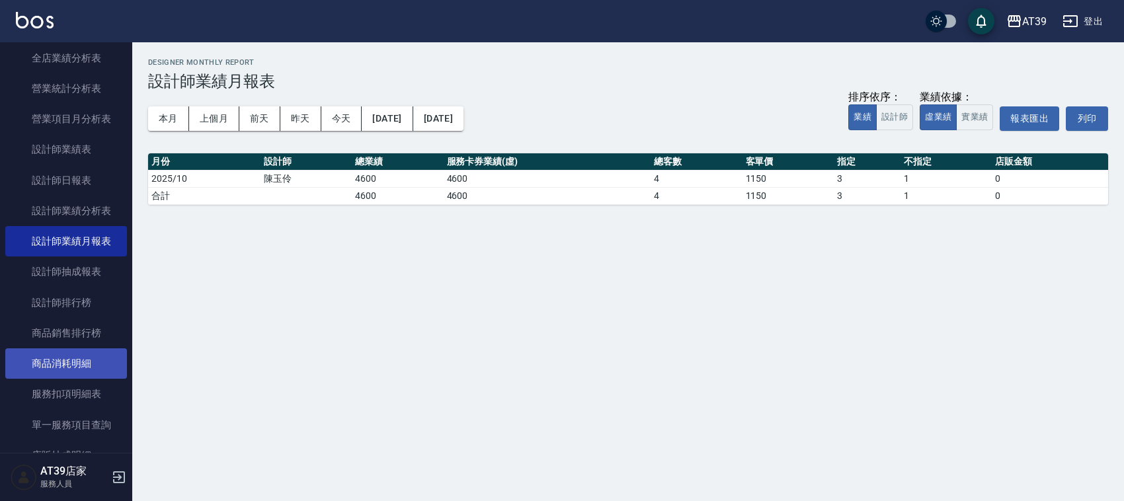
click at [81, 348] on link "商品消耗明細" at bounding box center [66, 363] width 122 height 30
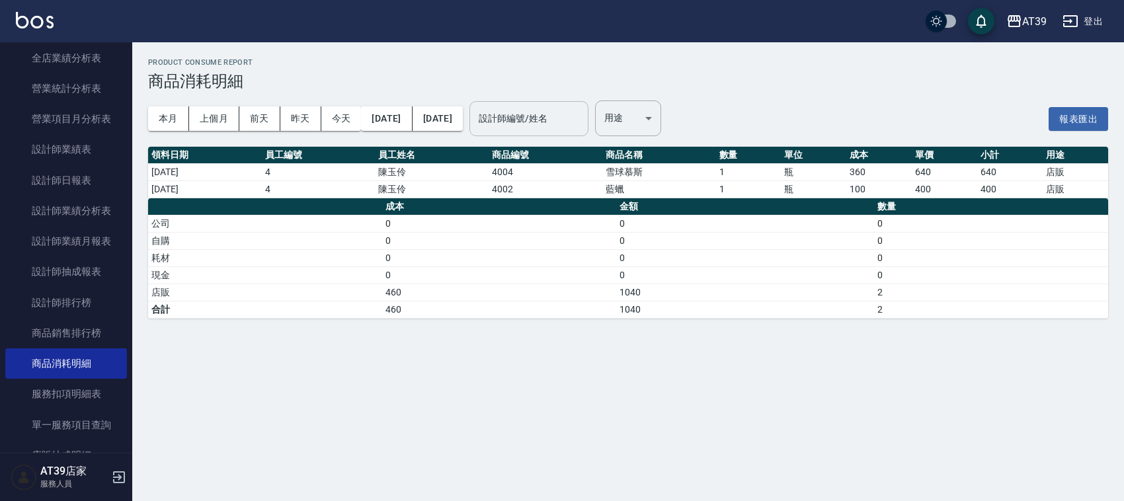
click at [580, 106] on div "設計師編號/姓名" at bounding box center [529, 118] width 119 height 35
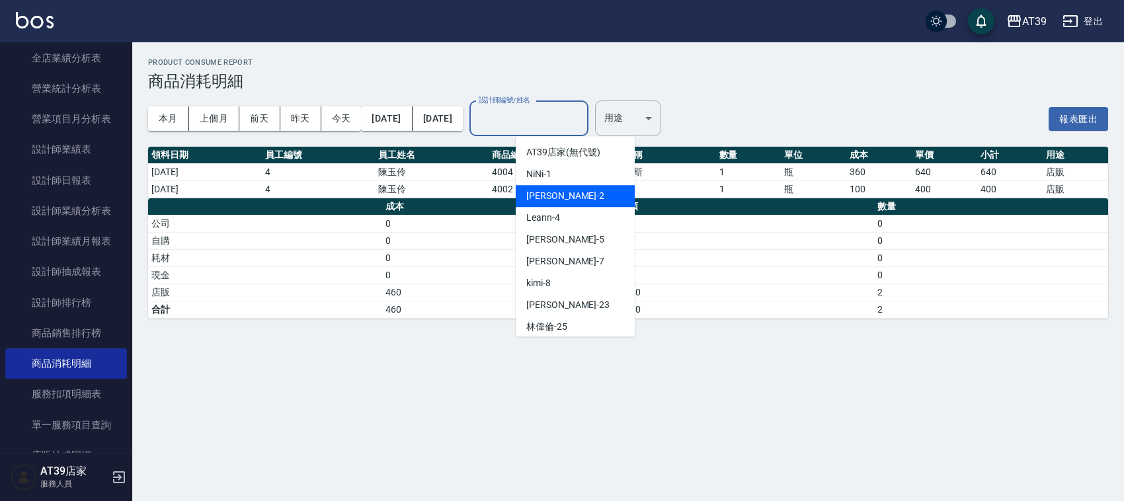
click at [551, 190] on span "Jennifer -2" at bounding box center [565, 196] width 78 height 14
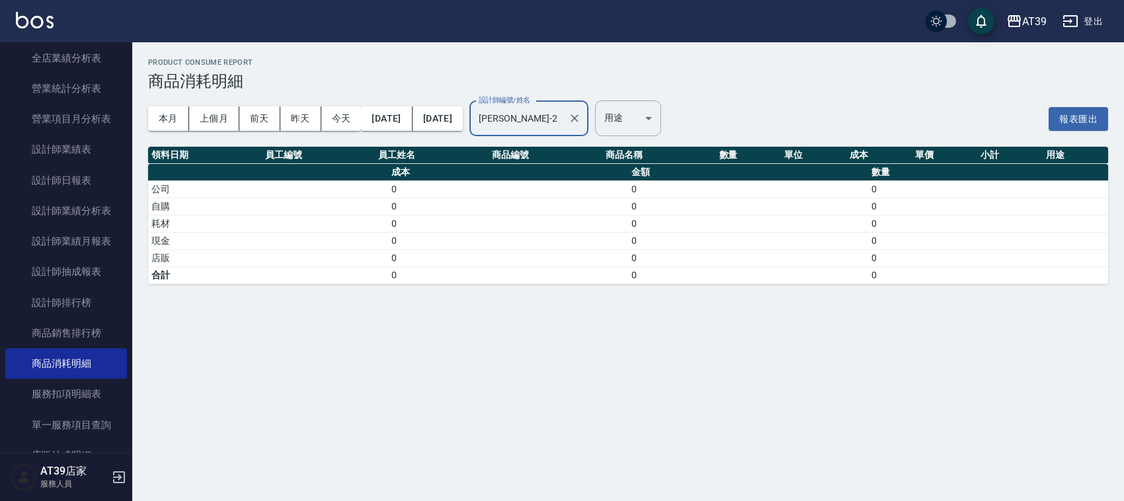
click at [543, 120] on input "Jennifer-2" at bounding box center [518, 118] width 87 height 23
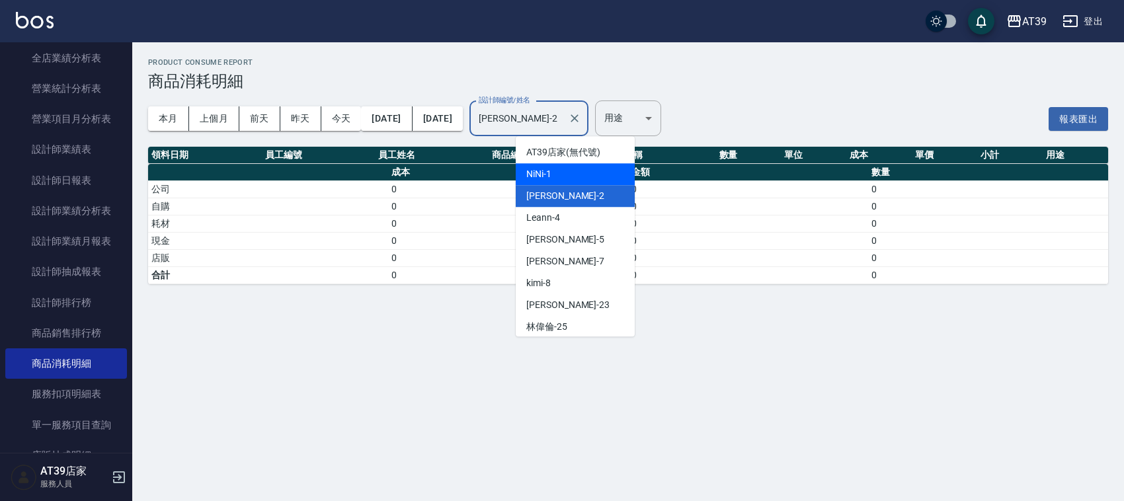
click at [557, 174] on div "NiNi -1" at bounding box center [575, 174] width 119 height 22
type input "NiNi-1"
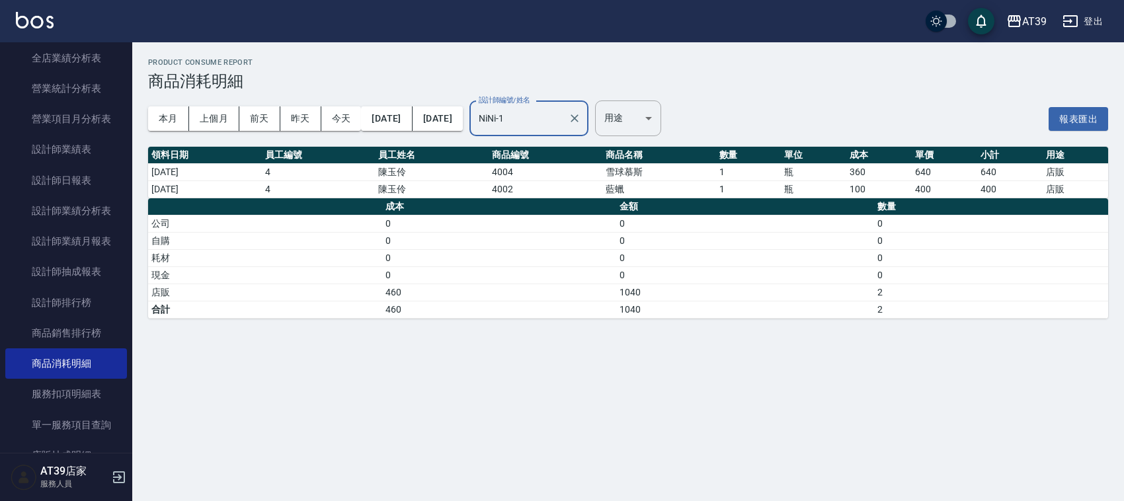
click at [649, 144] on div "本月 上個月 前天 昨天 今天 2025/10/01 2025/10/04 設計師編號/姓名 NiNi-1 設計師編號/姓名 用途 ​ 用途" at bounding box center [404, 119] width 513 height 56
click at [675, 112] on body "AT39 登出 櫃檯作業 打帳單 帳單列表 現金收支登錄 每日結帳 排班表 現場電腦打卡 預約管理 預約管理 單日預約紀錄 單週預約紀錄 報表及分析 報表目錄…" at bounding box center [562, 250] width 1124 height 501
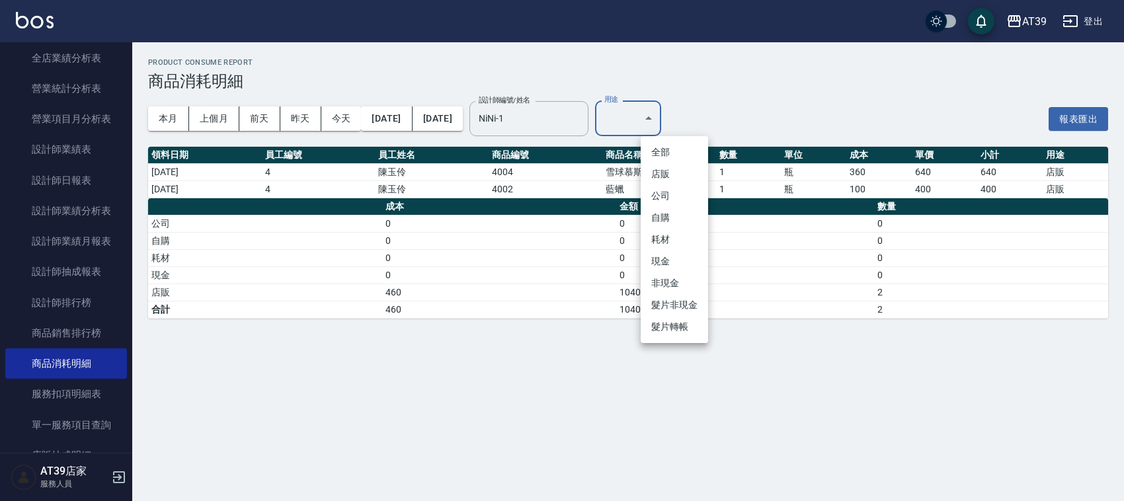
click at [665, 213] on li "自購" at bounding box center [674, 218] width 67 height 22
type input "自購"
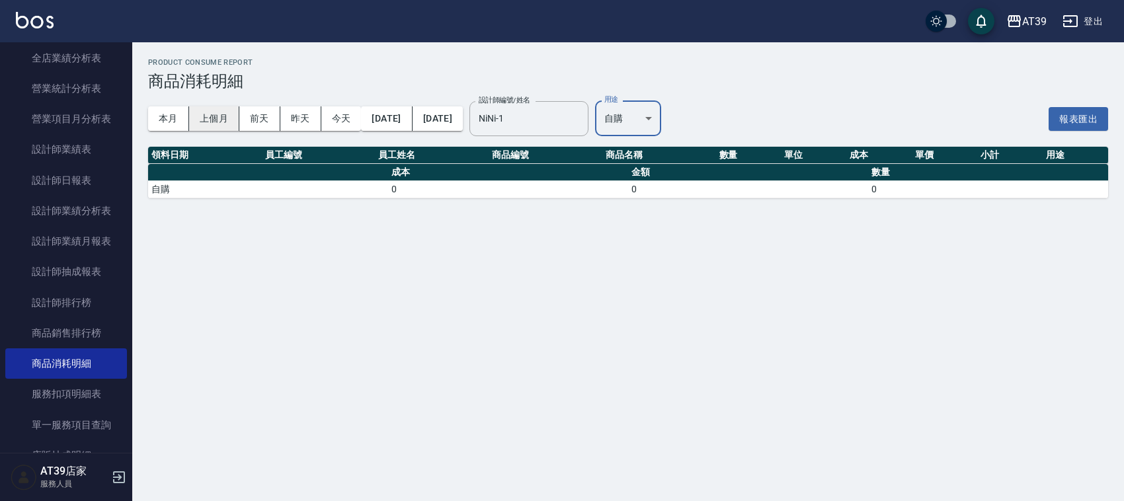
click at [223, 124] on button "上個月" at bounding box center [214, 118] width 50 height 24
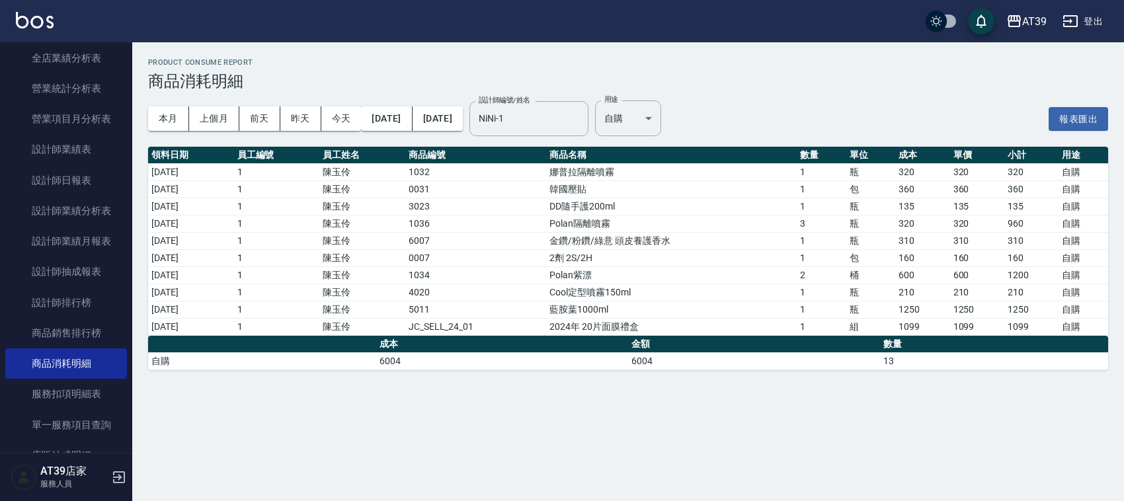
drag, startPoint x: 653, startPoint y: 305, endPoint x: 585, endPoint y: 302, distance: 68.2
click at [623, 302] on td "藍胺葉1000ml" at bounding box center [671, 309] width 251 height 17
click at [567, 302] on td "藍胺葉1000ml" at bounding box center [671, 309] width 251 height 17
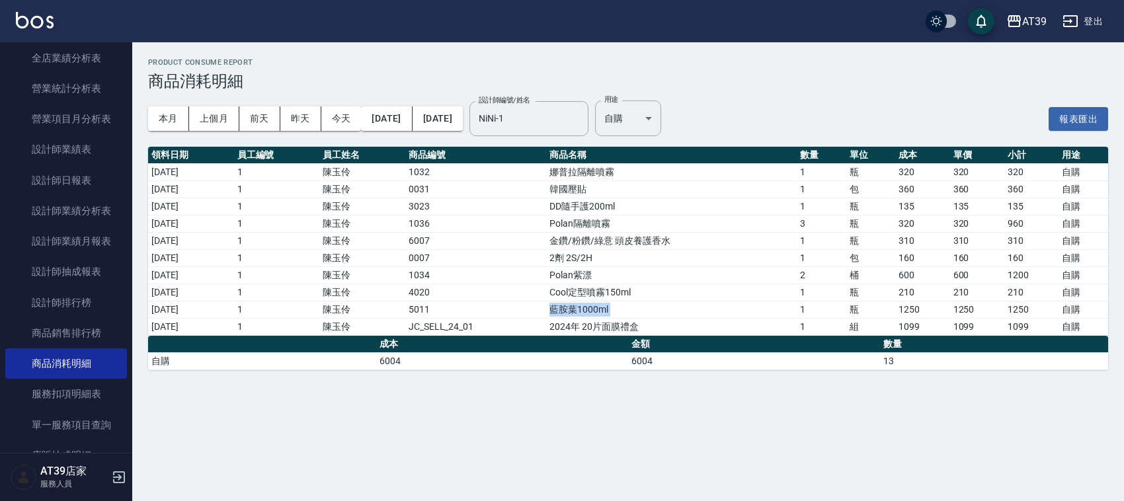
click at [567, 302] on td "藍胺葉1000ml" at bounding box center [671, 309] width 251 height 17
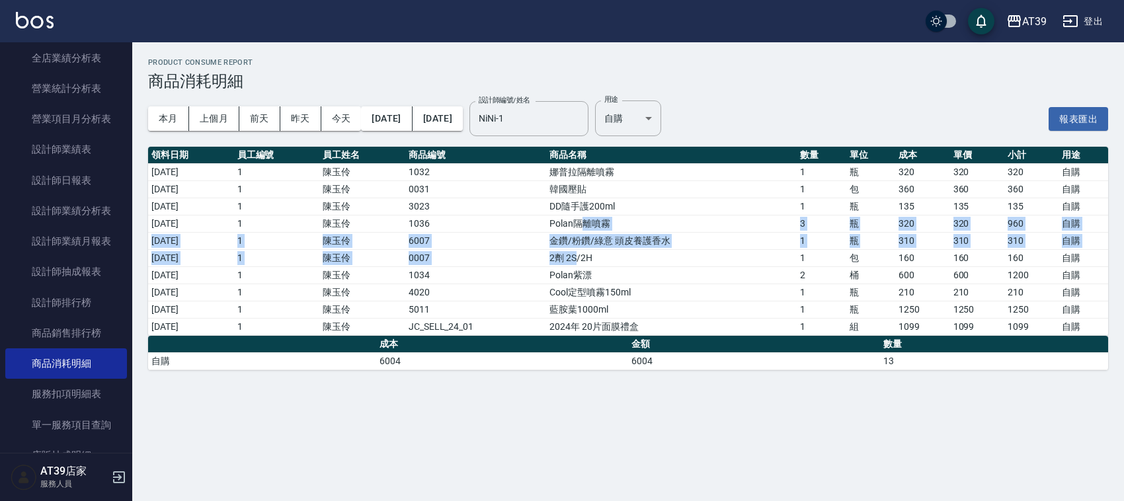
drag, startPoint x: 595, startPoint y: 220, endPoint x: 590, endPoint y: 256, distance: 36.8
click at [590, 256] on tbody "2025/09/26 1 陳玉伶 1032 娜普拉隔離噴霧 1 瓶 320 320 320 自購 2025/09/26 1 陳玉伶 0031 韓國壓貼 1 包…" at bounding box center [628, 249] width 960 height 172
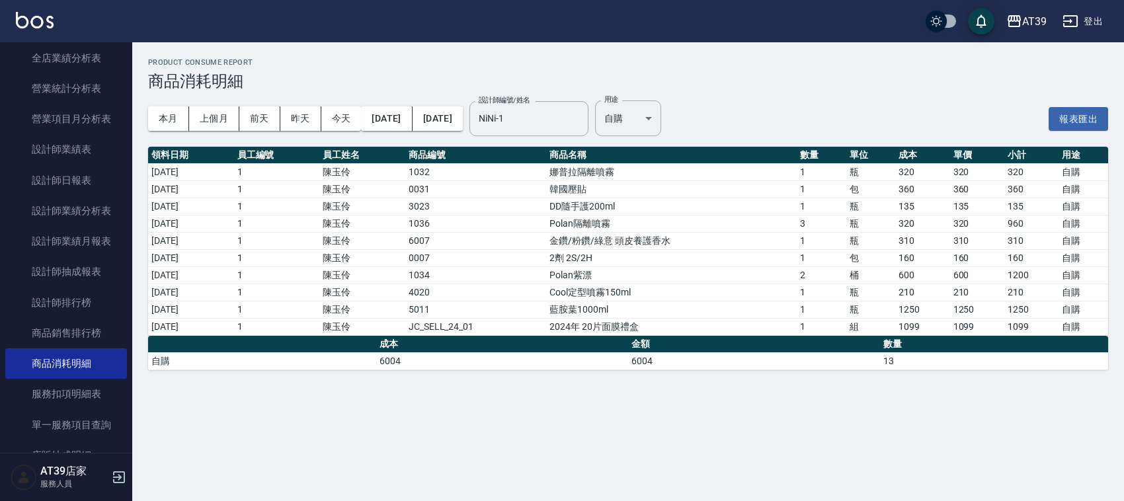
click at [562, 189] on td "韓國壓貼" at bounding box center [671, 189] width 251 height 17
drag, startPoint x: 563, startPoint y: 202, endPoint x: 1079, endPoint y: 208, distance: 515.8
click at [1079, 208] on tr "2025/09/26 1 陳玉伶 3023 DD隨手護200ml 1 瓶 135 135 135 自購" at bounding box center [628, 206] width 960 height 17
drag, startPoint x: 803, startPoint y: 185, endPoint x: 1098, endPoint y: 194, distance: 294.4
click at [1098, 194] on tr "2025/09/26 1 陳玉伶 0031 韓國壓貼 1 包 360 360 360 自購" at bounding box center [628, 189] width 960 height 17
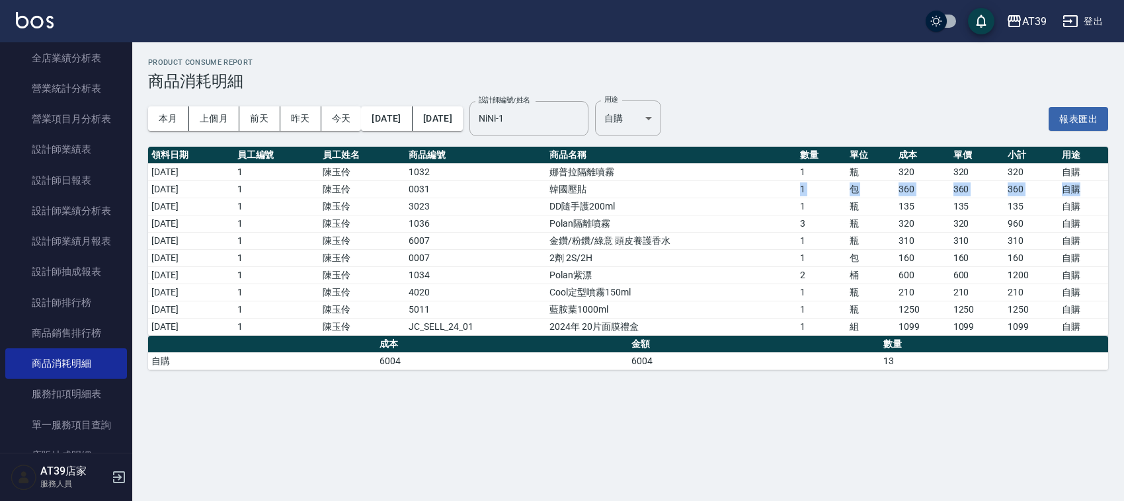
click at [1098, 194] on td "自購" at bounding box center [1084, 189] width 50 height 17
drag, startPoint x: 1089, startPoint y: 194, endPoint x: 551, endPoint y: 180, distance: 538.5
click at [551, 181] on tr "2025/09/26 1 陳玉伶 0031 韓國壓貼 1 包 360 360 360 自購" at bounding box center [628, 189] width 960 height 17
click at [546, 181] on td "0031" at bounding box center [475, 189] width 141 height 17
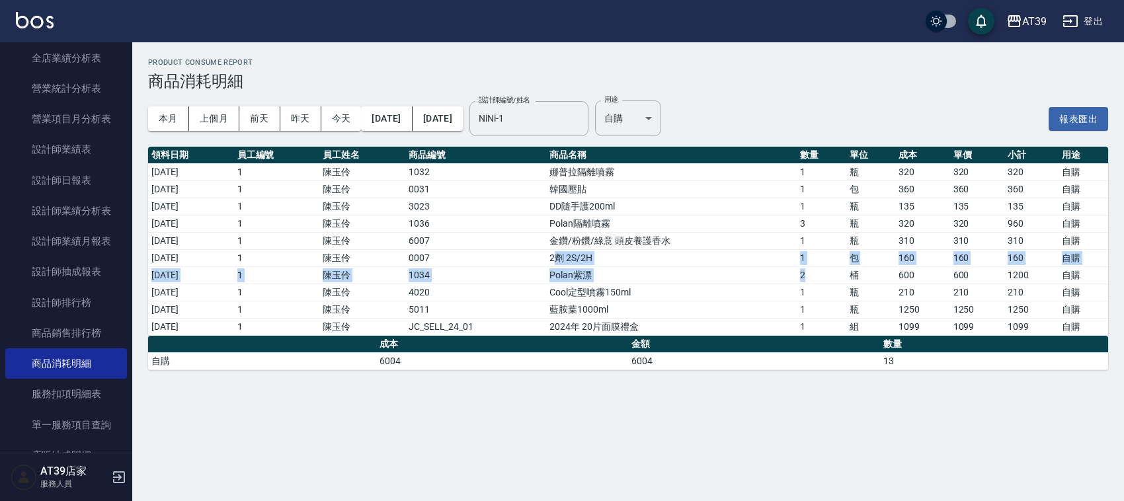
drag, startPoint x: 571, startPoint y: 251, endPoint x: 835, endPoint y: 271, distance: 265.3
click at [835, 271] on tbody "2025/09/26 1 陳玉伶 1032 娜普拉隔離噴霧 1 瓶 320 320 320 自購 2025/09/26 1 陳玉伶 0031 韓國壓貼 1 包…" at bounding box center [628, 249] width 960 height 172
click at [835, 268] on td "2" at bounding box center [822, 274] width 50 height 17
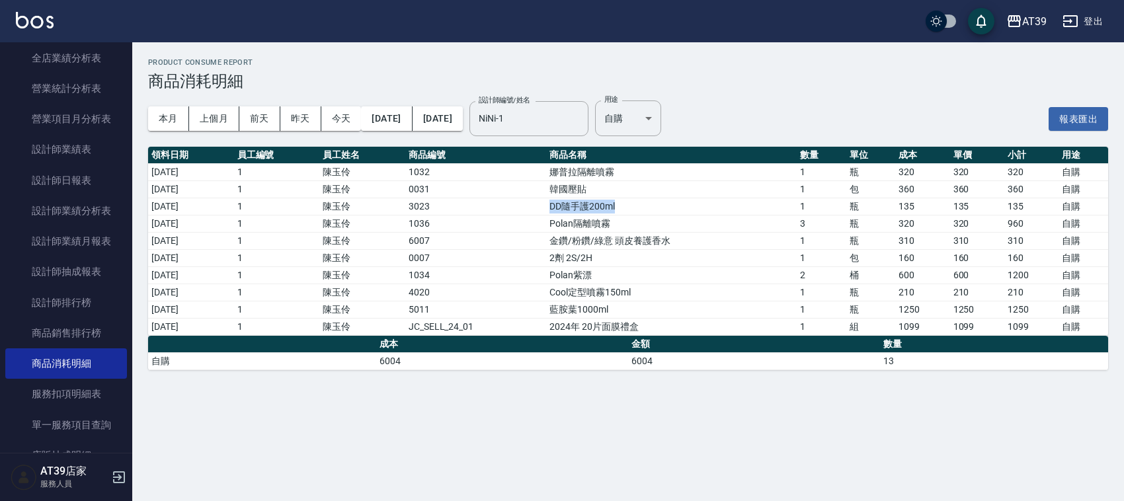
drag, startPoint x: 548, startPoint y: 206, endPoint x: 660, endPoint y: 198, distance: 112.7
click at [660, 198] on tr "2025/09/26 1 陳玉伶 3023 DD隨手護200ml 1 瓶 135 135 135 自購" at bounding box center [628, 206] width 960 height 17
click at [807, 198] on tr "2025/09/26 1 陳玉伶 3023 DD隨手護200ml 1 瓶 135 135 135 自購" at bounding box center [628, 206] width 960 height 17
drag, startPoint x: 868, startPoint y: 196, endPoint x: 876, endPoint y: 195, distance: 8.0
click at [873, 195] on td "包" at bounding box center [871, 189] width 50 height 17
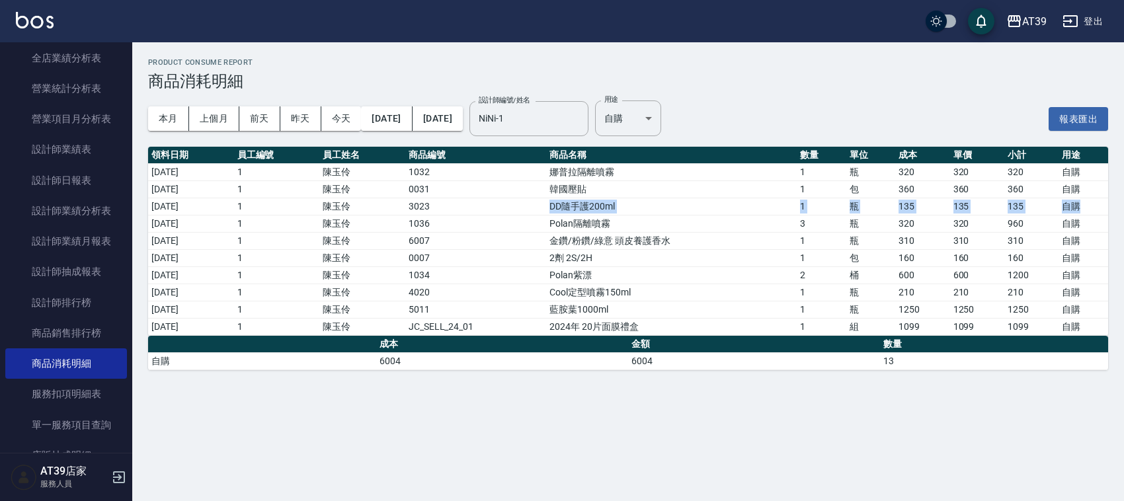
drag, startPoint x: 1090, startPoint y: 206, endPoint x: 471, endPoint y: 200, distance: 618.3
click at [471, 200] on tr "2025/09/26 1 陳玉伶 3023 DD隨手護200ml 1 瓶 135 135 135 自購" at bounding box center [628, 206] width 960 height 17
click at [471, 200] on td "3023" at bounding box center [475, 206] width 141 height 17
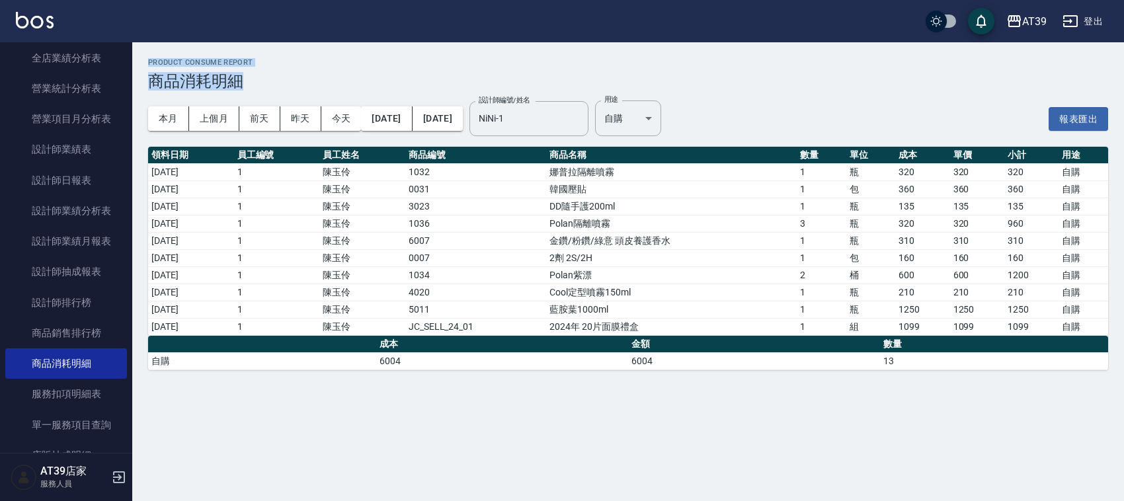
drag, startPoint x: 144, startPoint y: 61, endPoint x: 266, endPoint y: 83, distance: 124.2
click at [266, 83] on div "Product Consume Report 商品消耗明細 本月 上個月 前天 昨天 今天 2025/09/01 2025/09/30 設計師編號/姓名 Ni…" at bounding box center [628, 214] width 992 height 344
click at [266, 83] on h3 "商品消耗明細" at bounding box center [628, 81] width 960 height 19
drag, startPoint x: 266, startPoint y: 83, endPoint x: 182, endPoint y: 70, distance: 85.6
click at [182, 70] on div "Product Consume Report 商品消耗明細" at bounding box center [628, 74] width 960 height 32
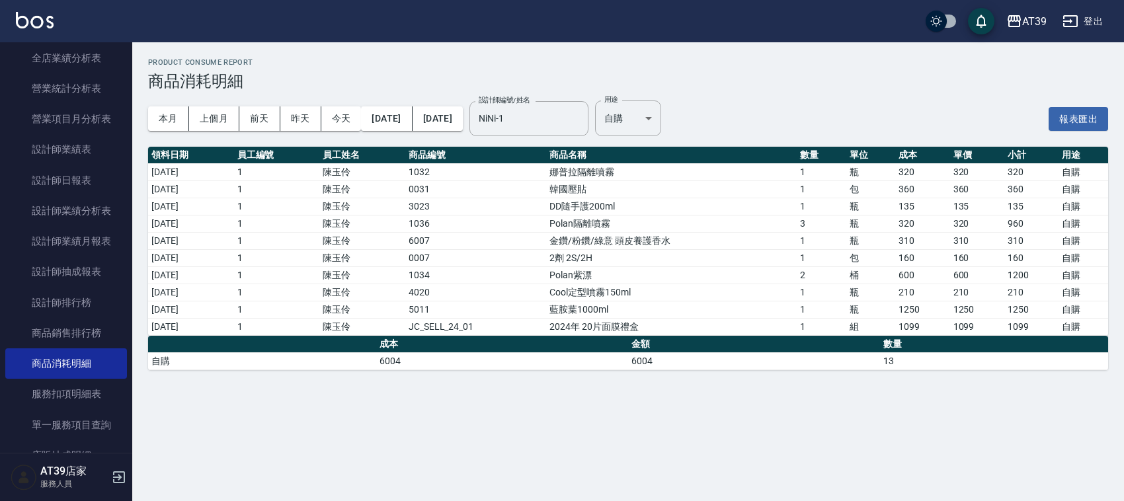
drag, startPoint x: 327, startPoint y: 282, endPoint x: 401, endPoint y: 276, distance: 73.6
click at [320, 282] on td "1" at bounding box center [277, 274] width 86 height 17
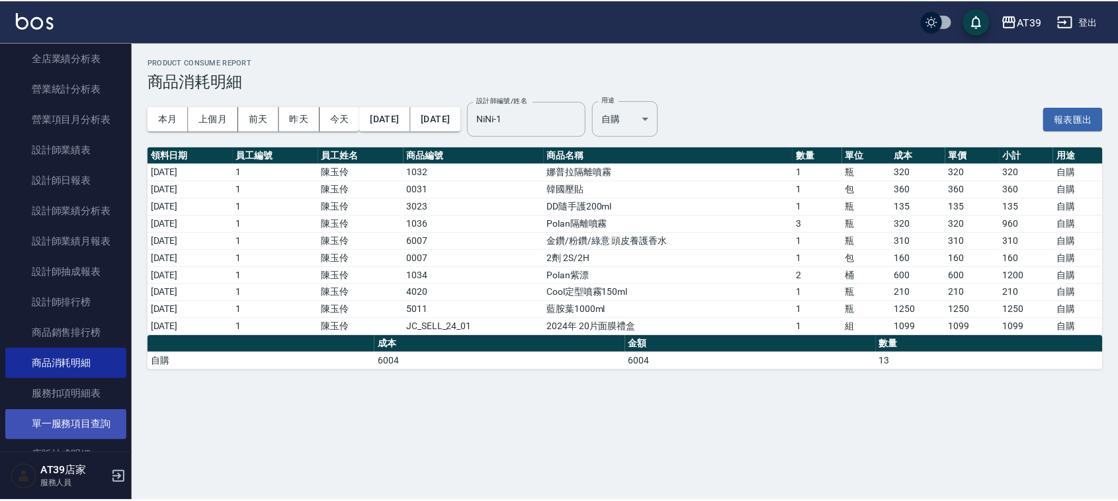
scroll to position [440, 0]
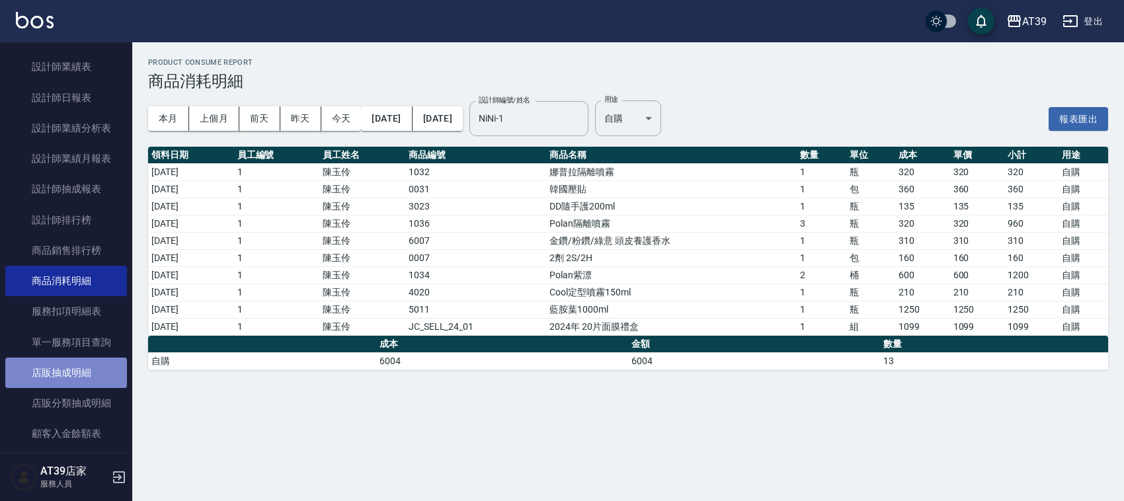
click at [106, 385] on link "店販抽成明細" at bounding box center [66, 373] width 122 height 30
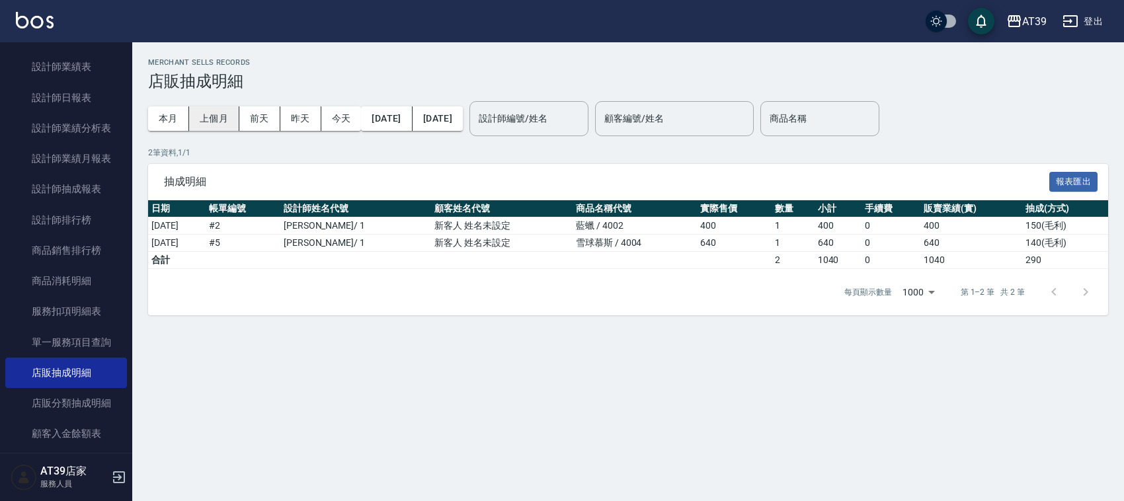
click at [223, 118] on button "上個月" at bounding box center [214, 118] width 50 height 24
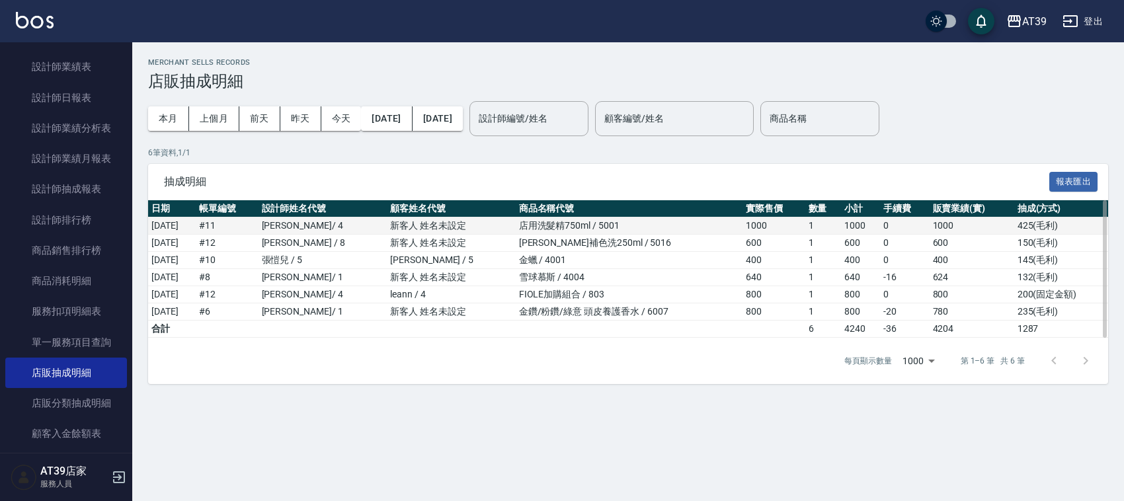
click at [308, 225] on td "林思宇 / 4" at bounding box center [323, 226] width 129 height 17
drag, startPoint x: 1068, startPoint y: 224, endPoint x: 1009, endPoint y: 223, distance: 58.9
click at [1009, 223] on tr "2025/09/07 # 11 林思宇 / 4 新客人 姓名未設定 店用洗髮精750ml / 5001 1000 1 1000 0 1000 425 ( 毛利…" at bounding box center [628, 226] width 960 height 17
click at [1009, 223] on td "1000" at bounding box center [972, 226] width 85 height 17
drag, startPoint x: 1009, startPoint y: 223, endPoint x: 1084, endPoint y: 220, distance: 75.5
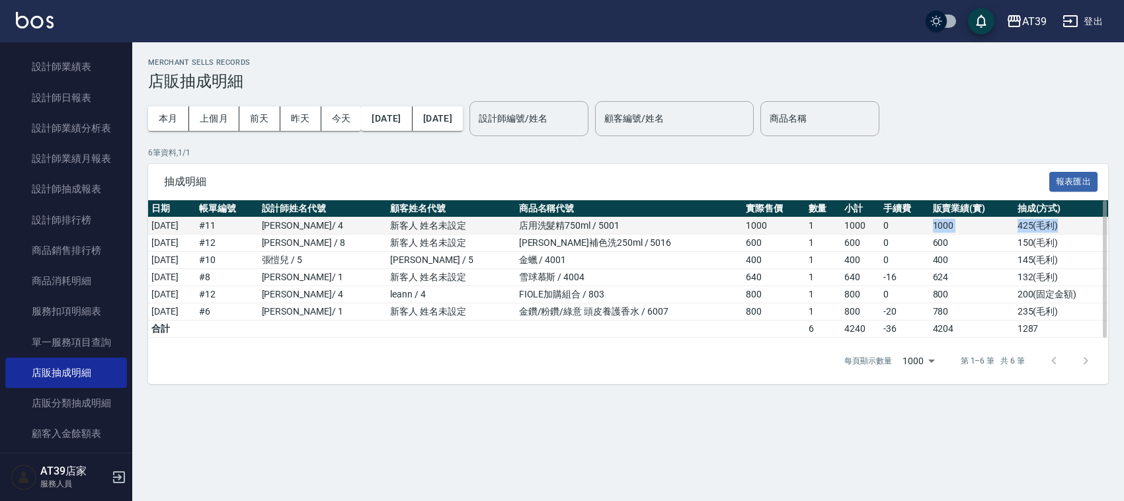
click at [1084, 220] on tr "2025/09/07 # 11 林思宇 / 4 新客人 姓名未設定 店用洗髮精750ml / 5001 1000 1 1000 0 1000 425 ( 毛利…" at bounding box center [628, 226] width 960 height 17
click at [1084, 220] on td "425 ( 毛利 )" at bounding box center [1061, 226] width 94 height 17
drag, startPoint x: 1084, startPoint y: 220, endPoint x: 943, endPoint y: 229, distance: 141.8
click at [943, 229] on tr "2025/09/07 # 11 林思宇 / 4 新客人 姓名未設定 店用洗髮精750ml / 5001 1000 1 1000 0 1000 425 ( 毛利…" at bounding box center [628, 226] width 960 height 17
click at [943, 229] on td "1000" at bounding box center [972, 226] width 85 height 17
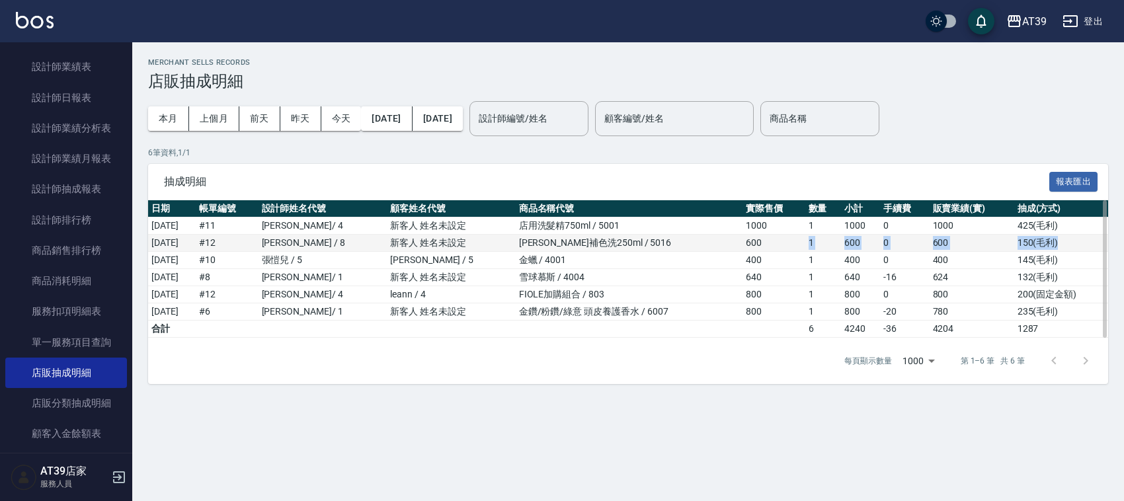
drag, startPoint x: 1091, startPoint y: 235, endPoint x: 782, endPoint y: 249, distance: 309.8
click at [782, 249] on tr "2025/09/08 # 12 邱郁筑 / 8 新客人 姓名未設定 沐宥補色洗250ml / 5016 600 1 600 0 600 150 ( 毛利 )" at bounding box center [628, 243] width 960 height 17
click at [782, 249] on td "600" at bounding box center [774, 243] width 62 height 17
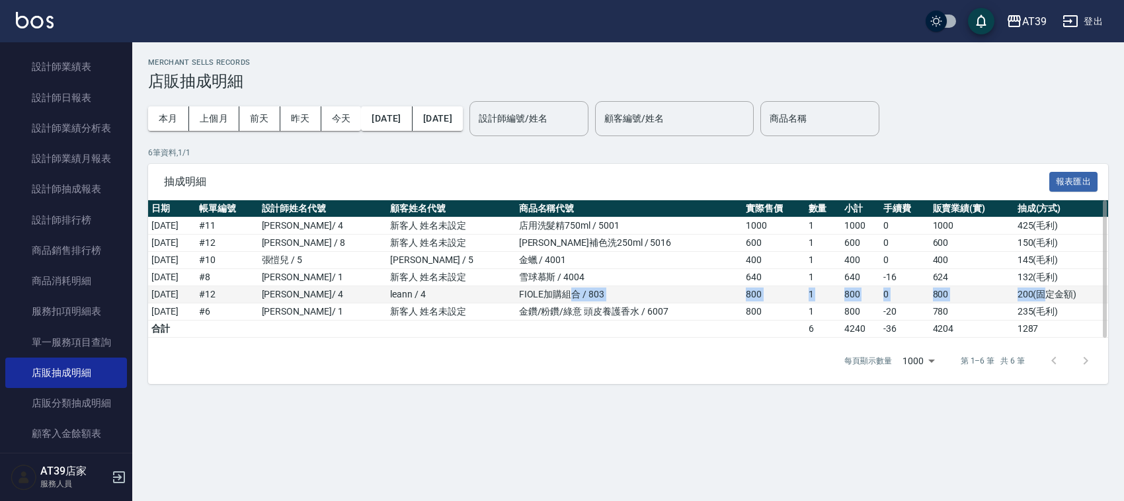
drag, startPoint x: 1045, startPoint y: 290, endPoint x: 566, endPoint y: 300, distance: 478.9
click at [566, 300] on tr "2025/09/19 # 12 林思宇 / 4 leann / 4 FIOLE加購組合 / 803 800 1 800 0 800 200 ( 固定金額 )" at bounding box center [628, 294] width 960 height 17
click at [540, 299] on td "FIOLE加購組合 / 803" at bounding box center [629, 294] width 227 height 17
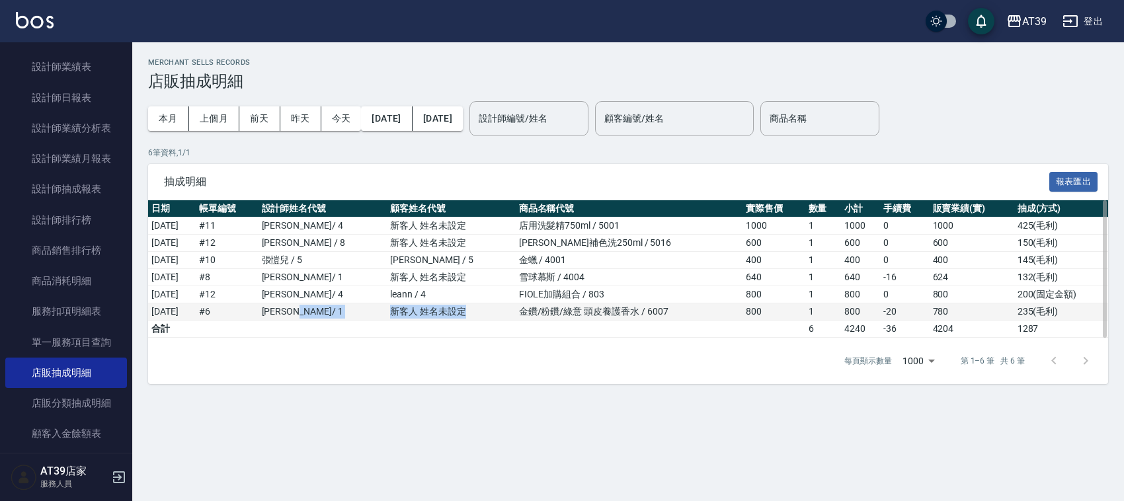
drag, startPoint x: 345, startPoint y: 311, endPoint x: 500, endPoint y: 309, distance: 155.4
click at [500, 309] on tr "2025/09/29 # 6 陳玉伶 / 1 新客人 姓名未設定 金鑽/粉鑽/綠意 頭皮養護香水 / 6007 800 1 800 -20 780 235 (…" at bounding box center [628, 312] width 960 height 17
click at [591, 318] on td "金鑽/粉鑽/綠意 頭皮養護香水 / 6007" at bounding box center [629, 312] width 227 height 17
drag, startPoint x: 635, startPoint y: 296, endPoint x: 1076, endPoint y: 298, distance: 440.4
click at [1076, 298] on tr "2025/09/19 # 12 林思宇 / 4 leann / 4 FIOLE加購組合 / 803 800 1 800 0 800 200 ( 固定金額 )" at bounding box center [628, 294] width 960 height 17
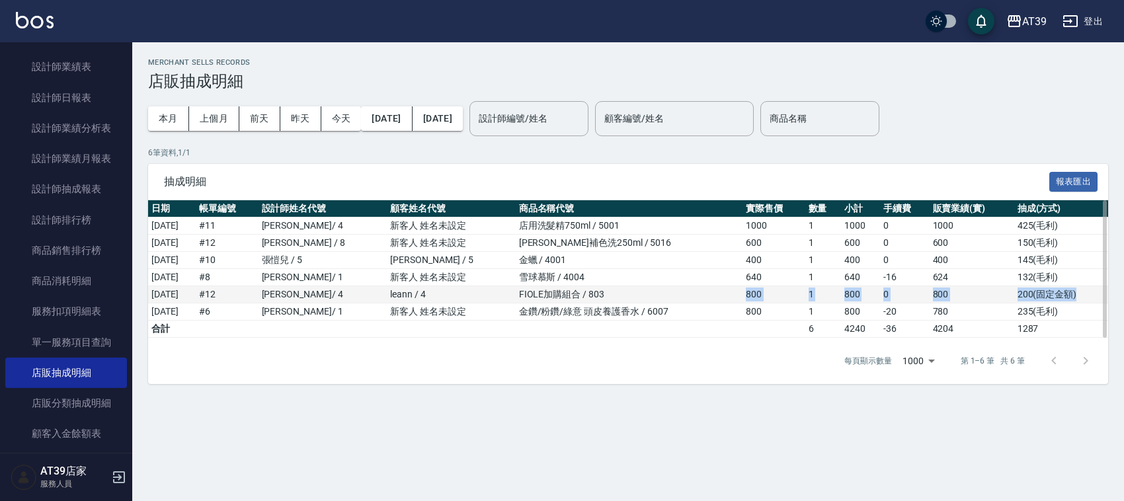
click at [1076, 298] on td "200 ( 固定金額 )" at bounding box center [1061, 294] width 94 height 17
drag, startPoint x: 1076, startPoint y: 298, endPoint x: 673, endPoint y: 293, distance: 403.4
click at [673, 293] on tr "2025/09/19 # 12 林思宇 / 4 leann / 4 FIOLE加購組合 / 803 800 1 800 0 800 200 ( 固定金額 )" at bounding box center [628, 294] width 960 height 17
click at [673, 293] on td "FIOLE加購組合 / 803" at bounding box center [629, 294] width 227 height 17
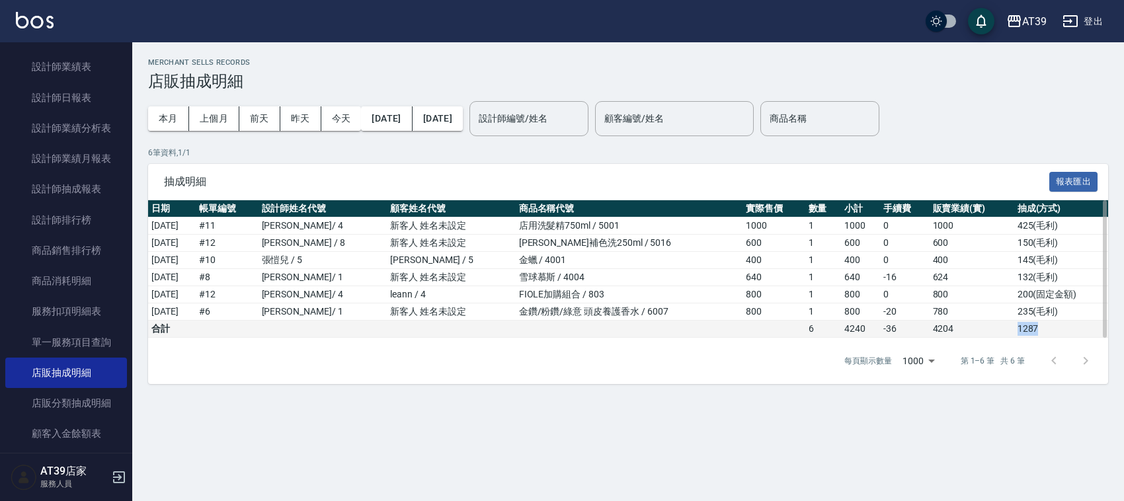
drag, startPoint x: 1055, startPoint y: 338, endPoint x: 1006, endPoint y: 329, distance: 49.7
click at [1006, 329] on tr "合計 6 4240 -36 4204 1287" at bounding box center [628, 329] width 960 height 17
click at [1006, 329] on td "4204" at bounding box center [972, 329] width 85 height 17
drag, startPoint x: 1006, startPoint y: 329, endPoint x: 1110, endPoint y: 299, distance: 107.6
click at [1108, 317] on div "Merchant Sells Records 店販抽成明細 本月 上個月 前天 昨天 今天 2025/09/01 2025/09/30 設計師編號/姓名 設計…" at bounding box center [628, 221] width 992 height 326
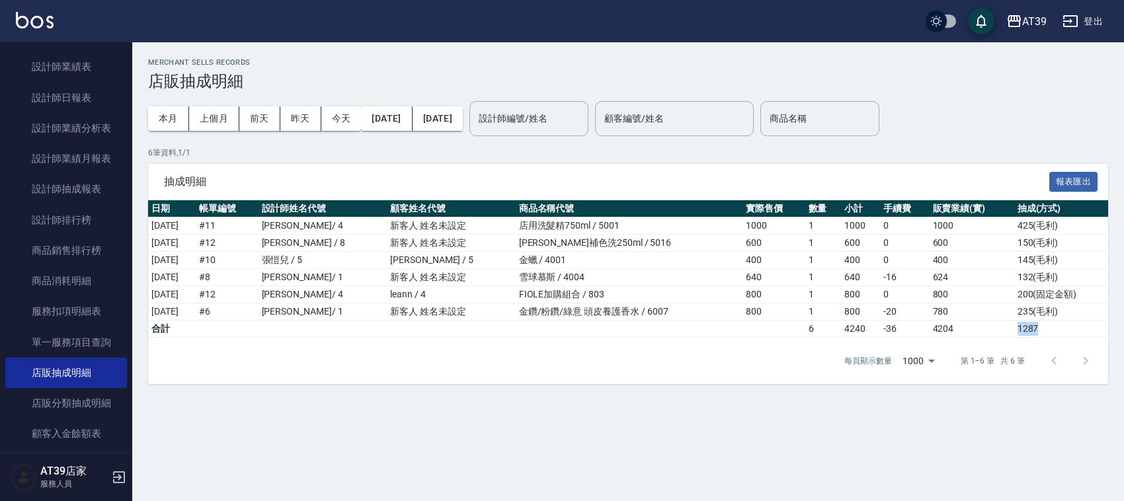
click at [1110, 299] on div "Merchant Sells Records 店販抽成明細 本月 上個月 前天 昨天 今天 2025/09/01 2025/09/30 設計師編號/姓名 設計…" at bounding box center [628, 221] width 992 height 326
click at [1110, 295] on div "Merchant Sells Records 店販抽成明細 本月 上個月 前天 昨天 今天 2025/09/01 2025/09/30 設計師編號/姓名 設計…" at bounding box center [628, 221] width 992 height 326
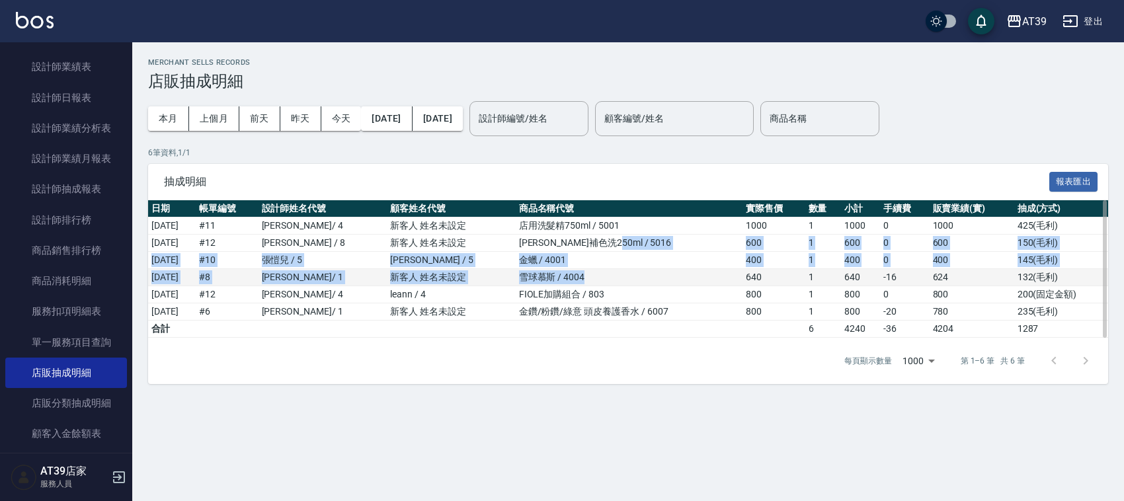
drag, startPoint x: 715, startPoint y: 241, endPoint x: 704, endPoint y: 284, distance: 44.3
click at [704, 284] on tbody "2025/09/07 # 11 林思宇 / 4 新客人 姓名未設定 店用洗髮精750ml / 5001 1000 1 1000 0 1000 425 ( 毛利…" at bounding box center [628, 278] width 960 height 120
click at [694, 259] on td "金蠟 / 4001" at bounding box center [629, 260] width 227 height 17
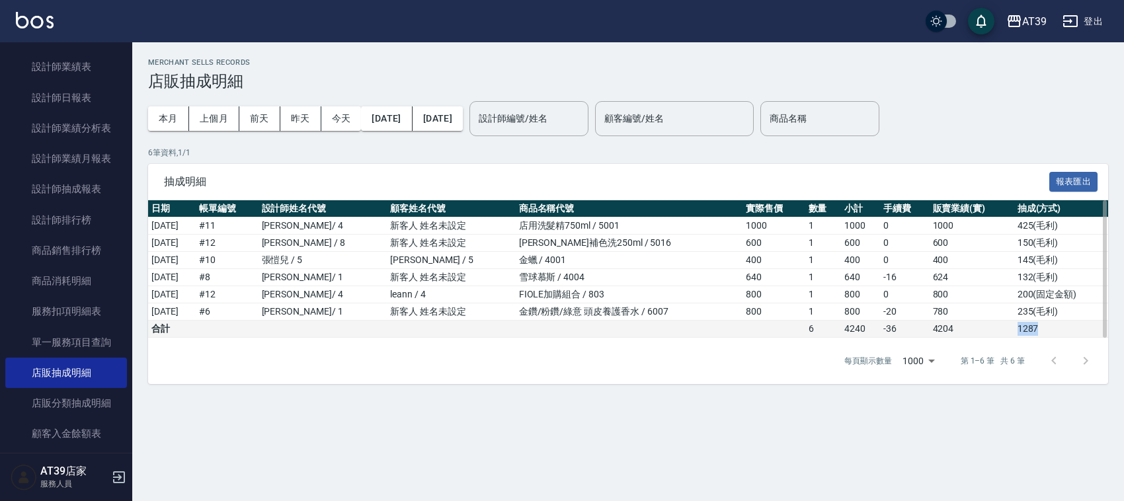
drag, startPoint x: 1010, startPoint y: 333, endPoint x: 1051, endPoint y: 329, distance: 41.8
click at [1051, 329] on tr "合計 6 4240 -36 4204 1287" at bounding box center [628, 329] width 960 height 17
click at [1051, 329] on td "1287" at bounding box center [1061, 329] width 94 height 17
drag, startPoint x: 839, startPoint y: 325, endPoint x: 861, endPoint y: 338, distance: 26.1
click at [861, 338] on td "4240" at bounding box center [861, 329] width 40 height 17
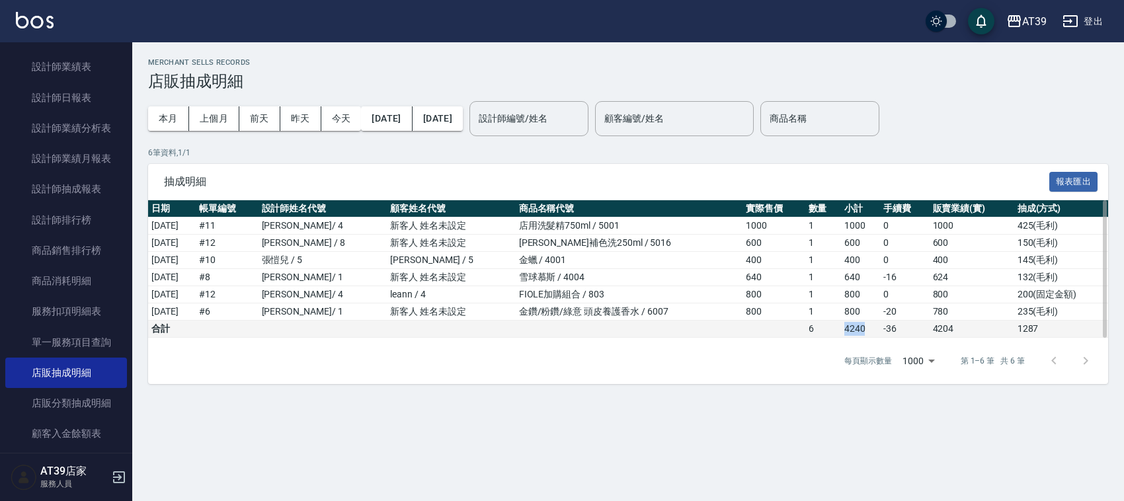
click at [861, 338] on td "4240" at bounding box center [861, 329] width 40 height 17
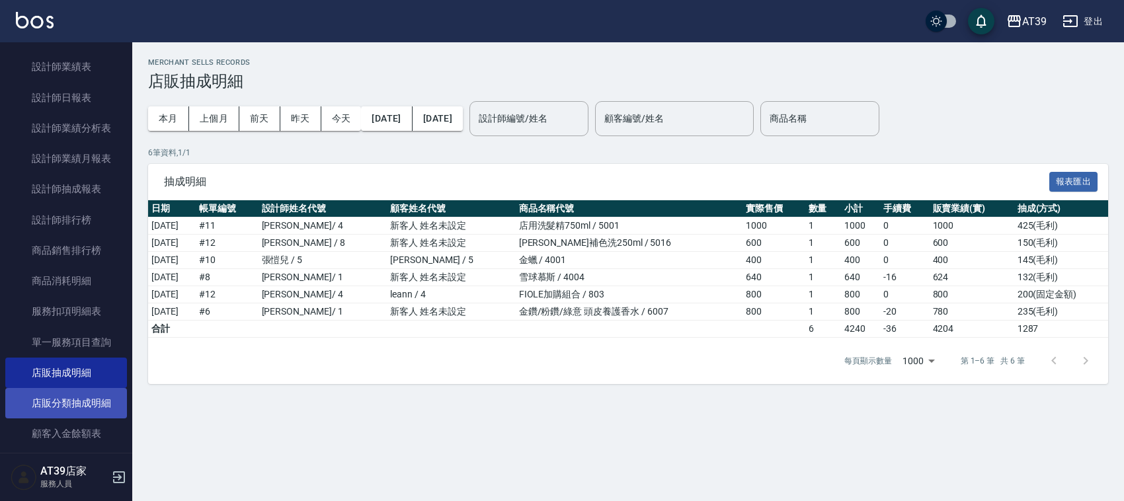
click at [73, 409] on link "店販分類抽成明細" at bounding box center [66, 403] width 122 height 30
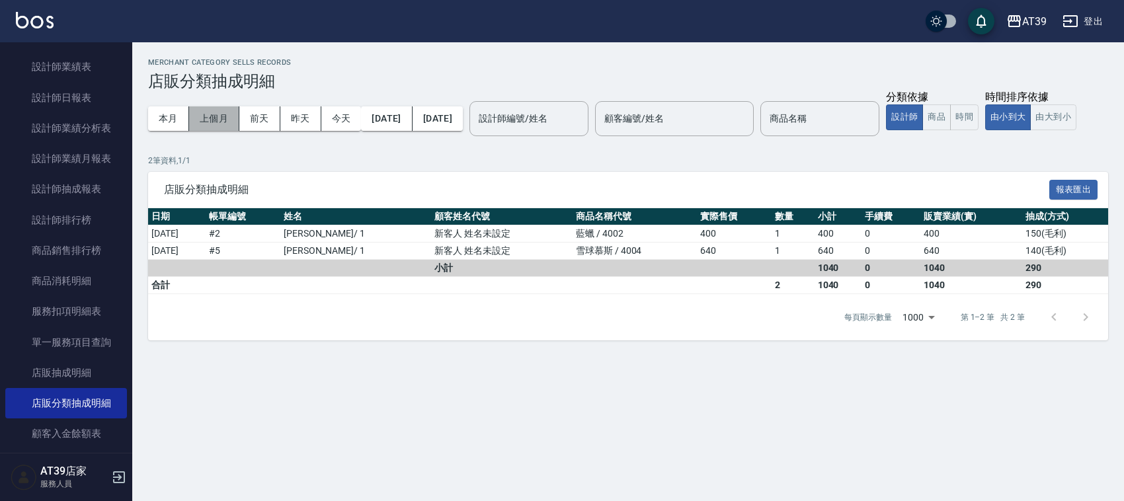
click at [233, 127] on button "上個月" at bounding box center [214, 118] width 50 height 24
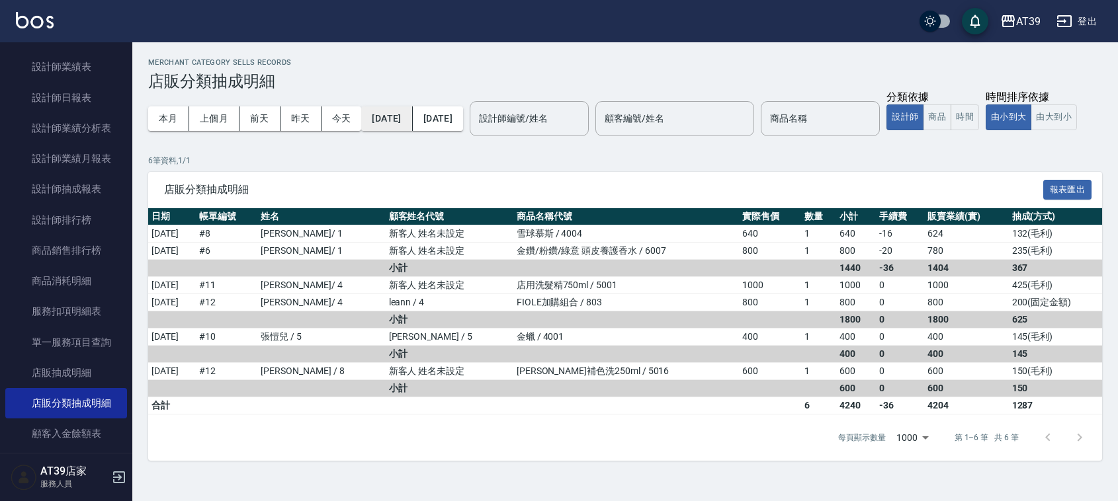
click at [398, 124] on button "2025/09/01" at bounding box center [386, 118] width 51 height 24
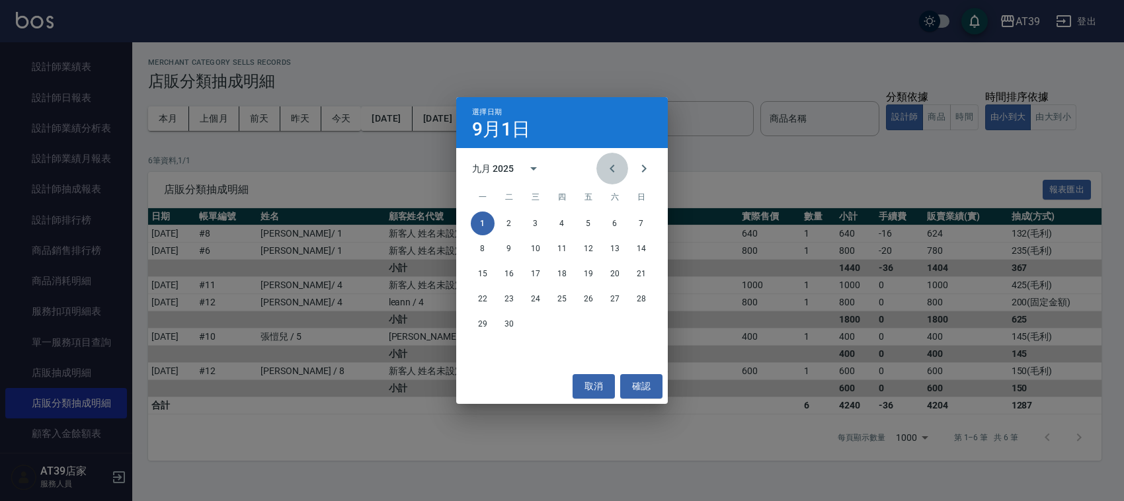
click at [613, 169] on icon "Previous month" at bounding box center [612, 169] width 16 height 16
click at [587, 223] on button "1" at bounding box center [589, 224] width 24 height 24
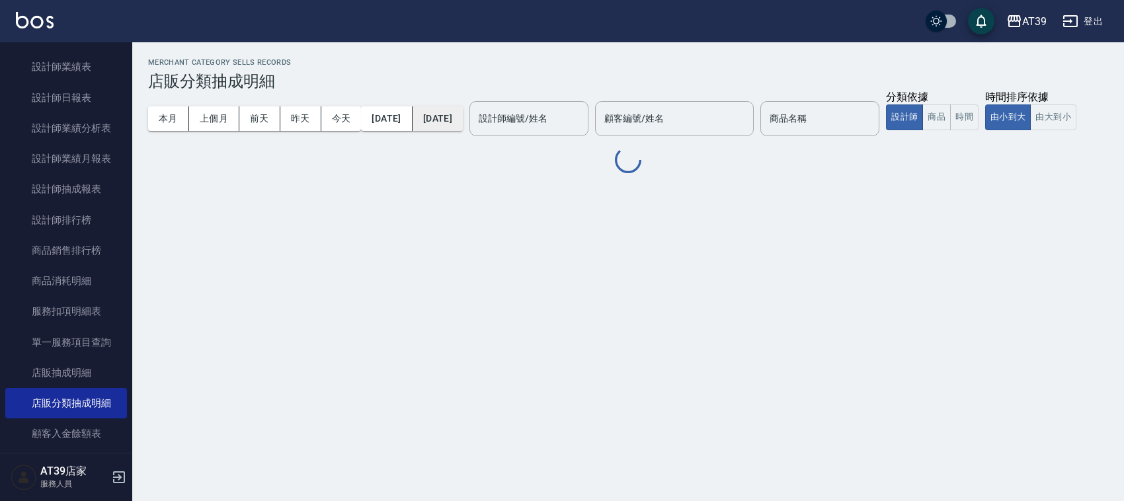
click at [441, 123] on button "2025/09/30" at bounding box center [438, 118] width 50 height 24
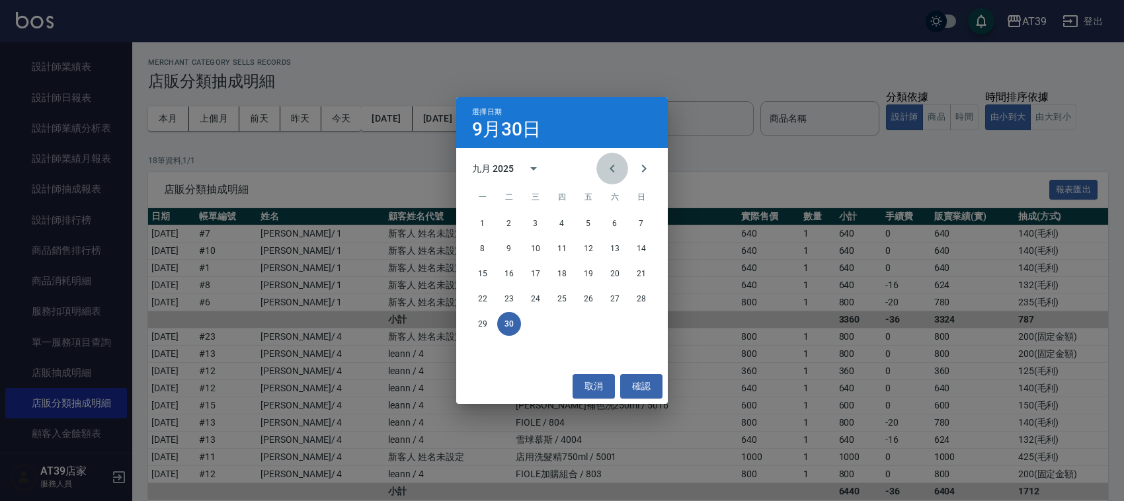
click at [609, 173] on icon "Previous month" at bounding box center [612, 169] width 16 height 16
click at [639, 326] on button "31" at bounding box center [642, 324] width 24 height 24
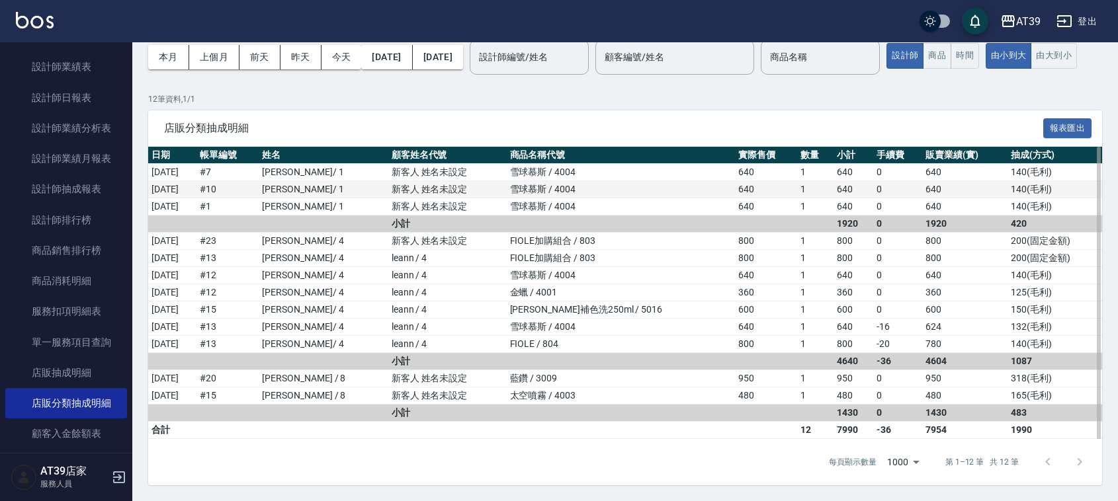
scroll to position [112, 0]
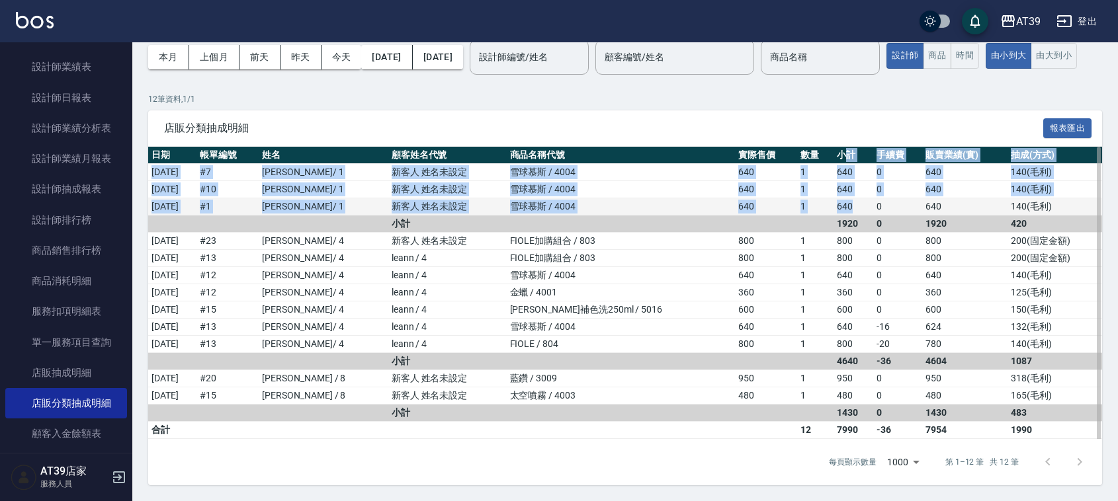
drag, startPoint x: 811, startPoint y: 150, endPoint x: 823, endPoint y: 208, distance: 59.5
click at [823, 208] on table "日期 帳單編號 姓名 顧客姓名代號 商品名稱代號 實際售價 數量 小計 手續費 販賣業績(實) 抽成(方式) 2025/08/01 # 7 陳玉伶 / 1 新…" at bounding box center [625, 293] width 954 height 292
click at [833, 208] on td "640" at bounding box center [853, 206] width 40 height 17
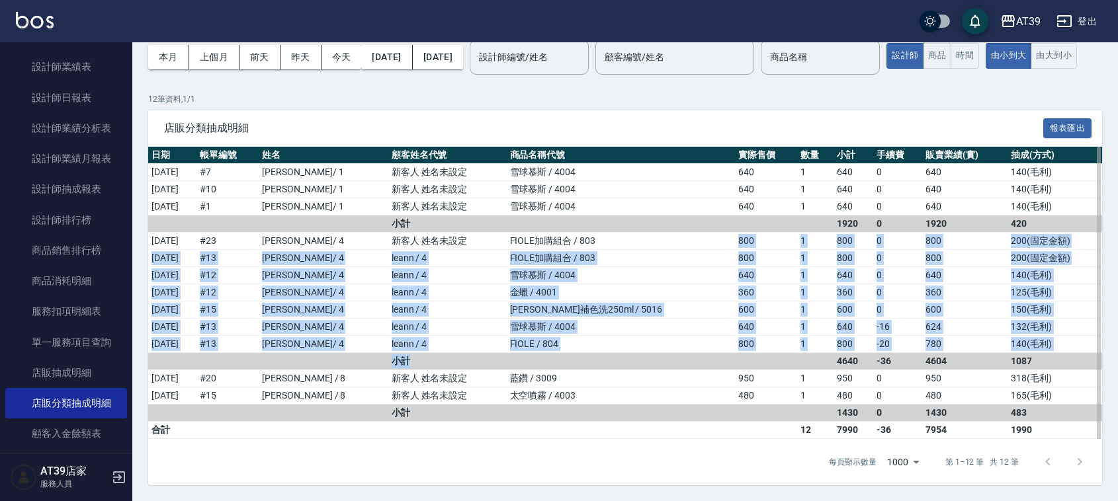
drag, startPoint x: 650, startPoint y: 246, endPoint x: 698, endPoint y: 355, distance: 119.0
click at [698, 355] on tbody "2025/08/01 # 7 陳玉伶 / 1 新客人 姓名未設定 雪球慕斯 / 4004 640 1 640 0 640 140 ( 毛利 ) 2025/08…" at bounding box center [625, 301] width 954 height 275
click at [735, 355] on td at bounding box center [766, 361] width 62 height 17
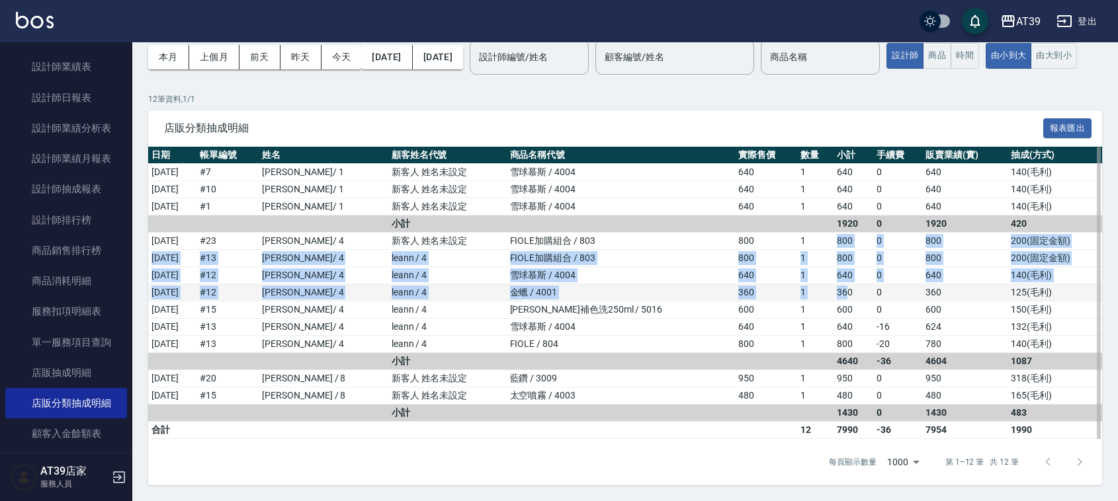
drag, startPoint x: 800, startPoint y: 239, endPoint x: 815, endPoint y: 288, distance: 50.6
click at [815, 288] on tbody "2025/08/01 # 7 陳玉伶 / 1 新客人 姓名未設定 雪球慕斯 / 4004 640 1 640 0 640 140 ( 毛利 ) 2025/08…" at bounding box center [625, 301] width 954 height 275
click at [833, 288] on td "360" at bounding box center [853, 292] width 40 height 17
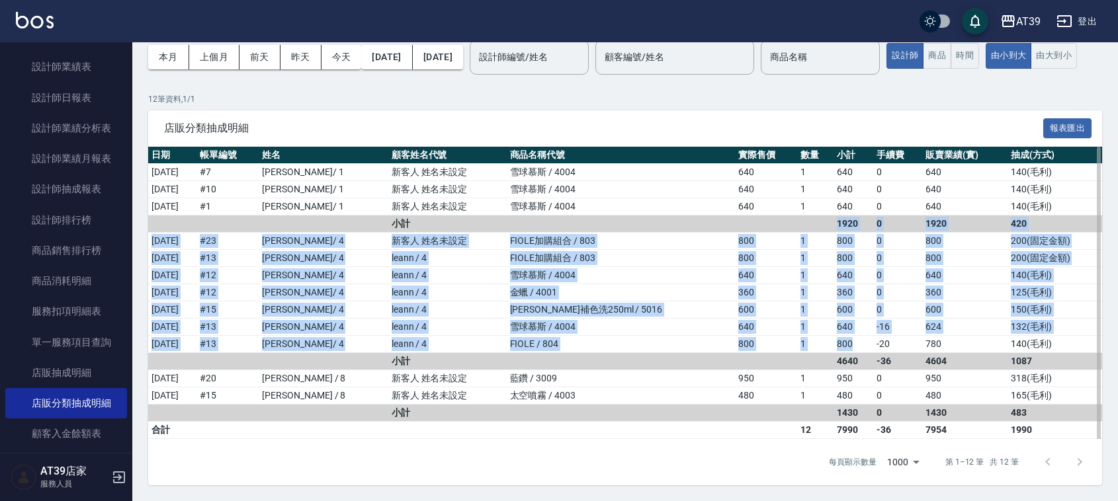
drag, startPoint x: 831, startPoint y: 347, endPoint x: 768, endPoint y: 224, distance: 138.4
click at [768, 224] on tbody "2025/08/01 # 7 陳玉伶 / 1 新客人 姓名未設定 雪球慕斯 / 4004 640 1 640 0 640 140 ( 毛利 ) 2025/08…" at bounding box center [625, 301] width 954 height 275
click at [797, 224] on td at bounding box center [815, 224] width 36 height 17
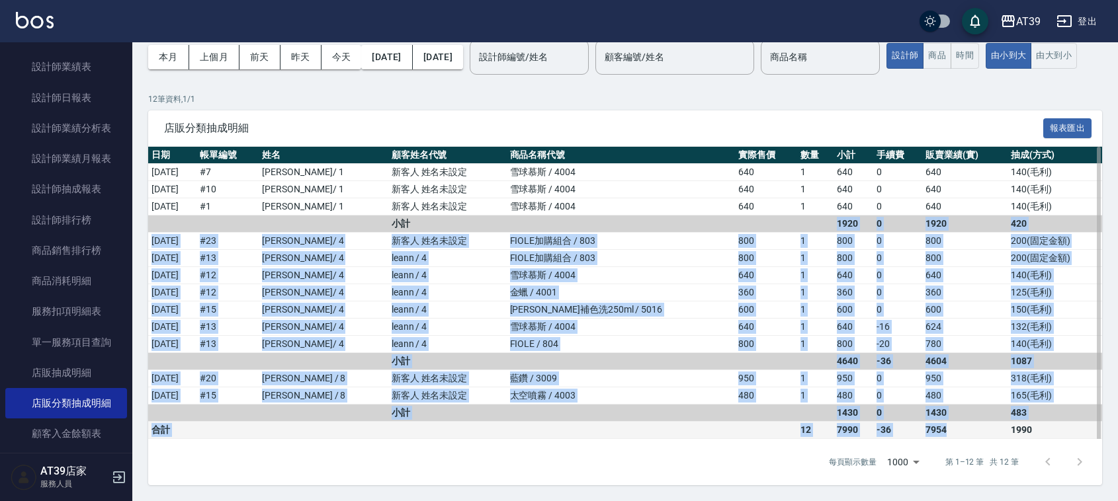
drag, startPoint x: 779, startPoint y: 228, endPoint x: 924, endPoint y: 428, distance: 247.1
click at [924, 428] on tbody "2025/08/01 # 7 陳玉伶 / 1 新客人 姓名未設定 雪球慕斯 / 4004 640 1 640 0 640 140 ( 毛利 ) 2025/08…" at bounding box center [625, 301] width 954 height 275
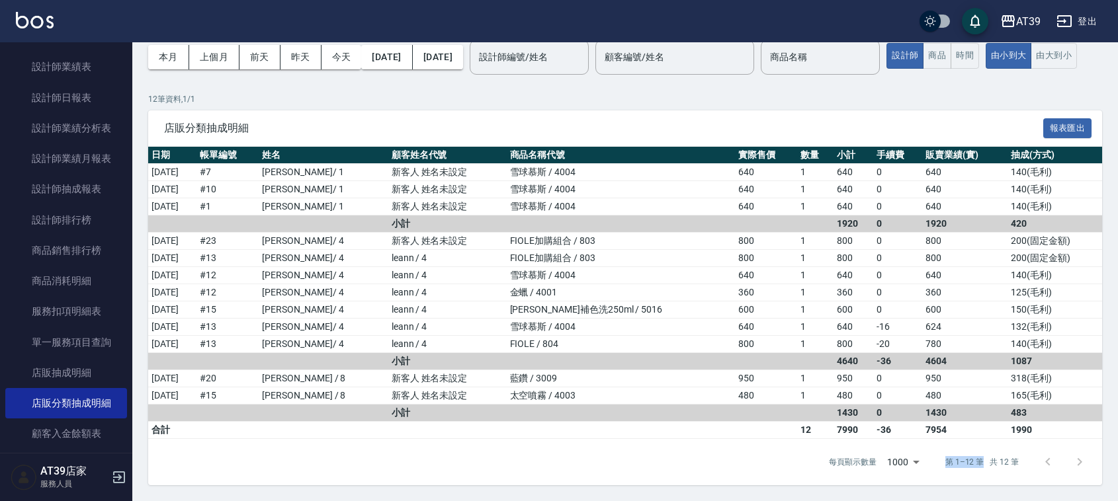
click at [919, 474] on div "Merchant Category Sells Records 店販分類抽成明細 本月 上個月 前天 昨天 今天 2025/08/01 2025/08/31 …" at bounding box center [624, 241] width 985 height 520
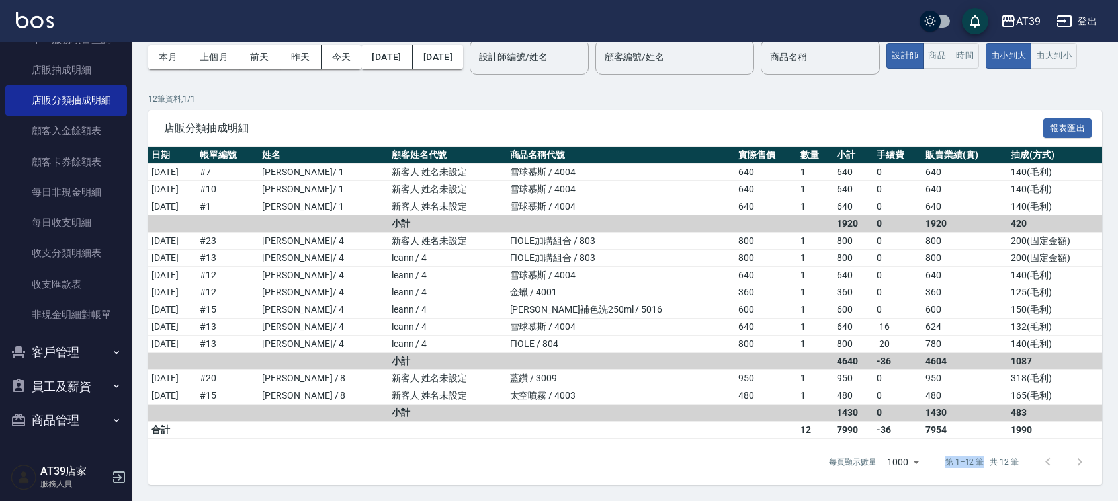
click at [34, 424] on button "商品管理" at bounding box center [66, 420] width 122 height 34
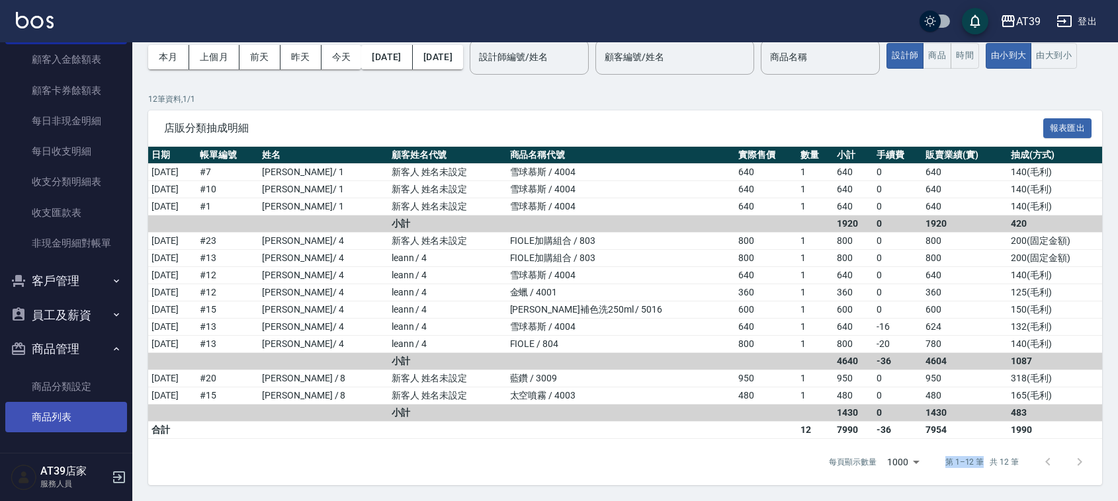
click at [58, 407] on link "商品列表" at bounding box center [66, 417] width 122 height 30
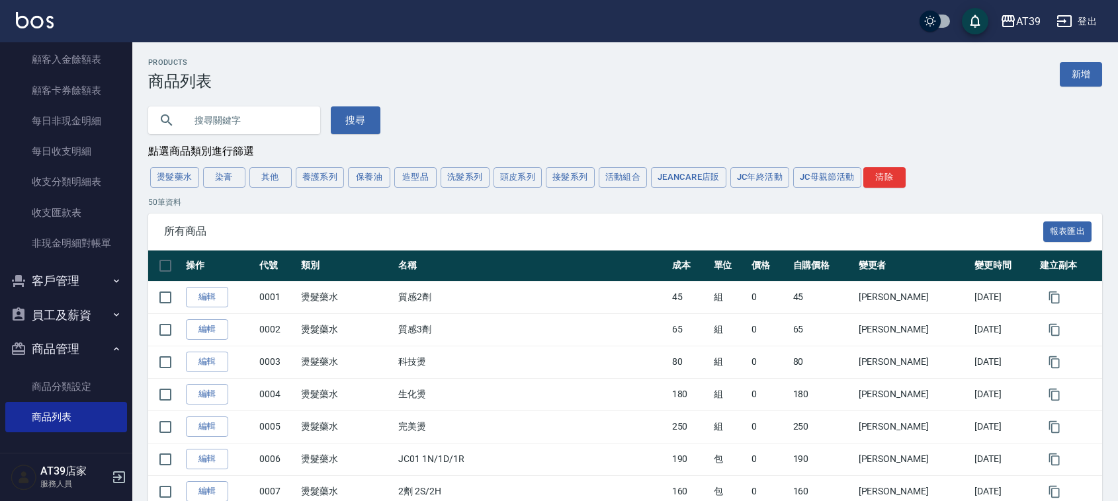
click at [483, 182] on button "洗髮系列" at bounding box center [464, 177] width 49 height 20
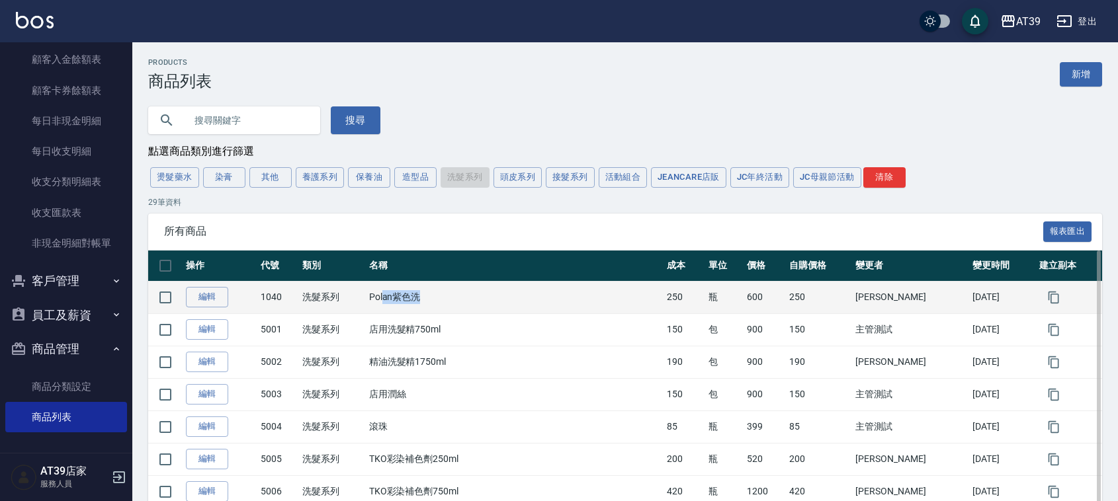
drag, startPoint x: 405, startPoint y: 292, endPoint x: 445, endPoint y: 293, distance: 39.7
click at [445, 293] on td "Polan紫色洗" at bounding box center [515, 297] width 298 height 32
click at [441, 294] on td "Polan紫色洗" at bounding box center [515, 297] width 298 height 32
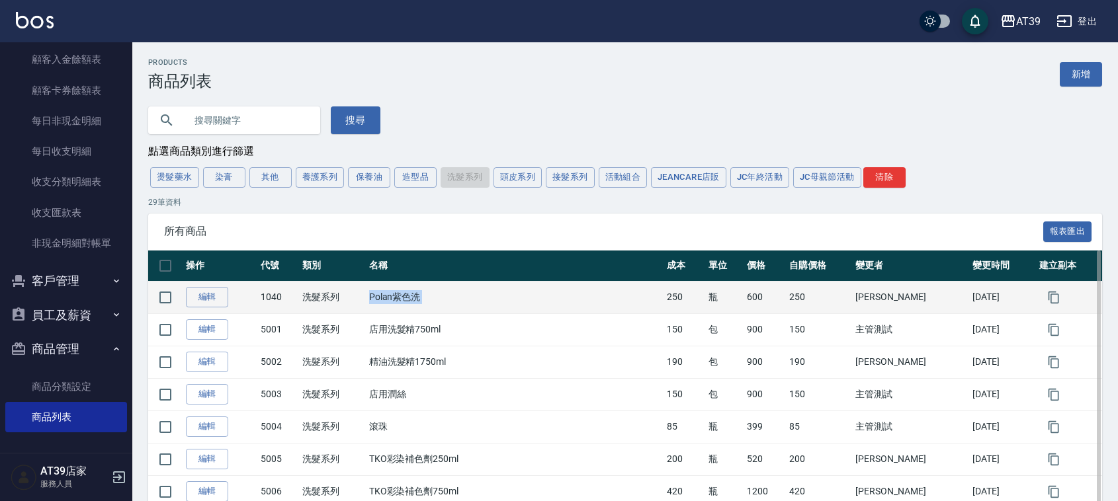
click at [441, 294] on td "Polan紫色洗" at bounding box center [515, 297] width 298 height 32
click at [543, 299] on td "Polan紫色洗" at bounding box center [515, 297] width 298 height 32
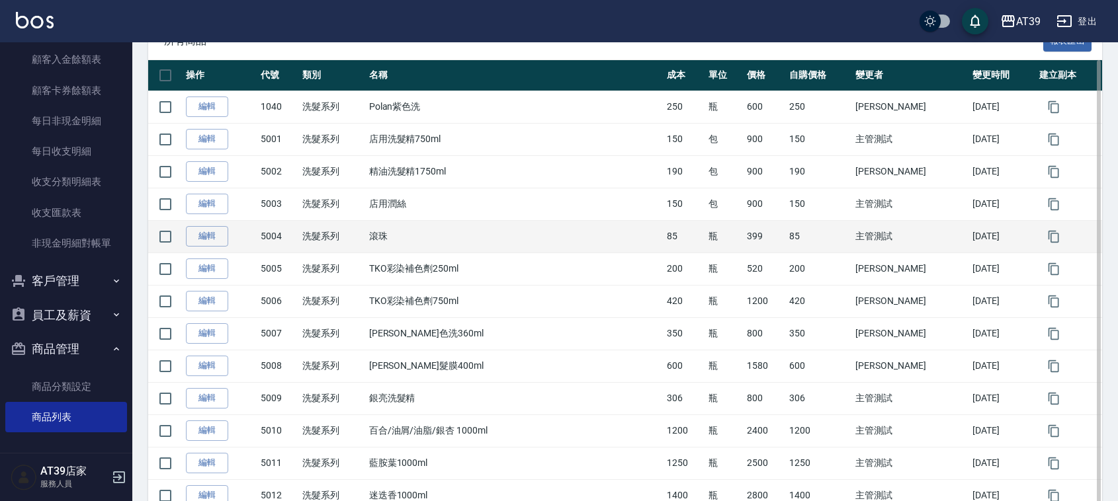
scroll to position [165, 0]
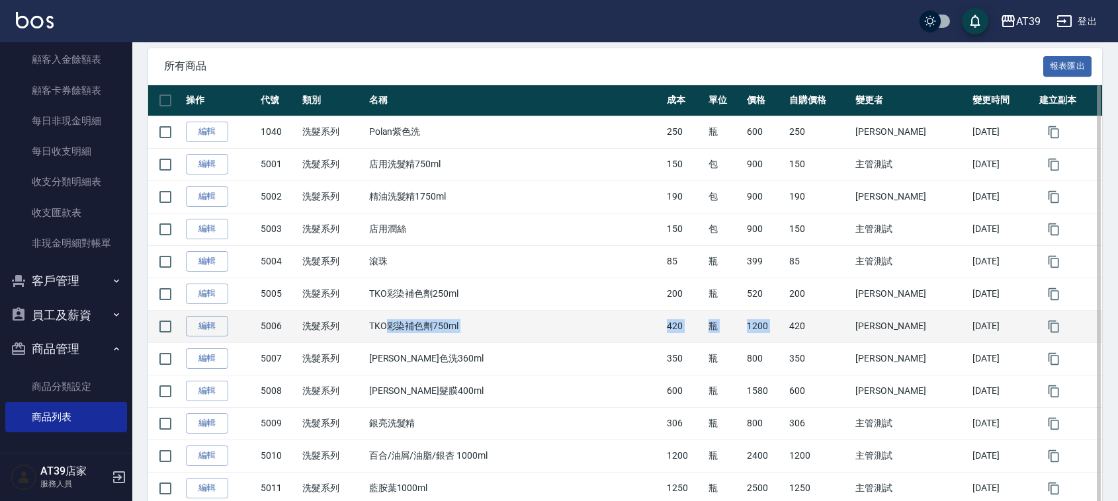
drag, startPoint x: 411, startPoint y: 318, endPoint x: 787, endPoint y: 334, distance: 376.6
click at [787, 334] on tr "編輯 5006 洗髮系列 TKO彩染補色劑750ml 420 瓶 1200 420 李思敏 2024/08/13" at bounding box center [625, 326] width 954 height 32
click at [775, 326] on td "1200" at bounding box center [764, 326] width 42 height 32
drag, startPoint x: 760, startPoint y: 328, endPoint x: 739, endPoint y: 332, distance: 21.5
click at [743, 332] on td "1200" at bounding box center [764, 326] width 42 height 32
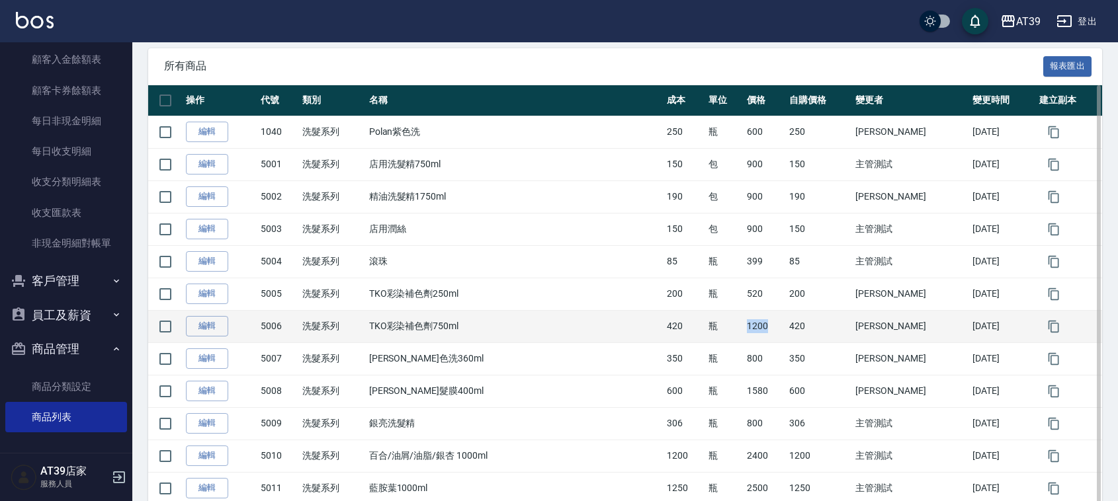
click at [743, 332] on td "1200" at bounding box center [764, 326] width 42 height 32
click at [743, 327] on td "1200" at bounding box center [764, 326] width 42 height 32
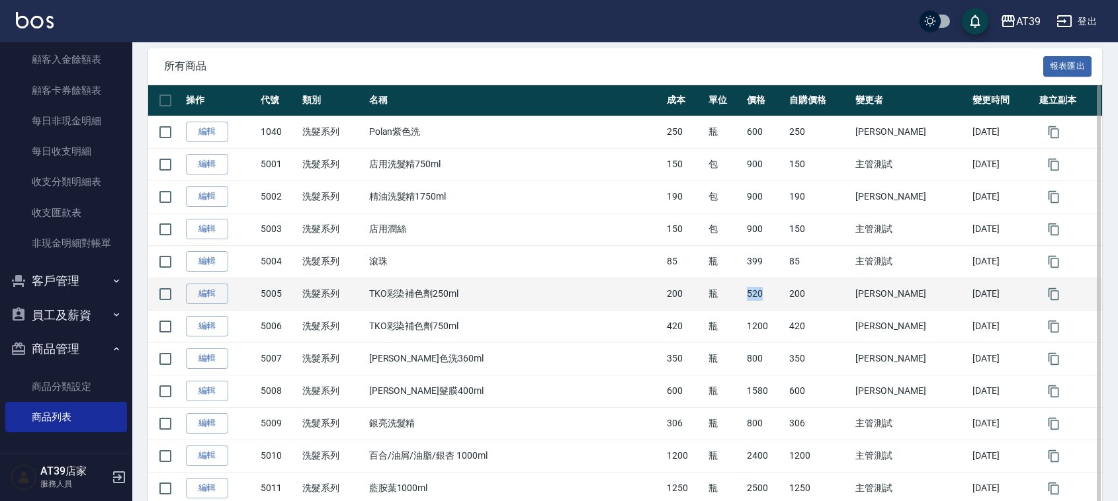
drag, startPoint x: 739, startPoint y: 296, endPoint x: 758, endPoint y: 298, distance: 19.9
click at [758, 298] on td "520" at bounding box center [764, 294] width 42 height 32
click at [762, 305] on td "520" at bounding box center [764, 294] width 42 height 32
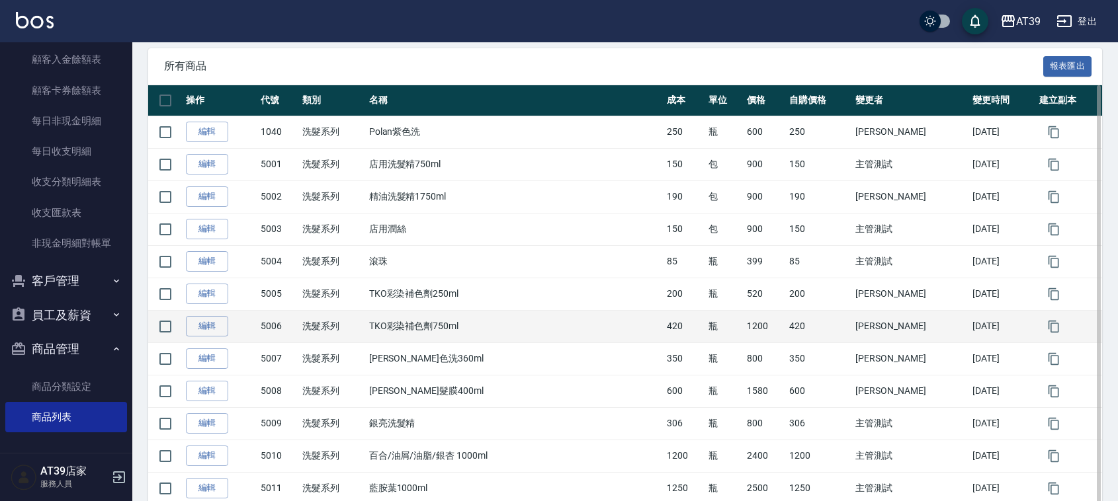
click at [749, 341] on td "1200" at bounding box center [764, 326] width 42 height 32
drag, startPoint x: 733, startPoint y: 325, endPoint x: 378, endPoint y: 329, distance: 355.1
click at [365, 329] on td "洗髮系列" at bounding box center [332, 326] width 66 height 32
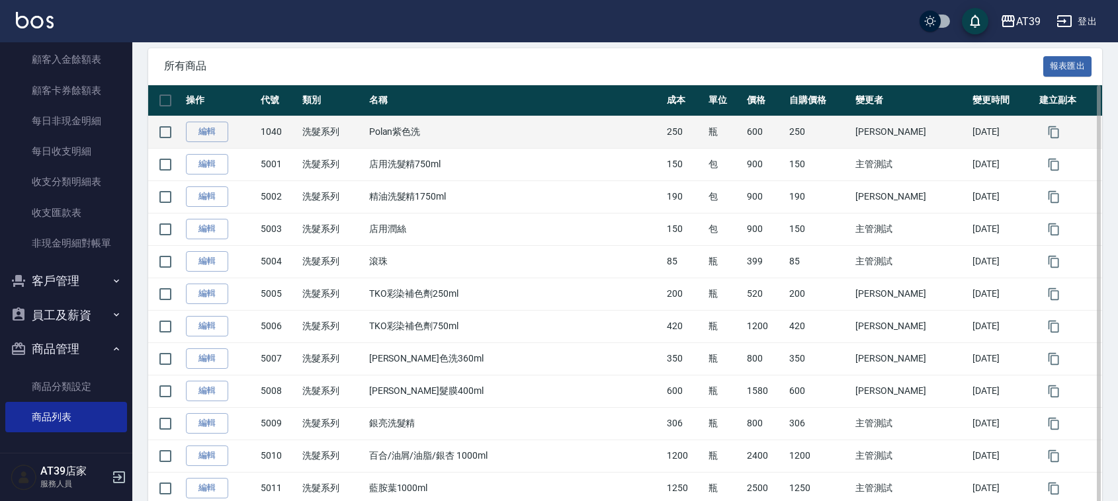
click at [673, 137] on td "250" at bounding box center [684, 132] width 42 height 32
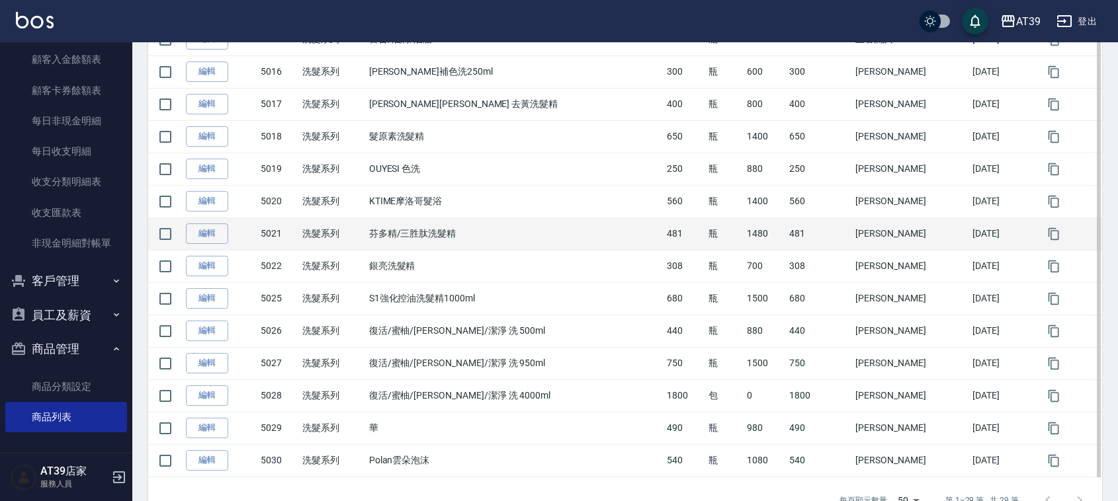
scroll to position [706, 0]
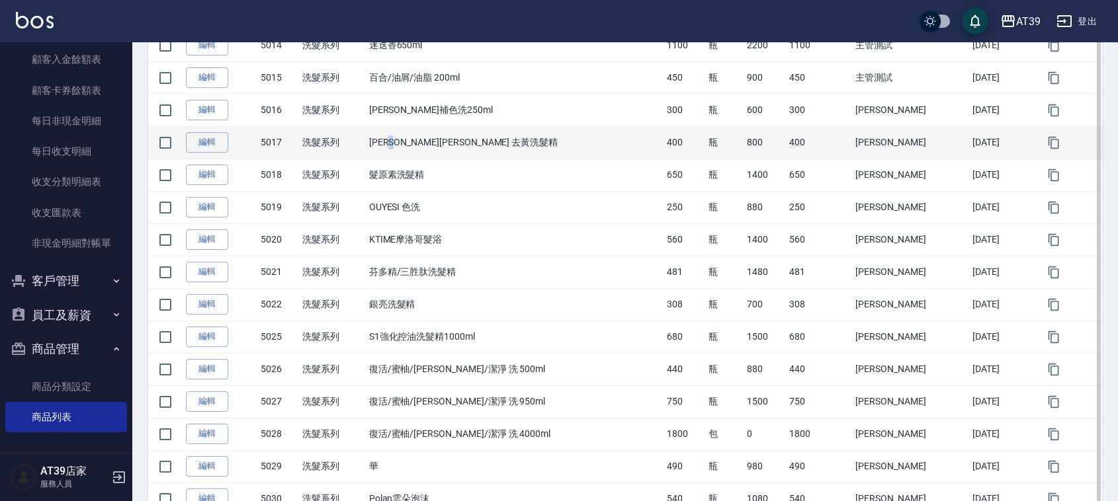
click at [425, 149] on td "華田 去黃洗髮精" at bounding box center [515, 142] width 298 height 32
drag, startPoint x: 429, startPoint y: 150, endPoint x: 440, endPoint y: 138, distance: 16.9
click at [440, 138] on td "華田 去黃洗髮精" at bounding box center [515, 142] width 298 height 32
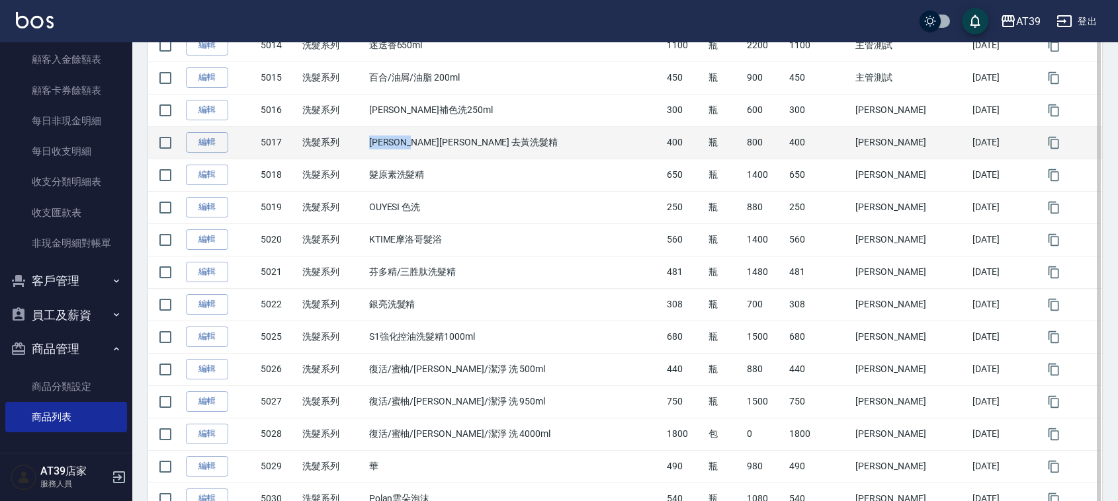
drag, startPoint x: 384, startPoint y: 151, endPoint x: 506, endPoint y: 152, distance: 121.7
click at [506, 152] on tr "編輯 5017 洗髮系列 華田 去黃洗髮精 400 瓶 800 400 李思敏 2024/05/10" at bounding box center [625, 142] width 954 height 32
click at [506, 152] on td "華田 去黃洗髮精" at bounding box center [515, 142] width 298 height 32
click at [497, 138] on td "華田 去黃洗髮精" at bounding box center [515, 142] width 298 height 32
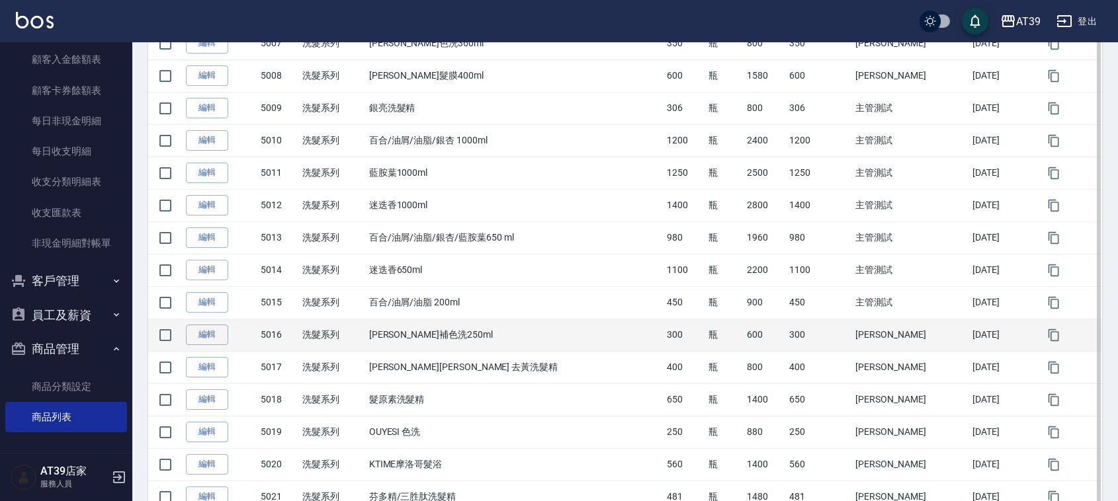
scroll to position [458, 0]
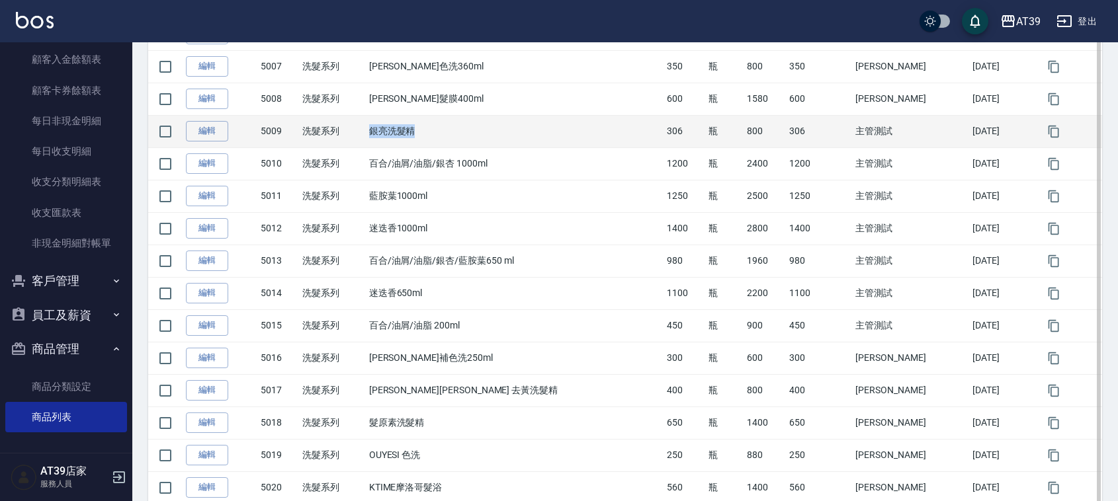
drag, startPoint x: 485, startPoint y: 129, endPoint x: 358, endPoint y: 120, distance: 126.6
click at [358, 120] on tr "編輯 5009 洗髮系列 銀亮洗髮精 306 瓶 800 306 主管測試 2021/08/31" at bounding box center [625, 131] width 954 height 32
click at [358, 120] on td "洗髮系列" at bounding box center [332, 131] width 66 height 32
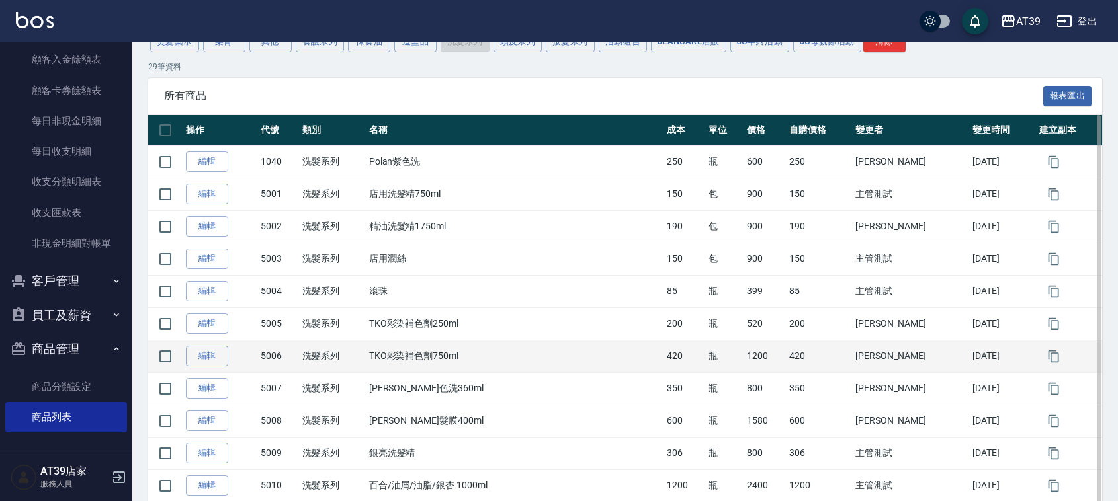
scroll to position [127, 0]
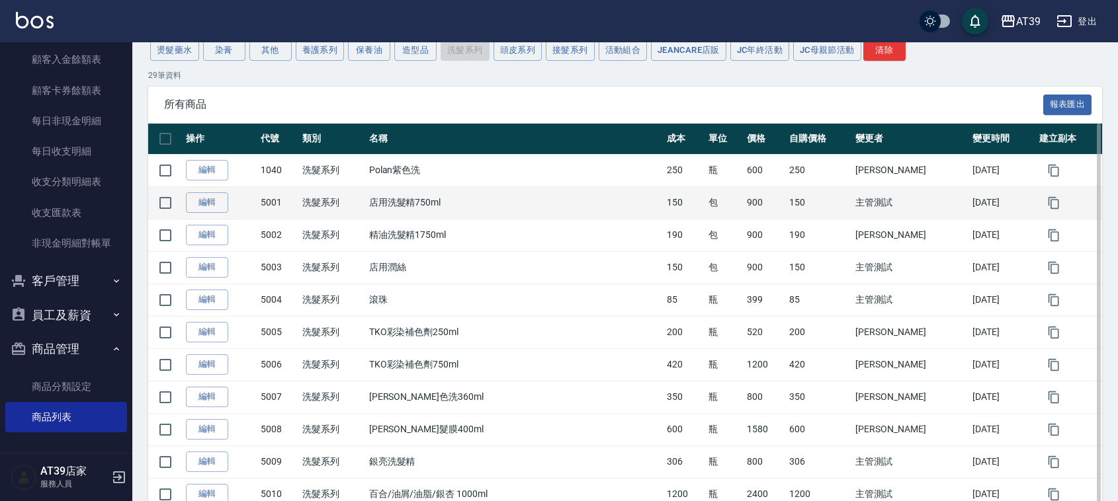
click at [514, 210] on td "店用洗髮精750ml" at bounding box center [515, 202] width 298 height 32
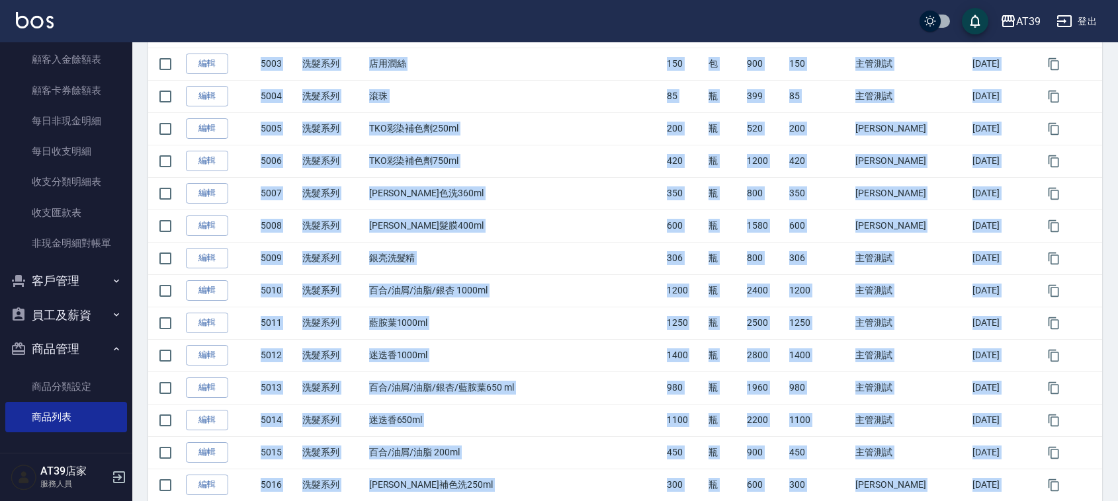
drag, startPoint x: 348, startPoint y: 177, endPoint x: 455, endPoint y: 506, distance: 345.7
click at [455, 501] on html "AT39 登出 櫃檯作業 打帳單 帳單列表 現金收支登錄 每日結帳 排班表 現場電腦打卡 預約管理 預約管理 單日預約紀錄 單週預約紀錄 報表及分析 報表目錄…" at bounding box center [559, 311] width 1118 height 1284
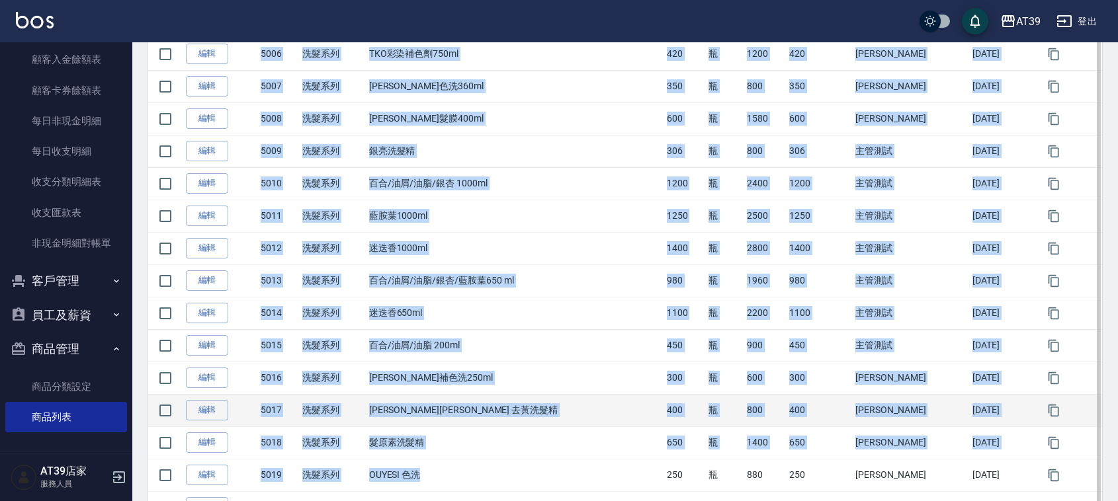
click at [434, 424] on td "華田 去黃洗髮精" at bounding box center [515, 410] width 298 height 32
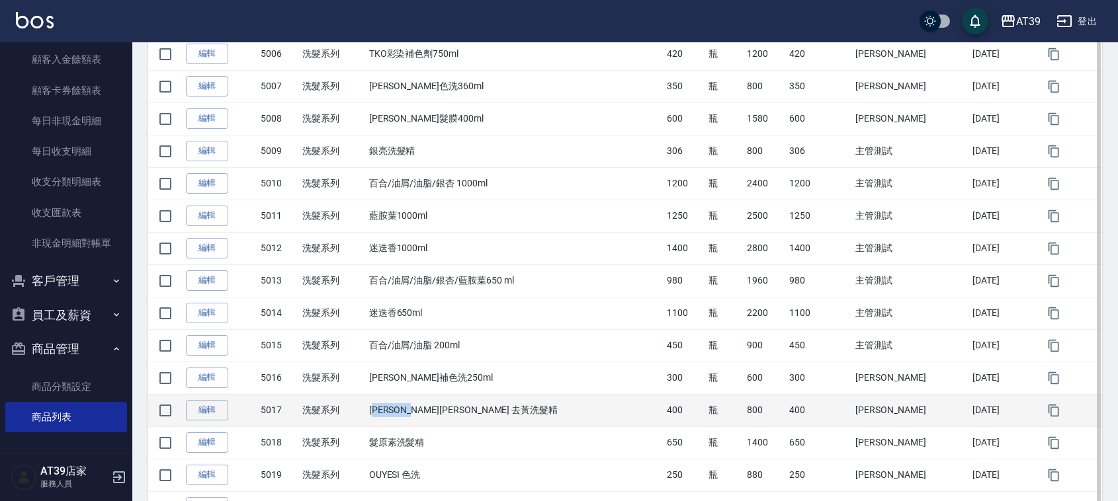
drag, startPoint x: 398, startPoint y: 414, endPoint x: 511, endPoint y: 429, distance: 113.4
click at [511, 427] on td "華田 去黃洗髮精" at bounding box center [515, 410] width 298 height 32
click at [512, 427] on td "華田 去黃洗髮精" at bounding box center [515, 410] width 298 height 32
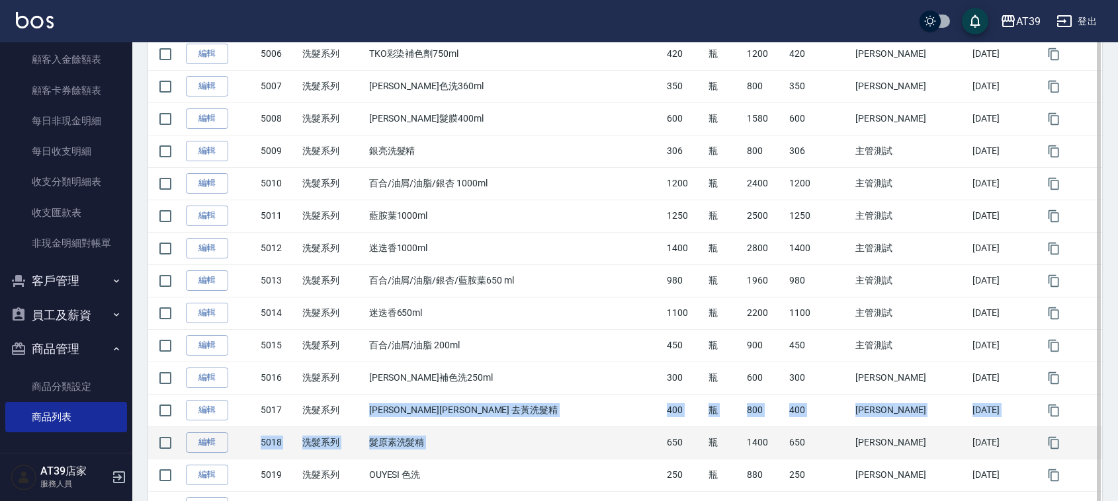
drag, startPoint x: 512, startPoint y: 427, endPoint x: 518, endPoint y: 345, distance: 82.2
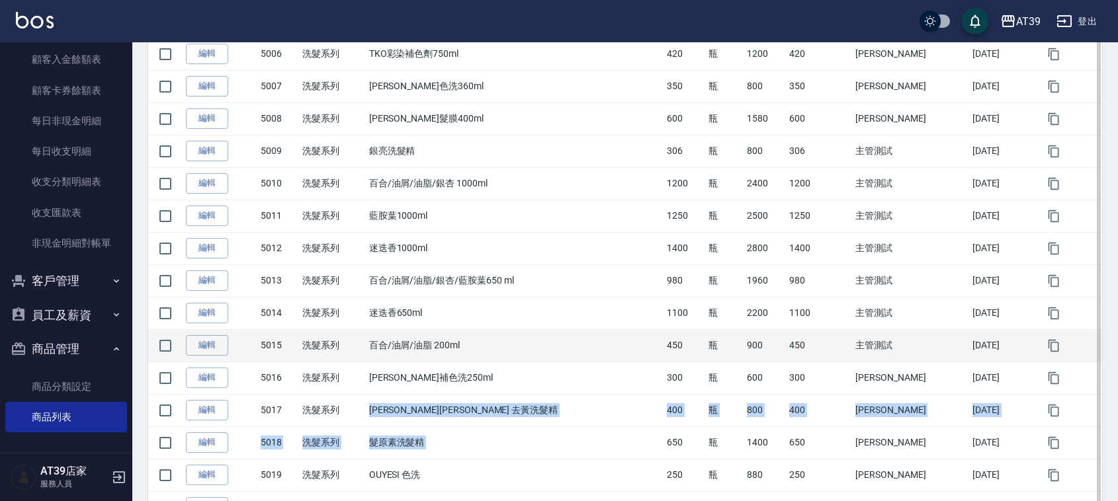
click at [511, 444] on tbody "編輯 1040 洗髮系列 Polan紫色洗 250 瓶 600 250 李思敏 2025/06/05 編輯 5001 洗髮系列 店用洗髮精750ml 150 …" at bounding box center [625, 313] width 954 height 940
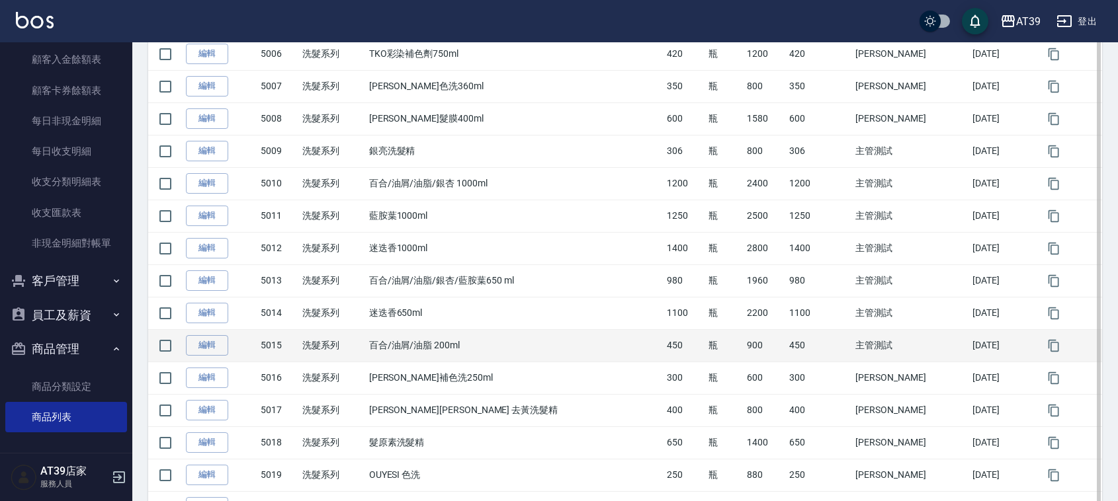
click at [518, 345] on td "百合/油屑/油脂 200ml" at bounding box center [515, 345] width 298 height 32
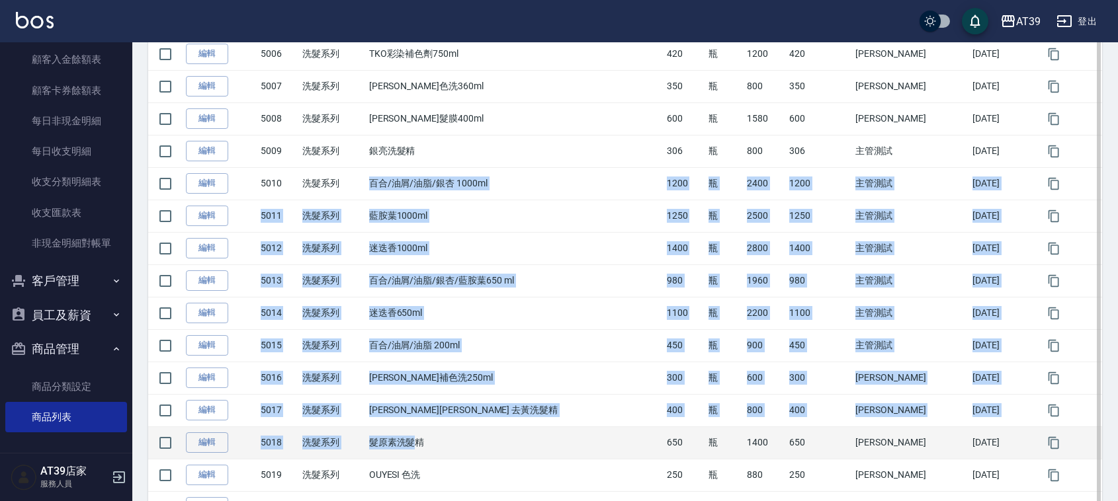
drag, startPoint x: 378, startPoint y: 187, endPoint x: 432, endPoint y: 458, distance: 275.7
click at [432, 458] on tbody "編輯 1040 洗髮系列 Polan紫色洗 250 瓶 600 250 李思敏 2025/06/05 編輯 5001 洗髮系列 店用洗髮精750ml 150 …" at bounding box center [625, 313] width 954 height 940
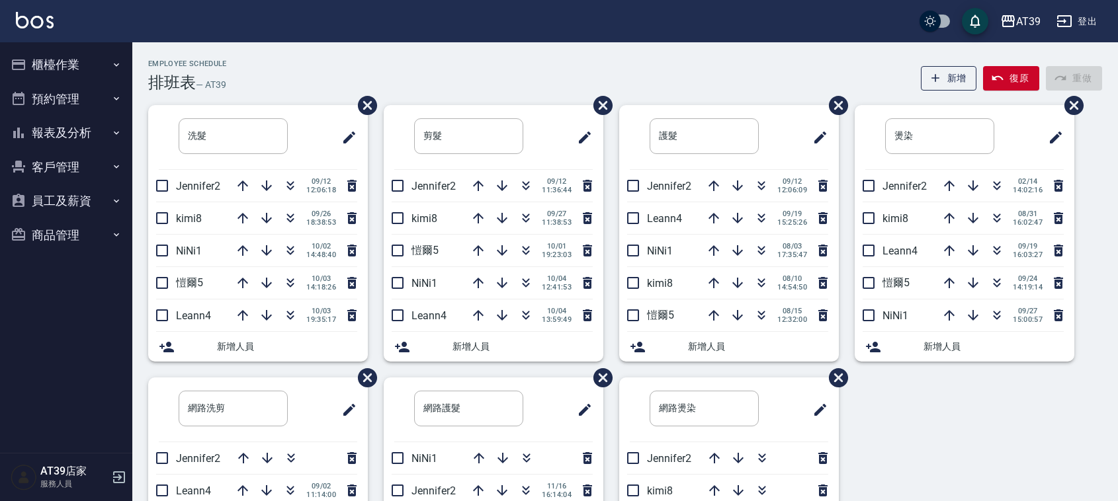
drag, startPoint x: 453, startPoint y: 232, endPoint x: 989, endPoint y: 445, distance: 577.0
click at [989, 445] on div "洗髮 ​ Jennifer2 09/12 12:06:18 kimi8 09/26 18:38:53 NiNi1 10/02 14:48:40 愷爾5 10/…" at bounding box center [616, 377] width 969 height 545
click at [524, 281] on icon "button" at bounding box center [525, 281] width 7 height 5
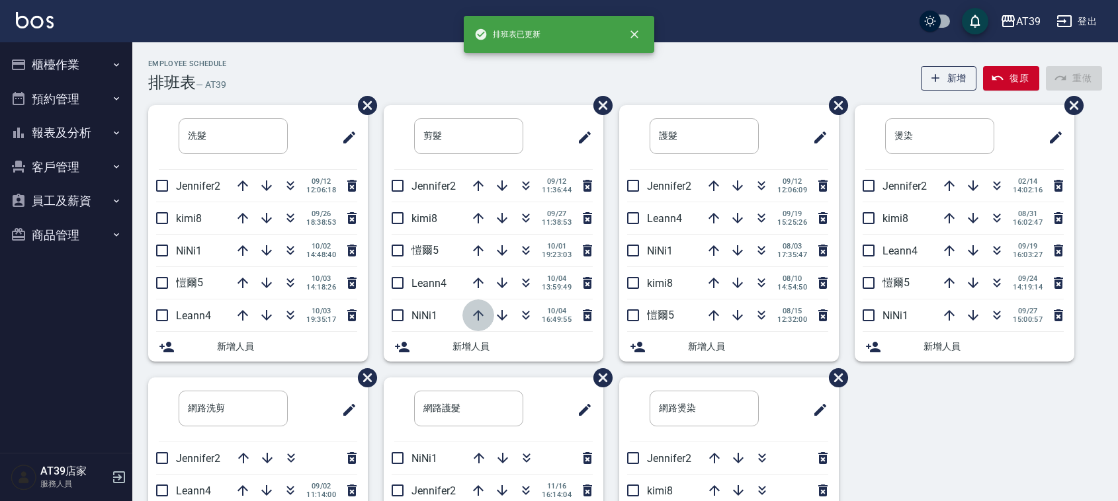
click at [477, 321] on icon "button" at bounding box center [478, 315] width 11 height 11
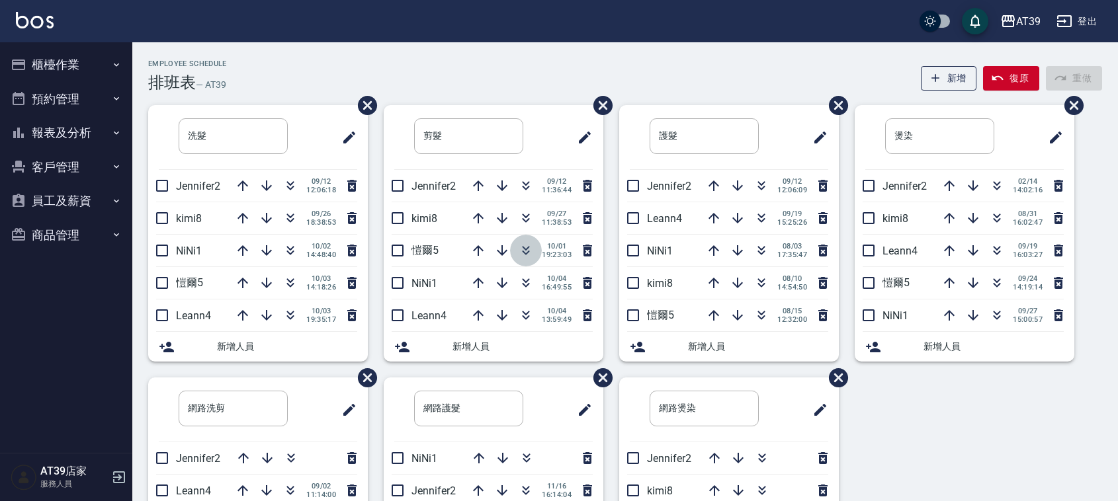
click at [520, 253] on icon "button" at bounding box center [526, 251] width 16 height 16
click at [85, 132] on button "報表及分析" at bounding box center [66, 133] width 122 height 34
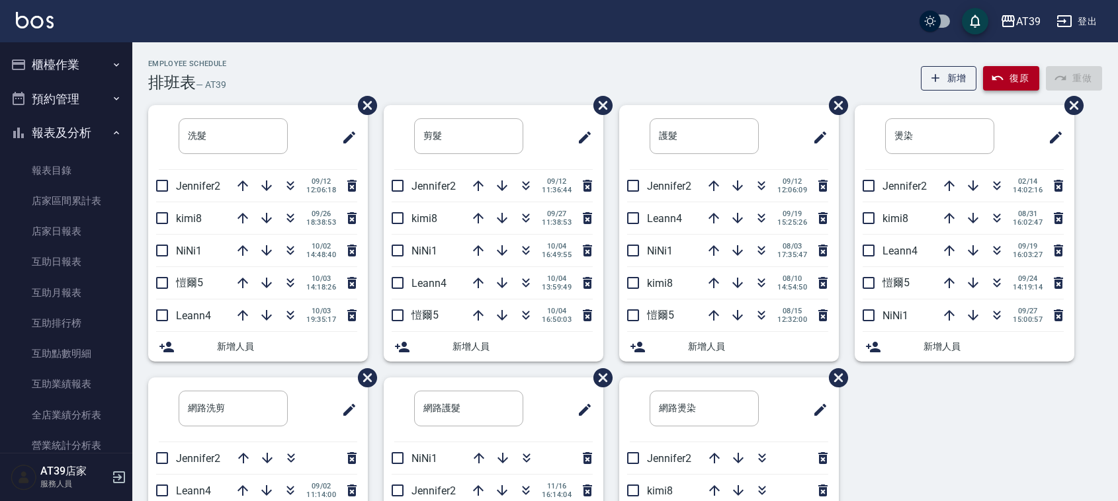
click at [1013, 83] on button "復原" at bounding box center [1011, 78] width 56 height 24
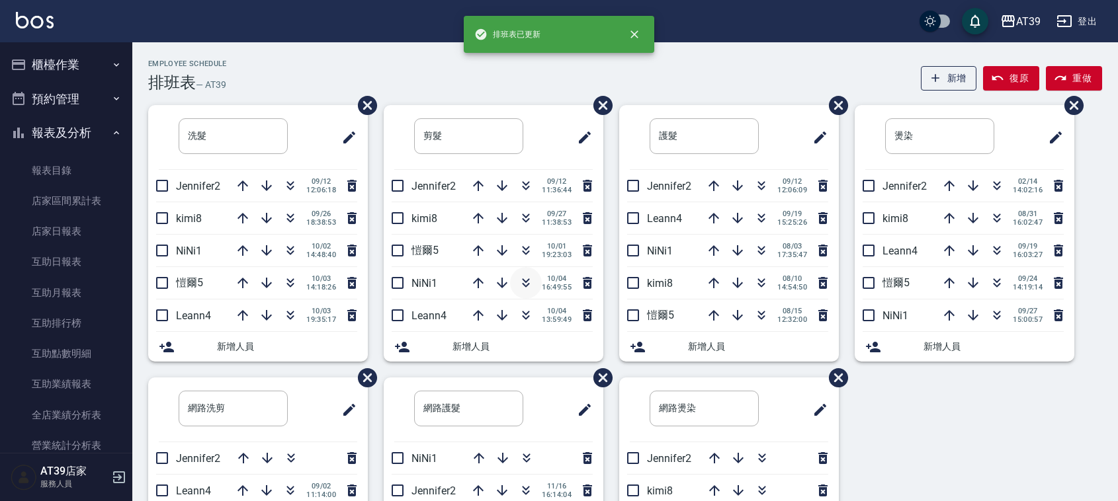
click at [523, 283] on icon "button" at bounding box center [526, 283] width 16 height 16
click at [1042, 440] on div "洗髮 ​ Jennifer2 09/12 12:06:18 kimi8 09/26 18:38:53 NiNi1 10/02 14:48:40 愷爾5 10/…" at bounding box center [616, 377] width 969 height 545
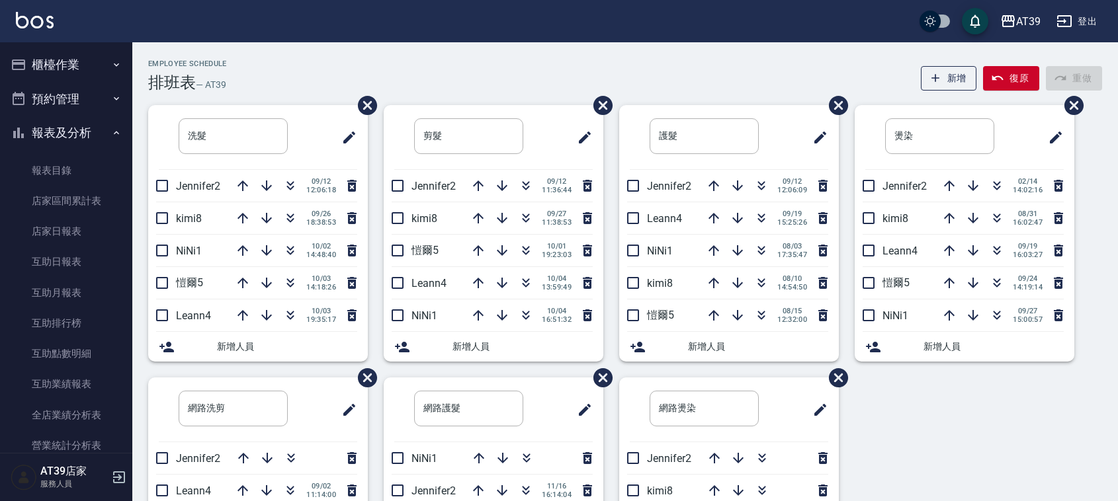
click at [1042, 440] on div "洗髮 ​ Jennifer2 09/12 12:06:18 kimi8 09/26 18:38:53 NiNi1 10/02 14:48:40 愷爾5 10/…" at bounding box center [616, 377] width 969 height 545
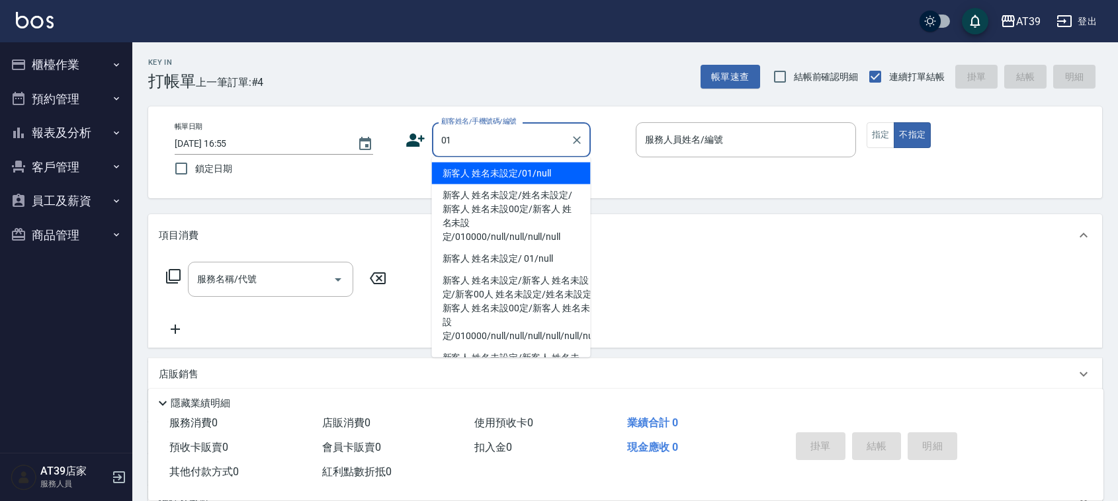
type input "新客人 姓名未設定/01/null"
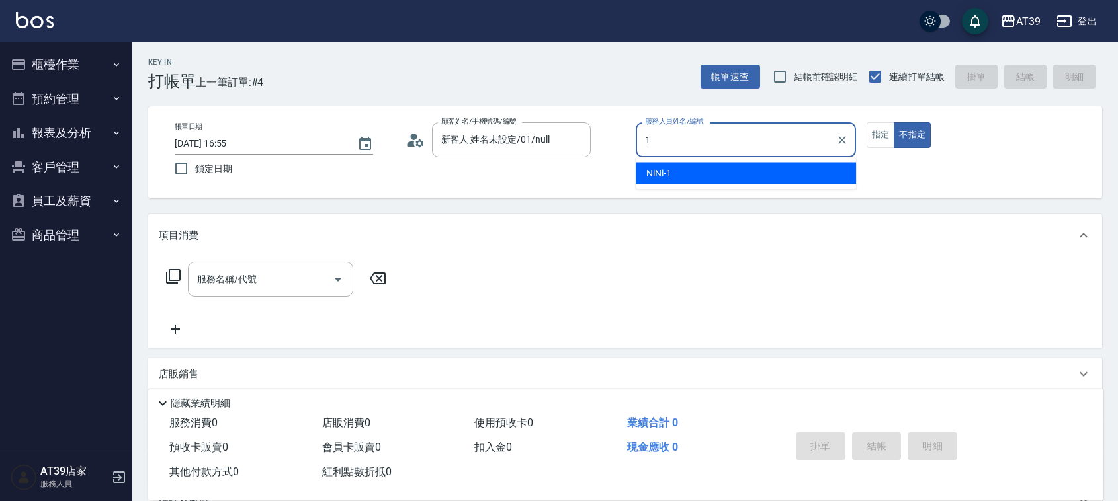
type input "NiNi-1"
type button "false"
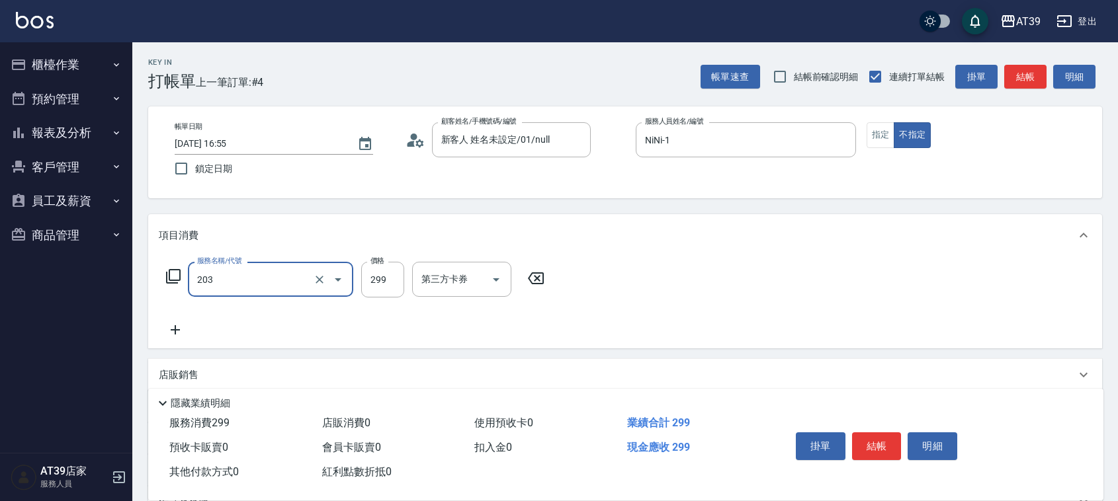
type input "B級洗+剪(203)"
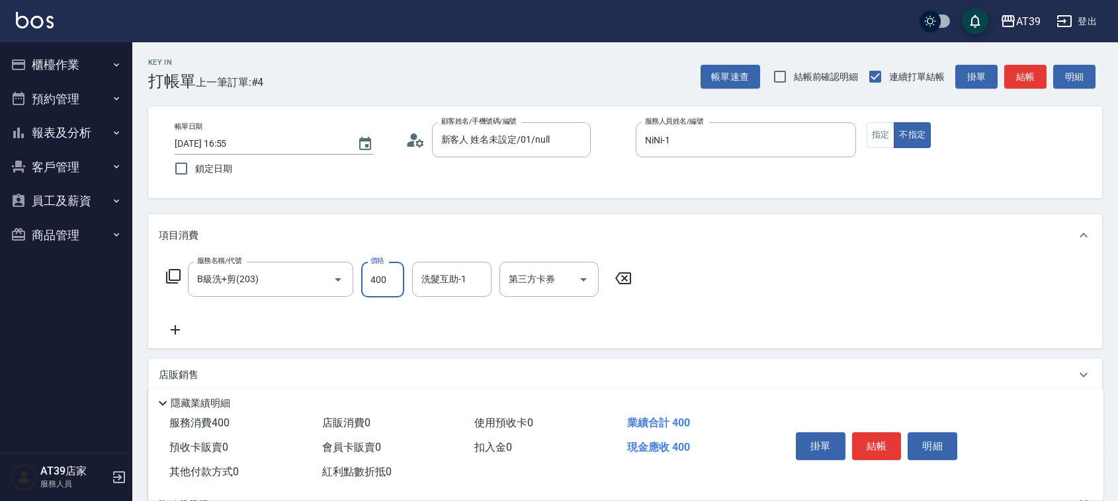
type input "400"
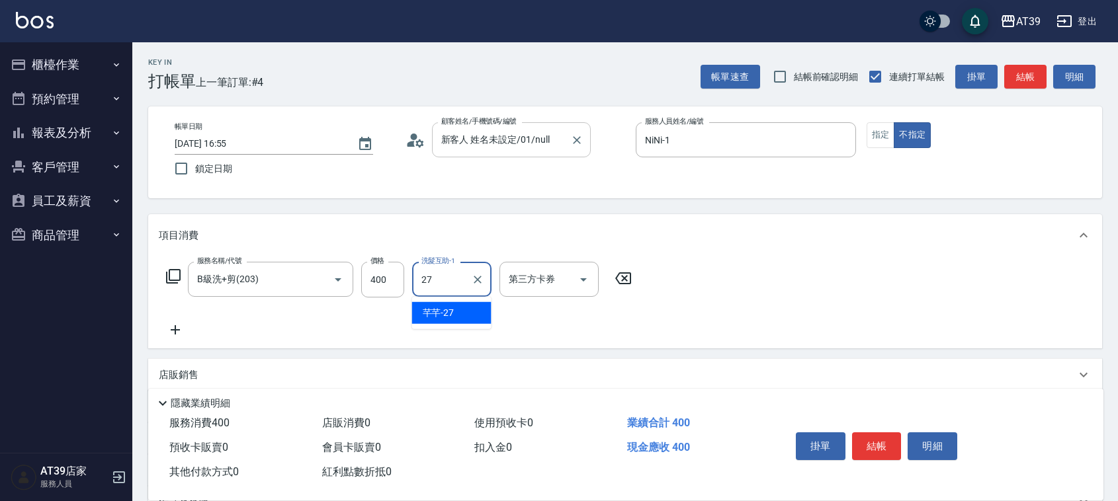
type input "芊芊-27"
click at [1029, 87] on button "結帳" at bounding box center [1025, 77] width 42 height 24
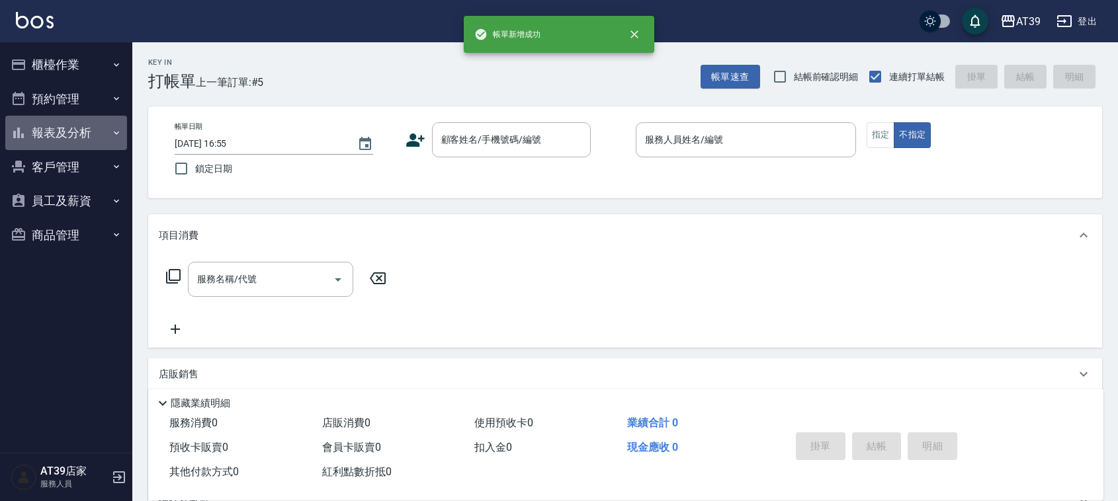
drag, startPoint x: 63, startPoint y: 134, endPoint x: 101, endPoint y: 132, distance: 37.7
click at [63, 134] on button "報表及分析" at bounding box center [66, 133] width 122 height 34
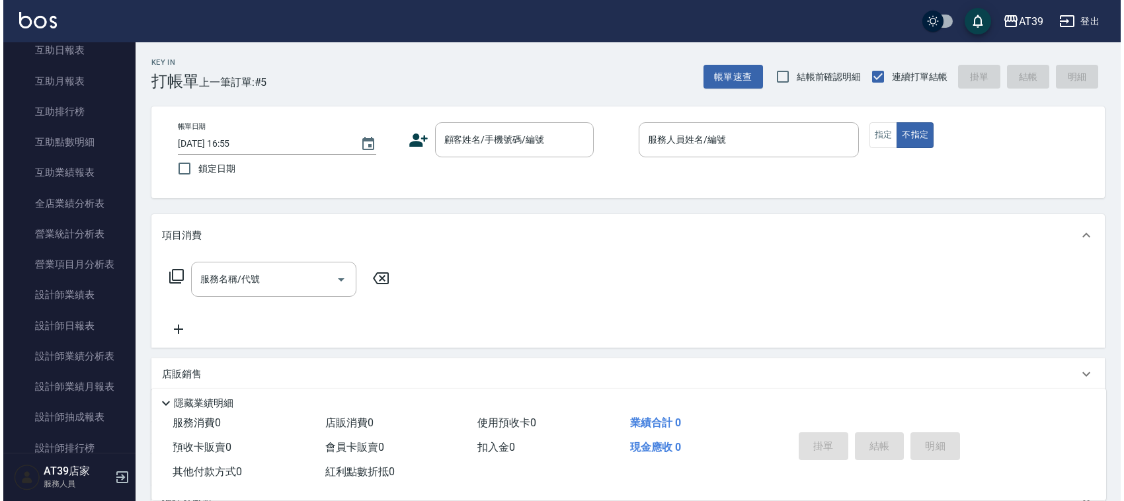
scroll to position [273, 0]
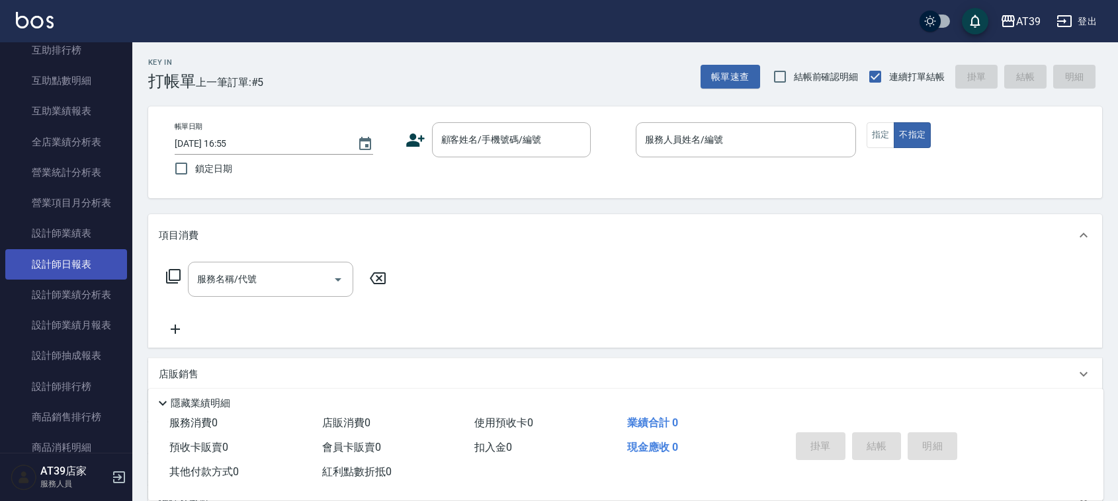
click at [101, 253] on link "設計師日報表" at bounding box center [66, 264] width 122 height 30
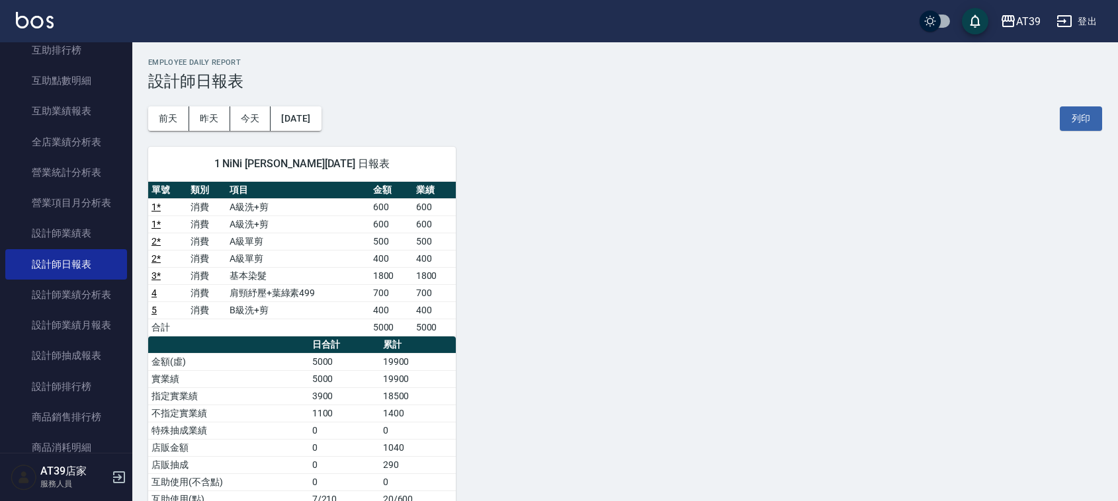
drag, startPoint x: 622, startPoint y: 183, endPoint x: 565, endPoint y: 209, distance: 62.7
click at [622, 193] on div "1 NiNi 陳玉伶 10/04/2025 日報表 單號 類別 項目 金額 業績 1 * 消費 A級洗+剪 600 600 1 * 消費 A級洗+剪 600 …" at bounding box center [616, 388] width 969 height 514
click at [117, 480] on icon "button" at bounding box center [119, 478] width 16 height 16
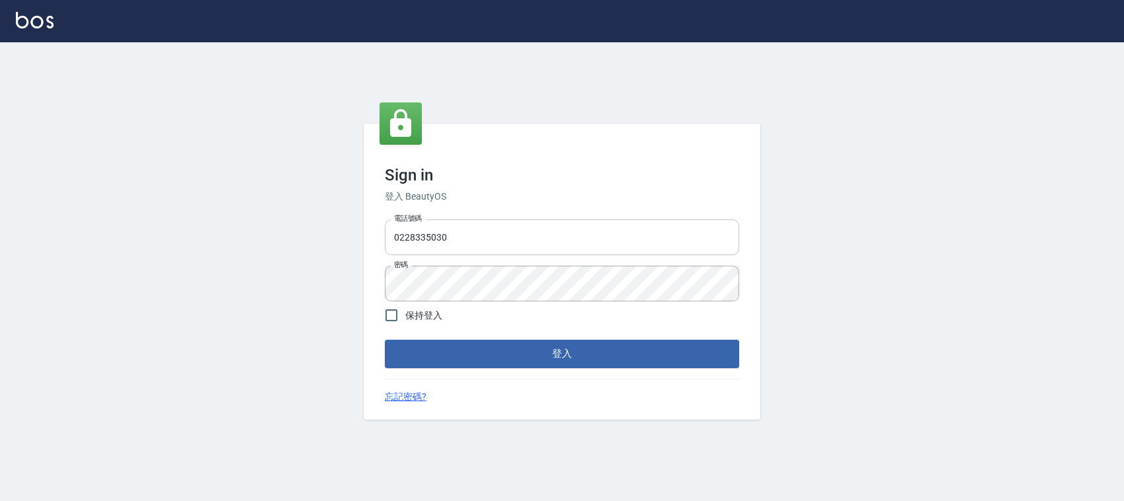
click at [539, 235] on input "0228335030" at bounding box center [562, 238] width 354 height 36
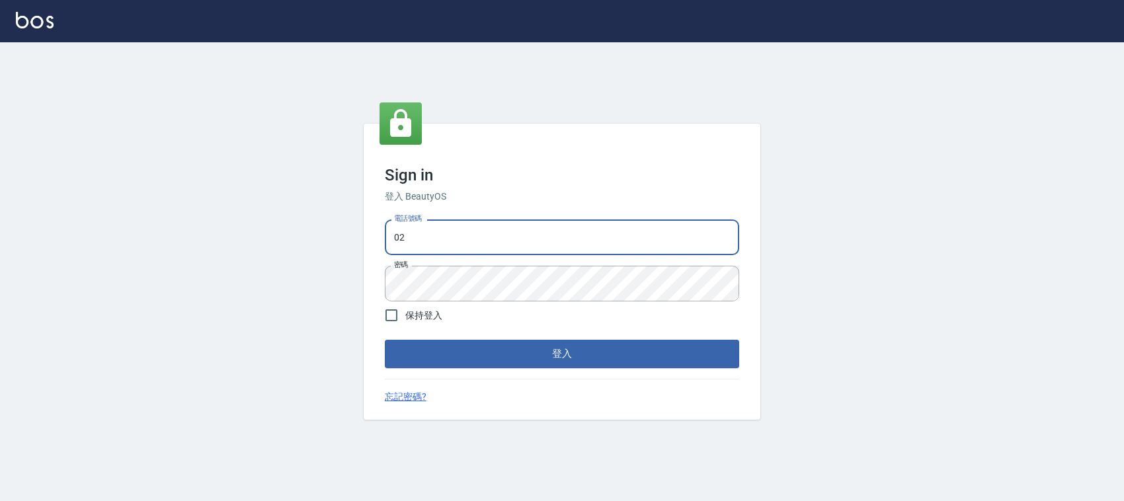
type input "0"
type input "0976297231"
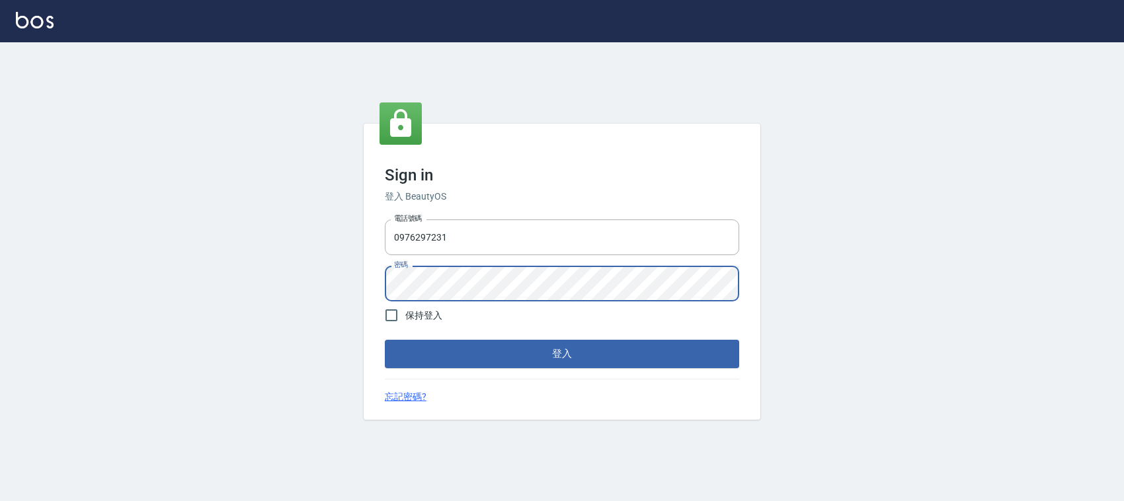
click at [339, 296] on div "Sign in 登入 BeautyOS 電話號碼 [PHONE_NUMBER] 電話號碼 密碼 密碼 保持登入 登入 忘記密碼?" at bounding box center [562, 271] width 1124 height 459
click at [385, 340] on button "登入" at bounding box center [562, 354] width 354 height 28
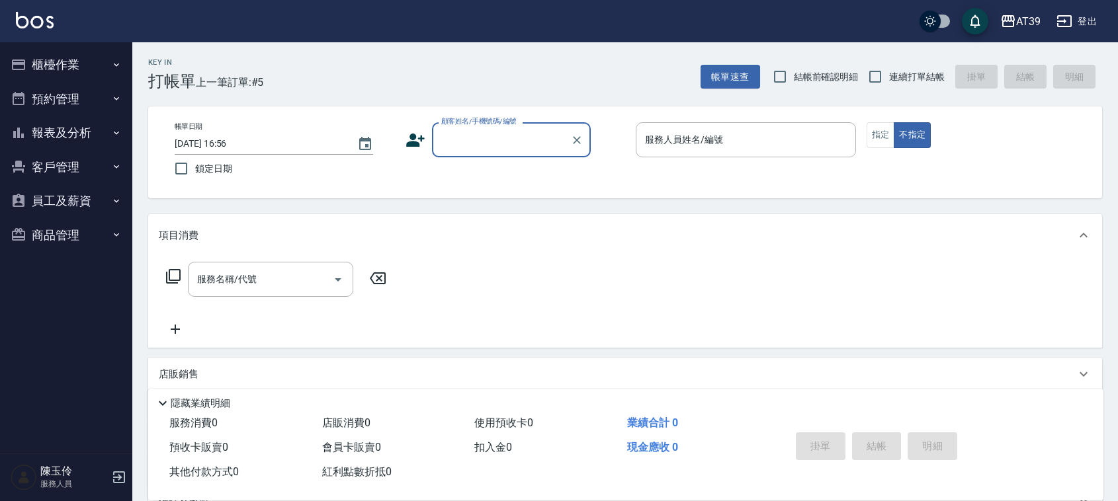
click at [75, 126] on button "報表及分析" at bounding box center [66, 133] width 122 height 34
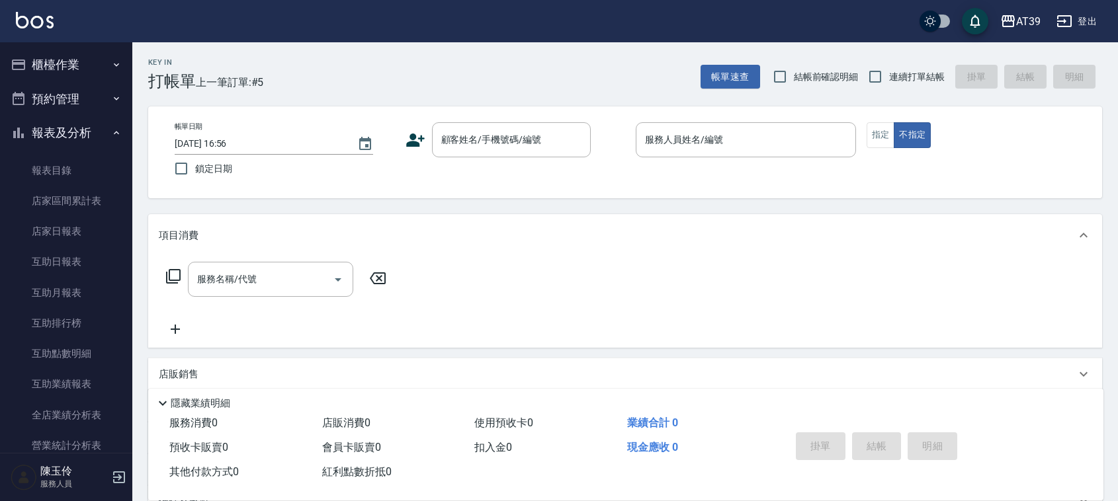
drag, startPoint x: 124, startPoint y: 124, endPoint x: 126, endPoint y: 167, distance: 43.0
click at [126, 167] on nav "櫃檯作業 打帳單 帳單列表 現金收支登錄 每日結帳 排班表 現場電腦打卡 預約管理 預約管理 單日預約紀錄 單週預約紀錄 報表及分析 報表目錄 店家區間累計表…" at bounding box center [66, 247] width 132 height 411
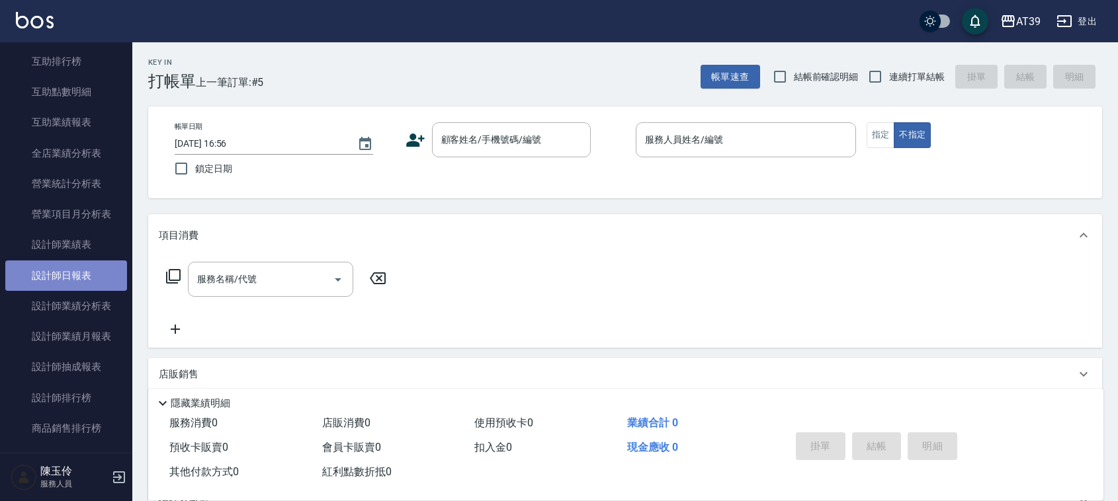
click at [67, 283] on link "設計師日報表" at bounding box center [66, 276] width 122 height 30
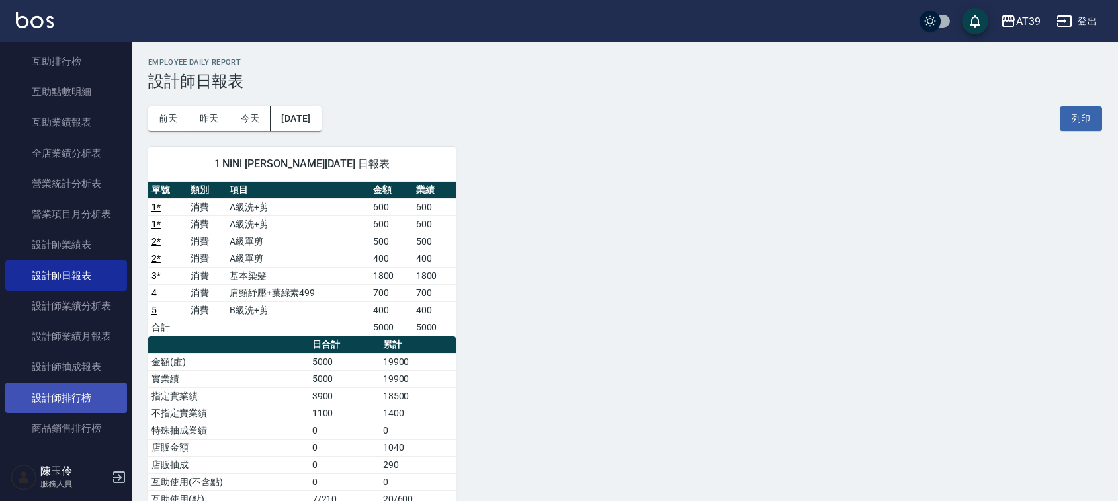
click at [44, 395] on link "設計師排行榜" at bounding box center [66, 398] width 122 height 30
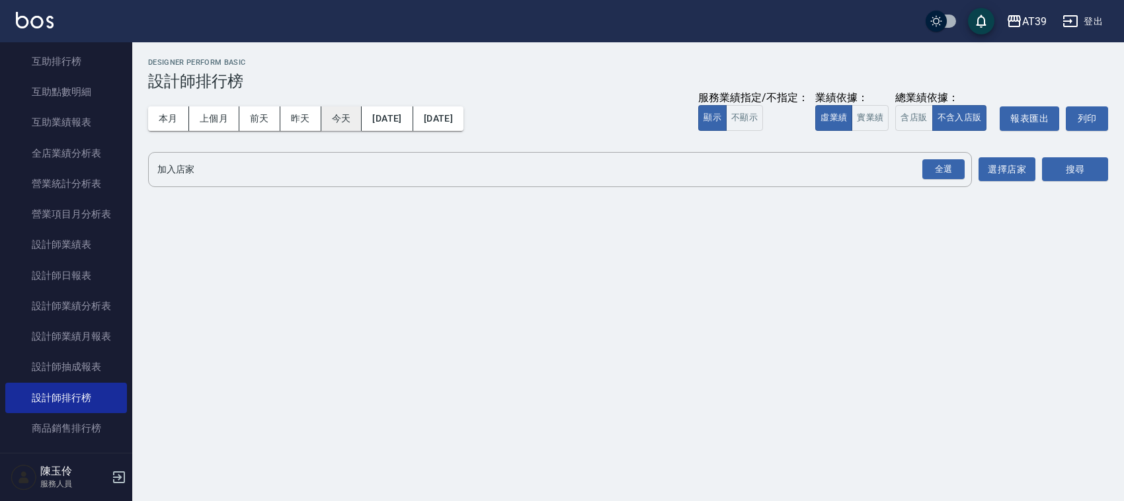
click at [335, 120] on button "今天" at bounding box center [341, 118] width 41 height 24
click at [937, 171] on div "全選" at bounding box center [943, 169] width 42 height 20
click at [1076, 169] on button "搜尋" at bounding box center [1075, 170] width 66 height 24
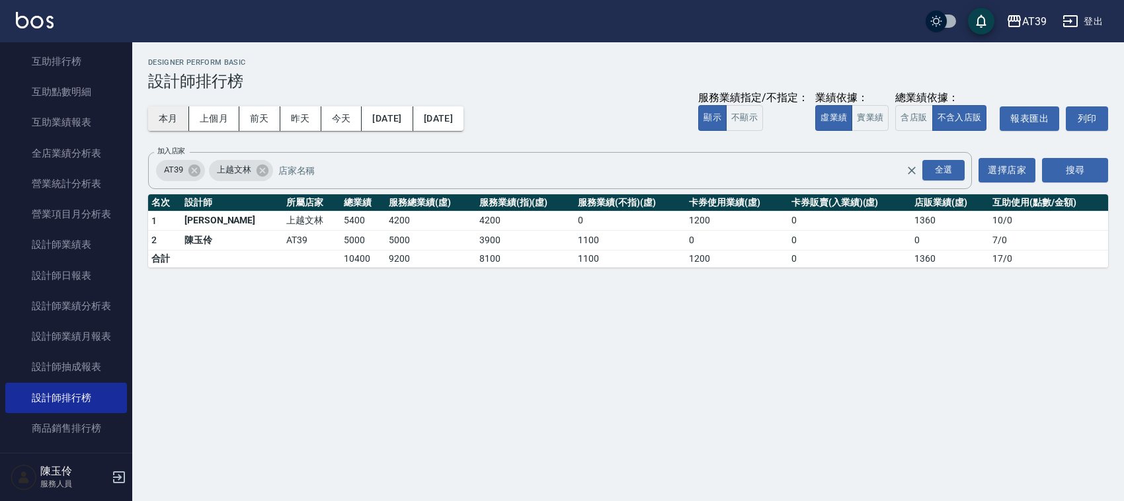
click at [171, 114] on button "本月" at bounding box center [168, 118] width 41 height 24
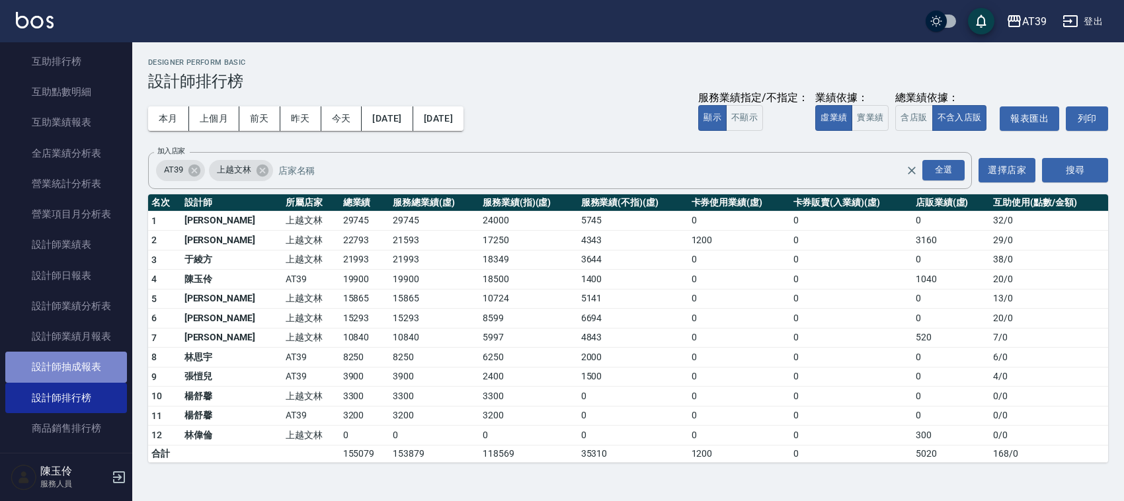
click at [91, 359] on link "設計師抽成報表" at bounding box center [66, 367] width 122 height 30
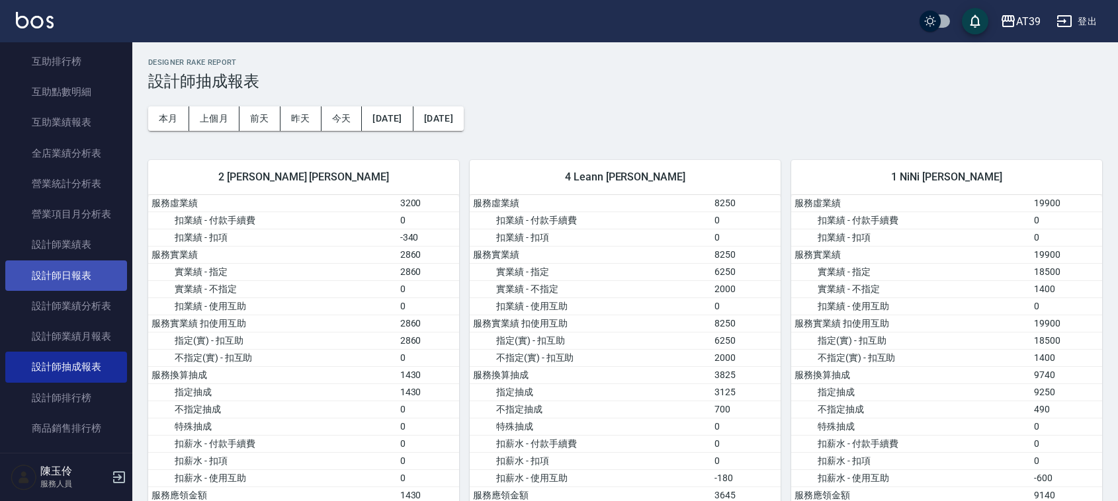
click at [71, 268] on link "設計師日報表" at bounding box center [66, 276] width 122 height 30
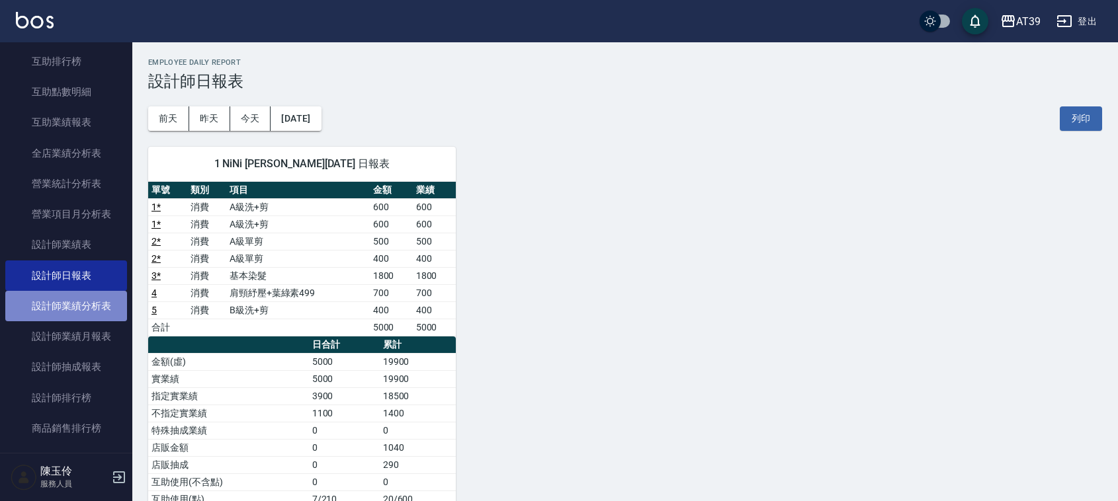
click at [87, 315] on link "設計師業績分析表" at bounding box center [66, 306] width 122 height 30
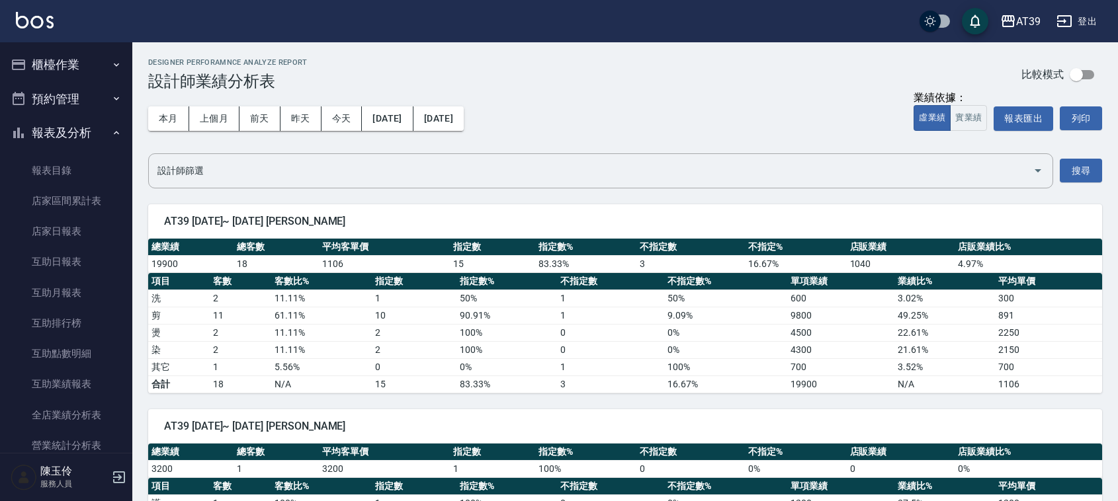
click at [78, 63] on button "櫃檯作業" at bounding box center [66, 65] width 122 height 34
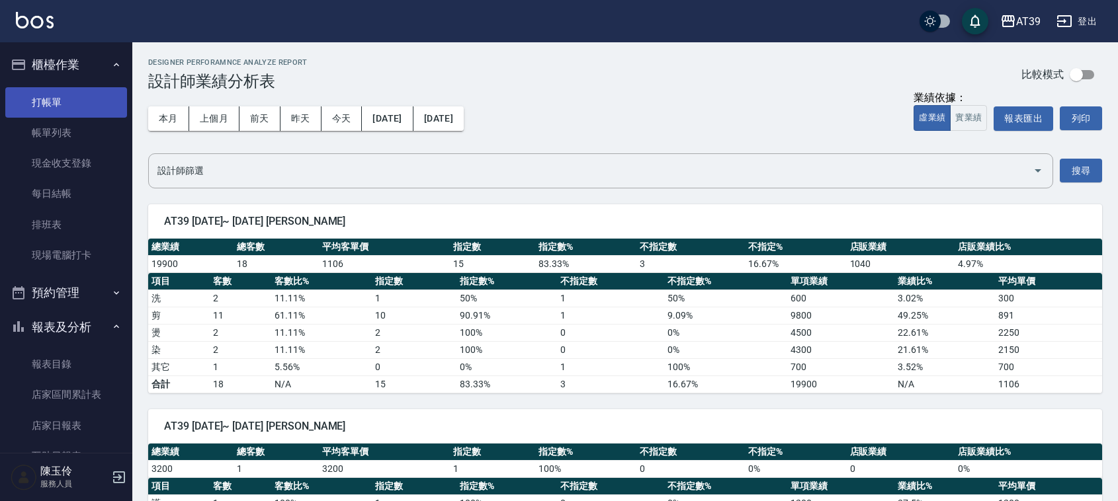
click at [65, 95] on link "打帳單" at bounding box center [66, 102] width 122 height 30
